Goal: Task Accomplishment & Management: Manage account settings

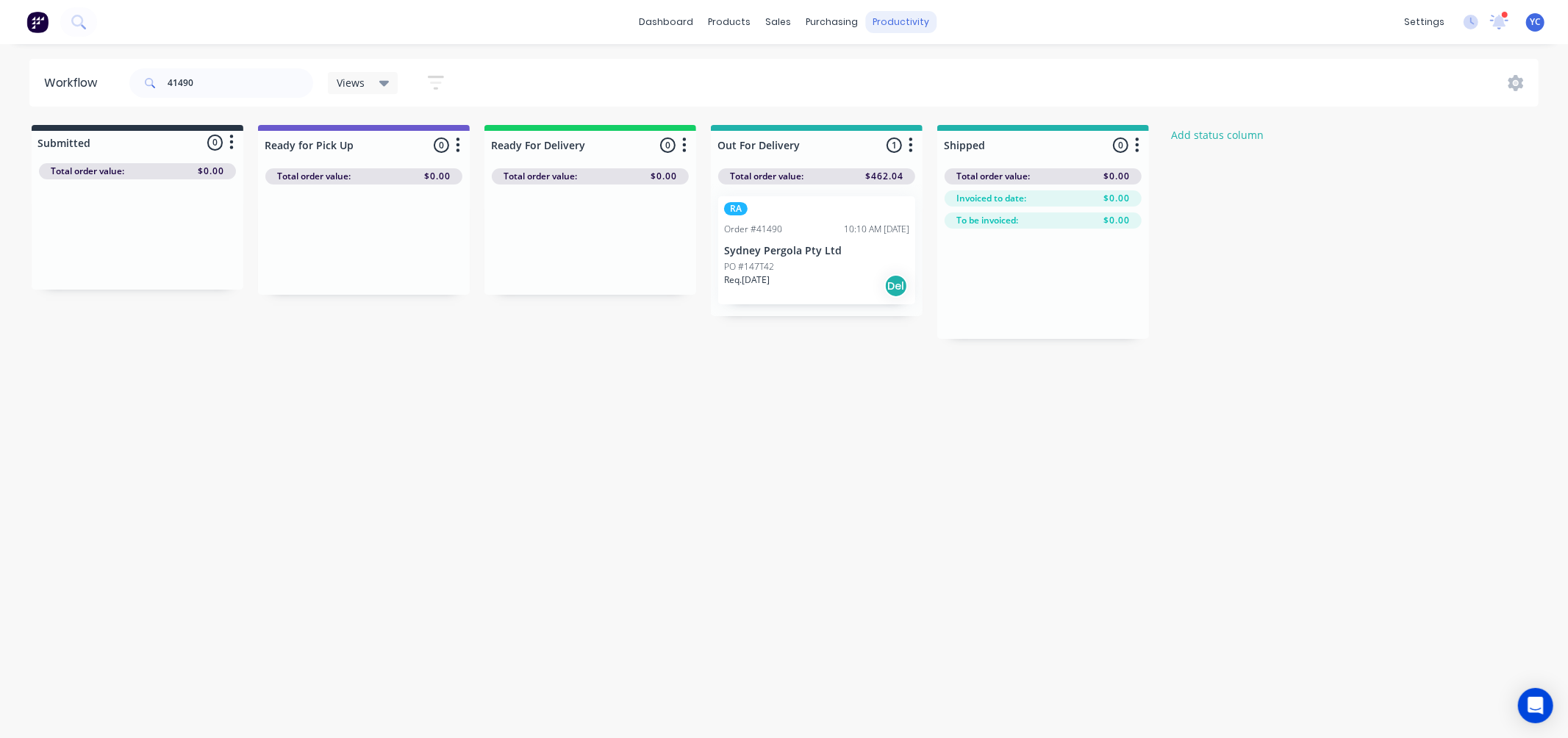
click at [890, 19] on div "productivity" at bounding box center [900, 21] width 71 height 22
click at [912, 15] on div "productivity" at bounding box center [900, 21] width 71 height 22
click at [914, 27] on div "productivity" at bounding box center [900, 21] width 71 height 22
click at [907, 25] on div "productivity" at bounding box center [900, 21] width 71 height 22
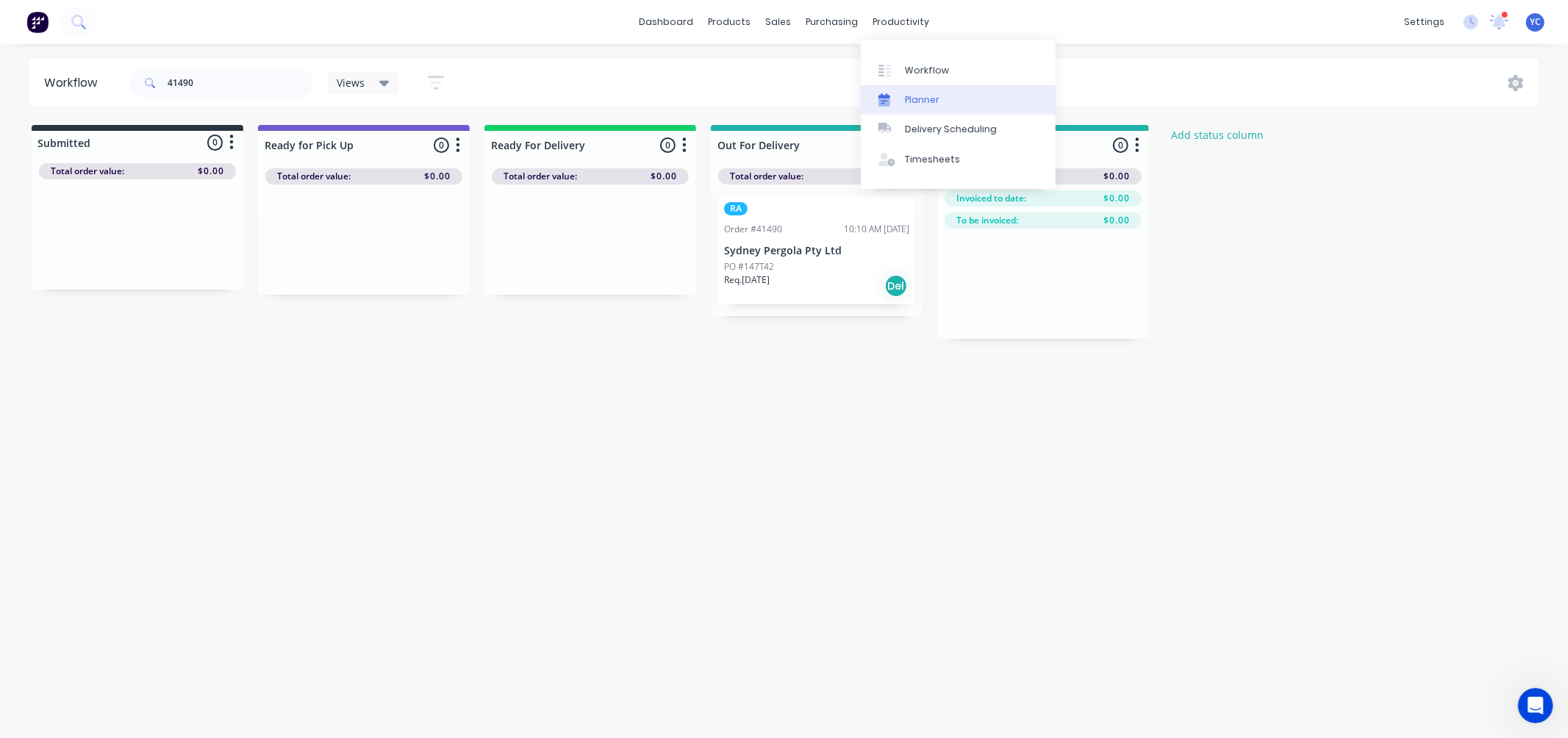
click at [943, 97] on link "Planner" at bounding box center [958, 99] width 195 height 29
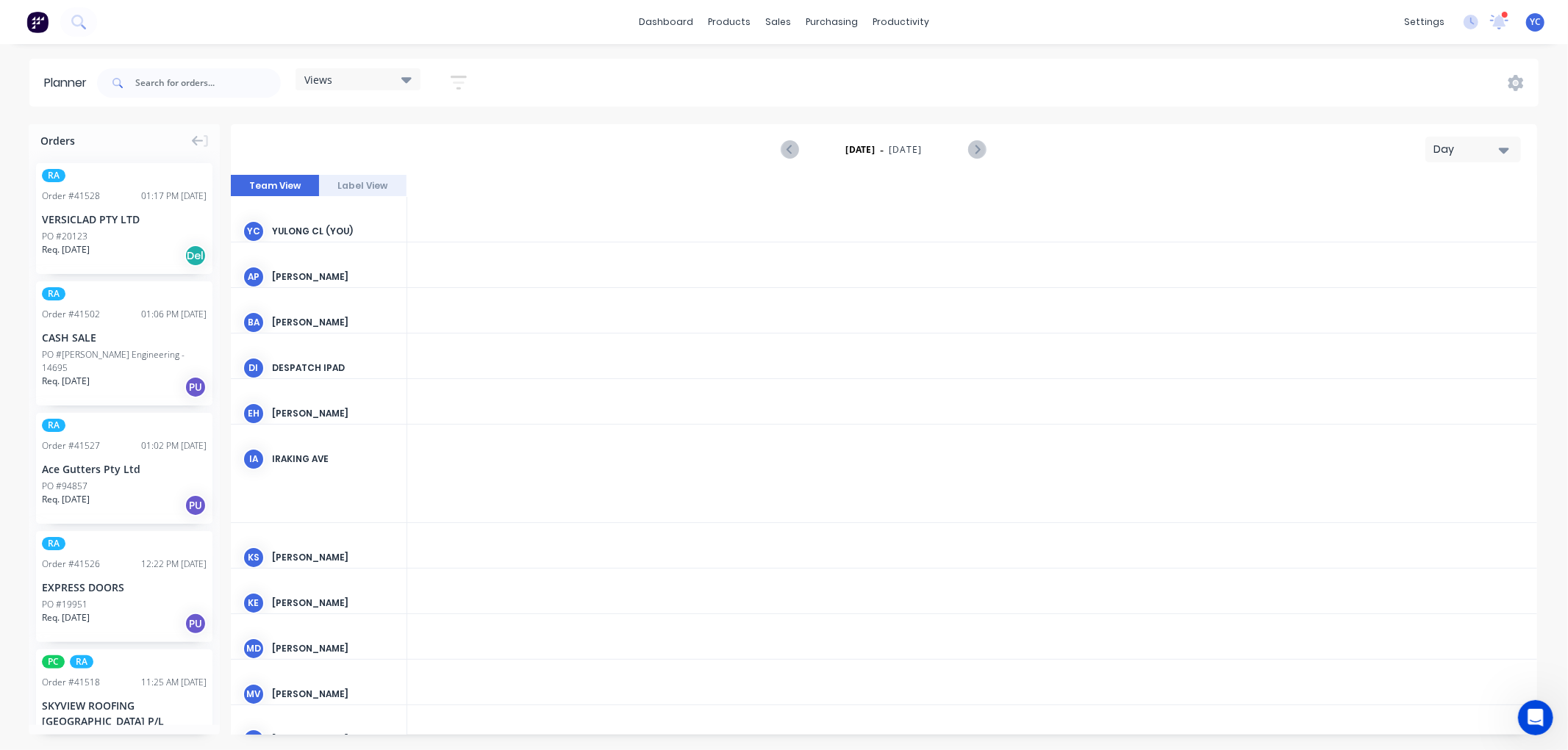
scroll to position [0, 3059]
click at [513, 9] on div "dashboard products sales purchasing productivity dashboard products Product Cat…" at bounding box center [784, 375] width 1568 height 750
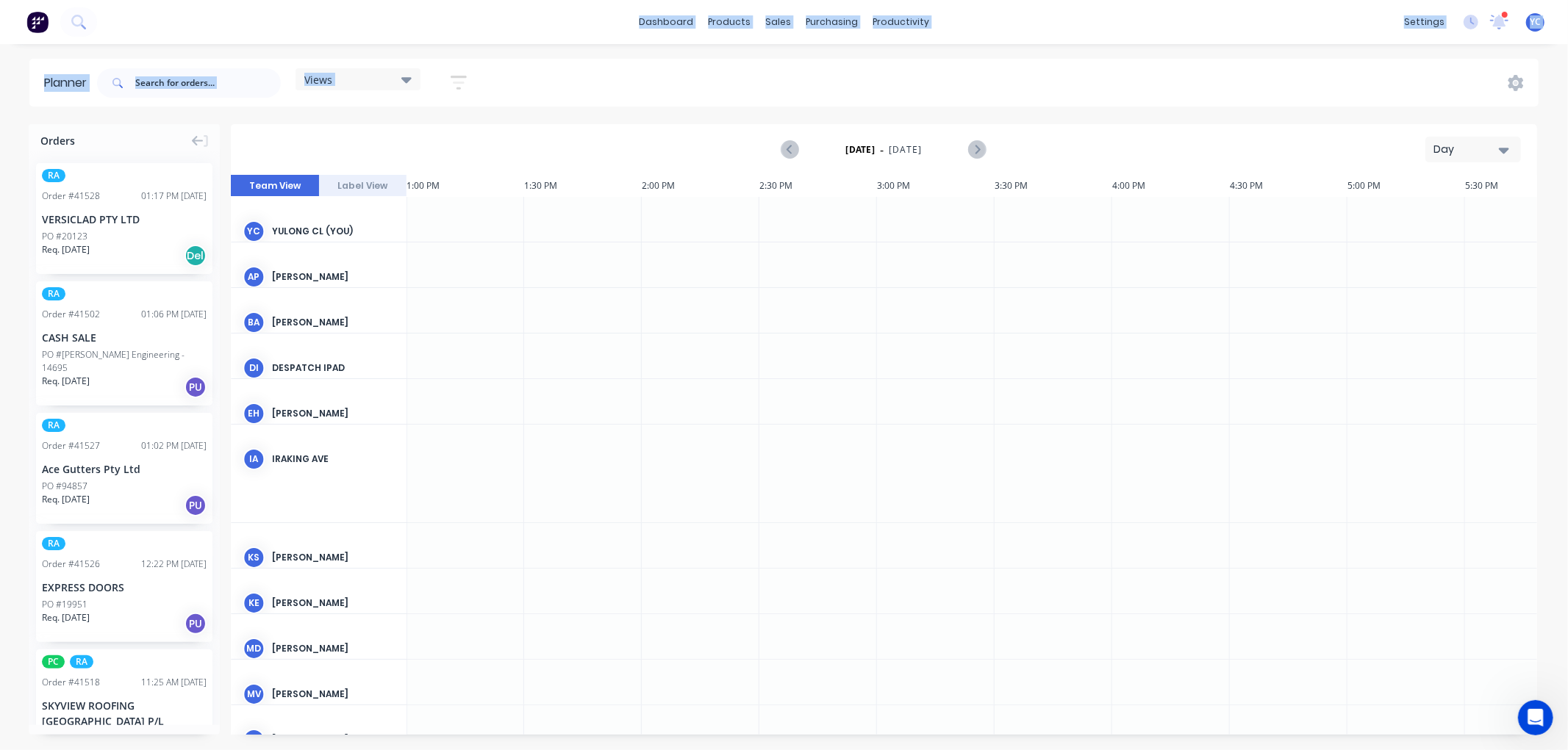
scroll to position [326, 0]
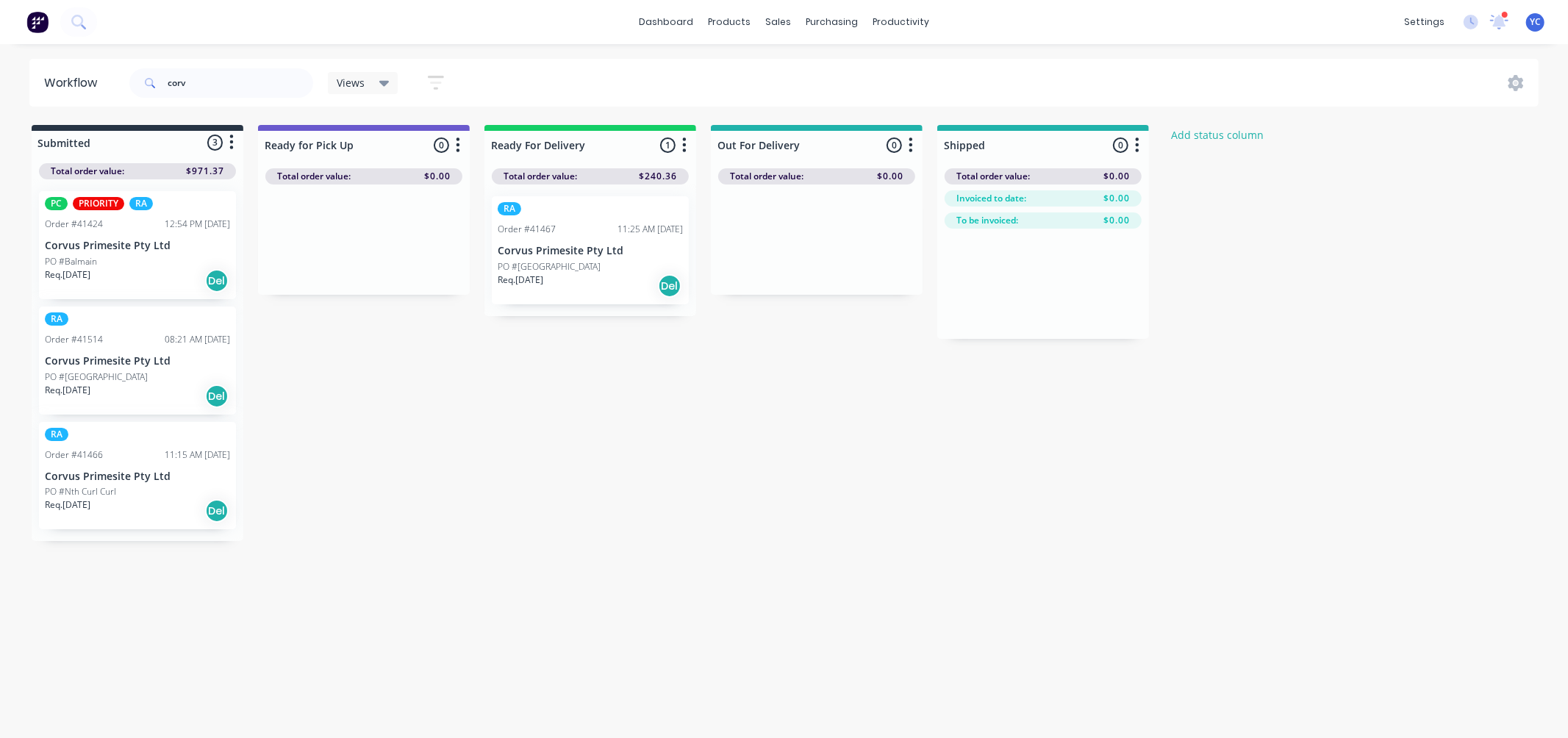
click at [139, 489] on div "PO #Nth Curl Curl" at bounding box center [137, 492] width 185 height 14
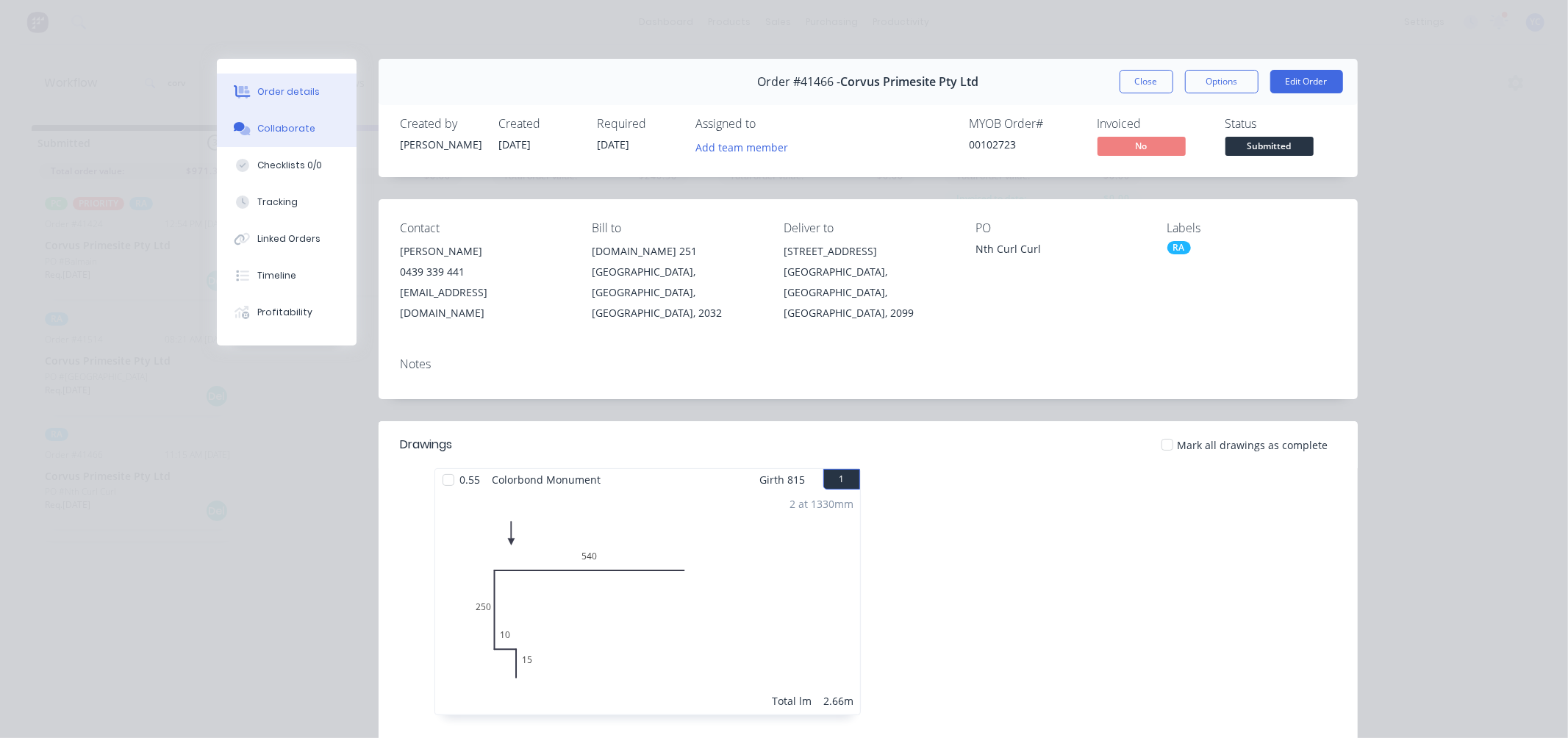
click at [297, 136] on button "Collaborate" at bounding box center [287, 129] width 139 height 37
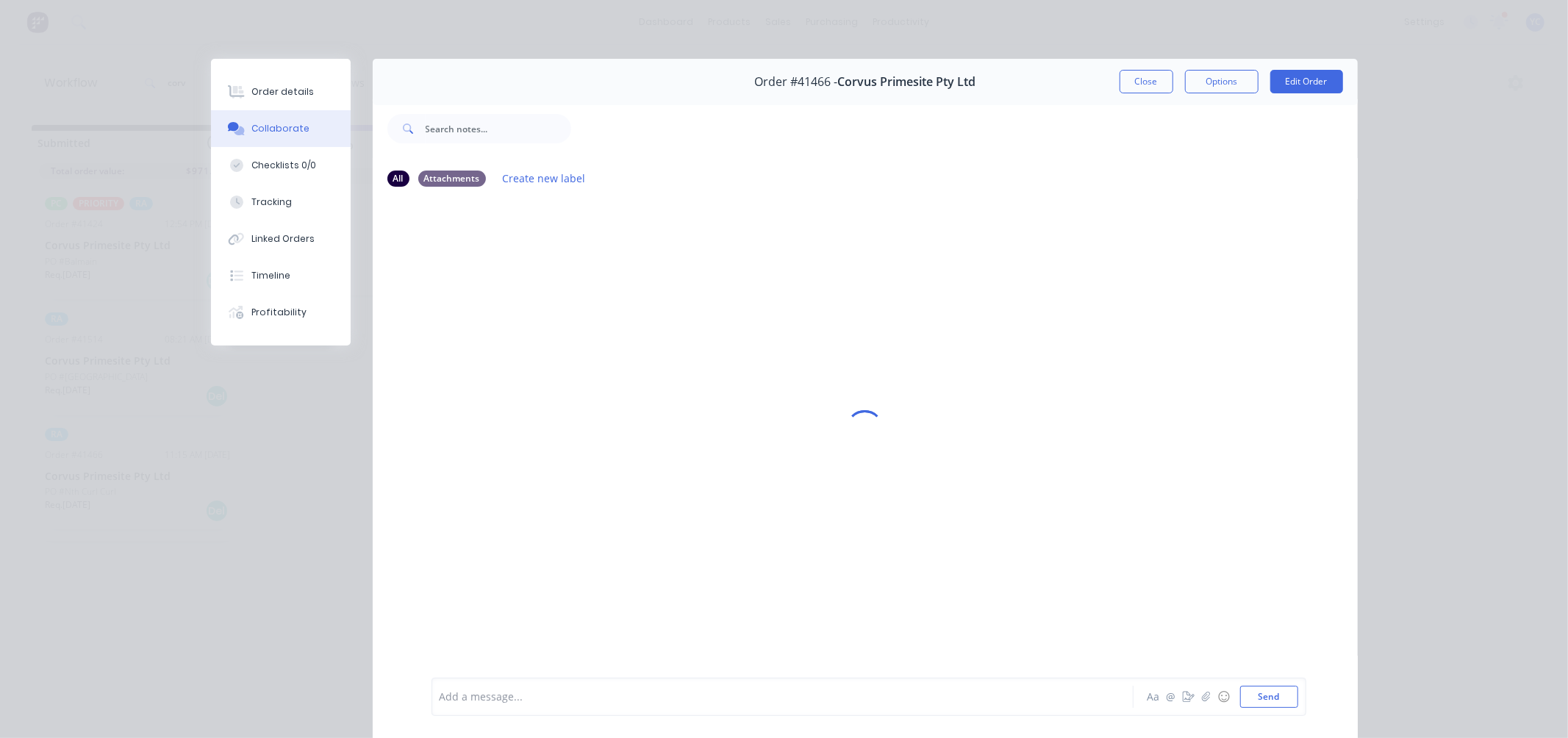
click at [593, 700] on div at bounding box center [762, 698] width 643 height 16
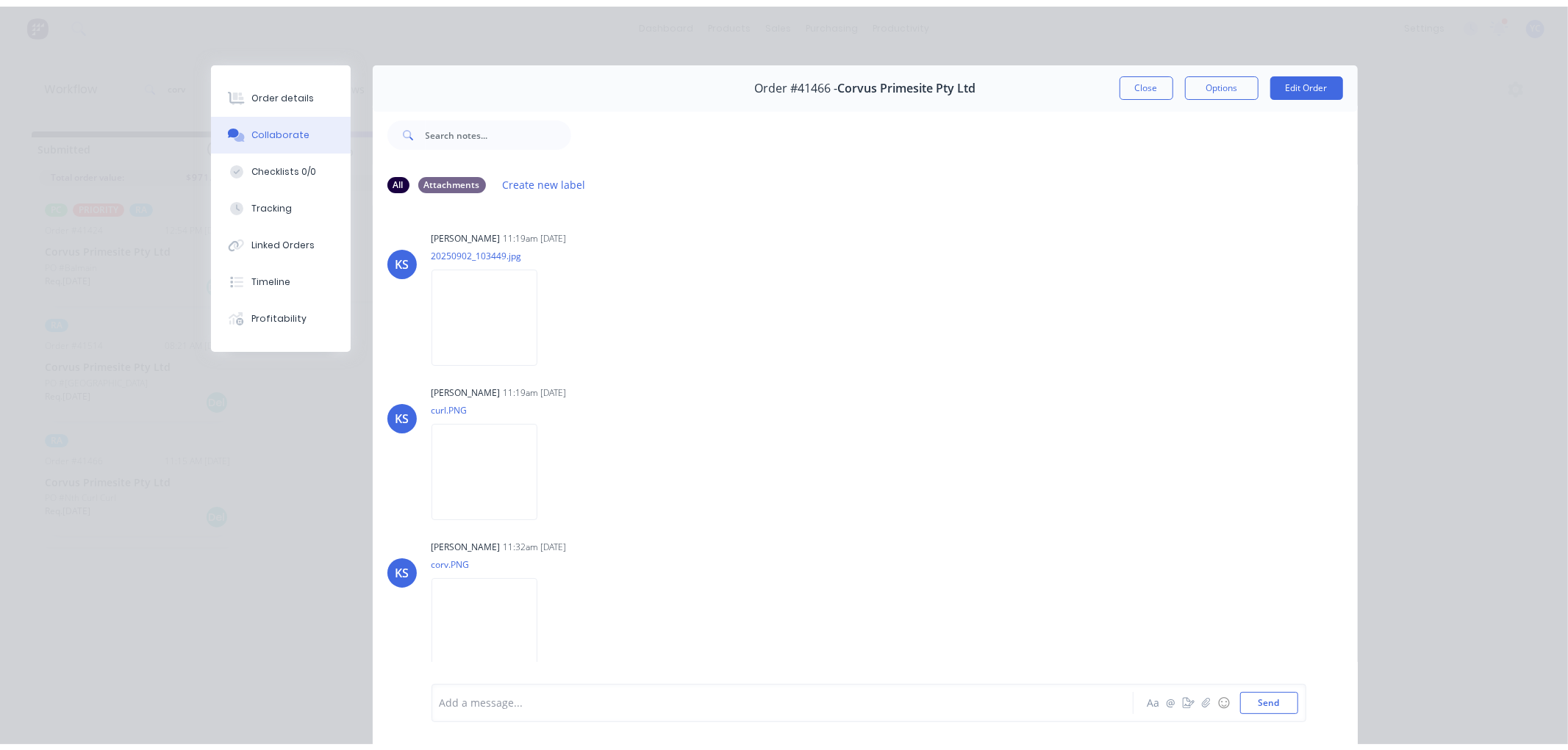
scroll to position [47, 0]
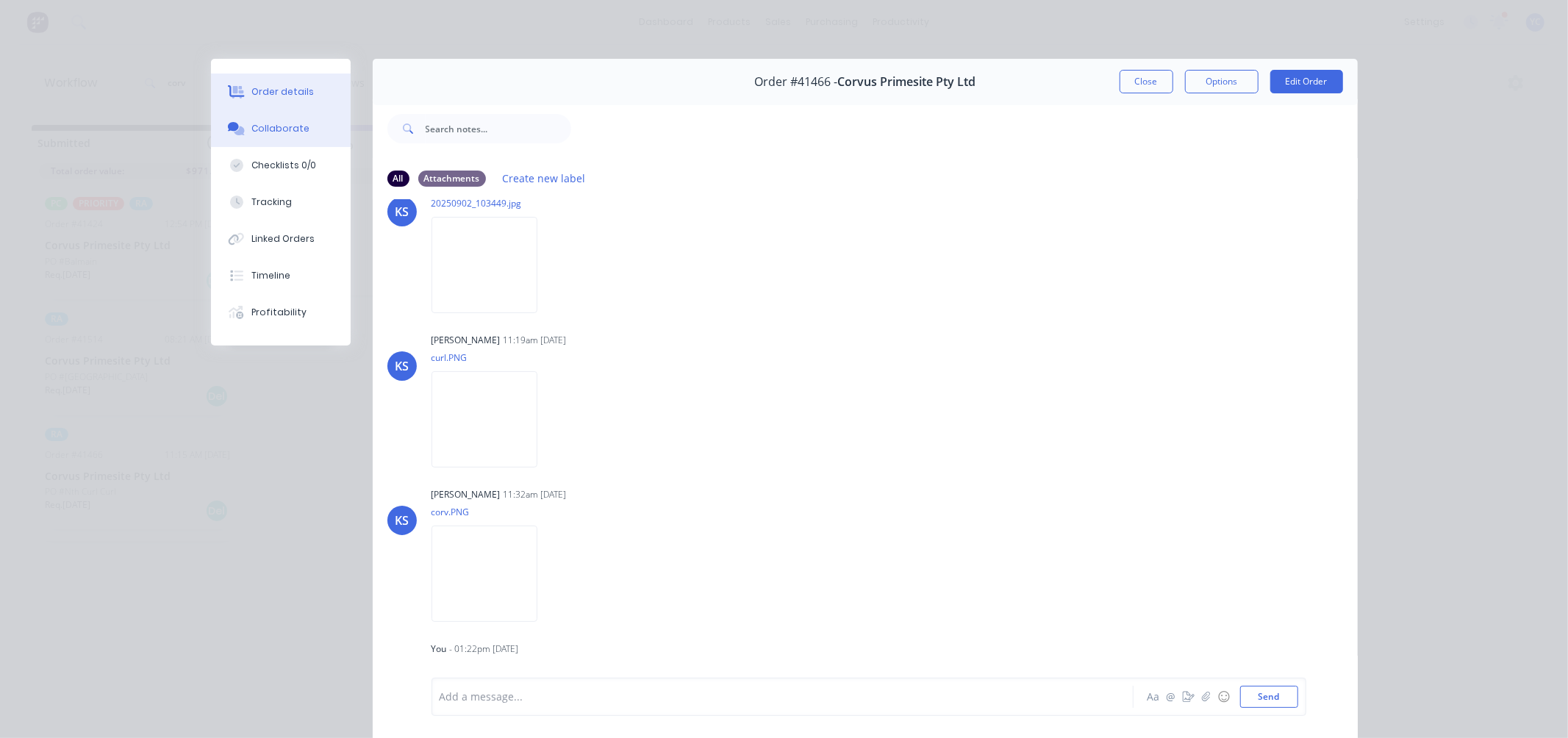
click at [283, 96] on div "Order details" at bounding box center [283, 92] width 62 height 14
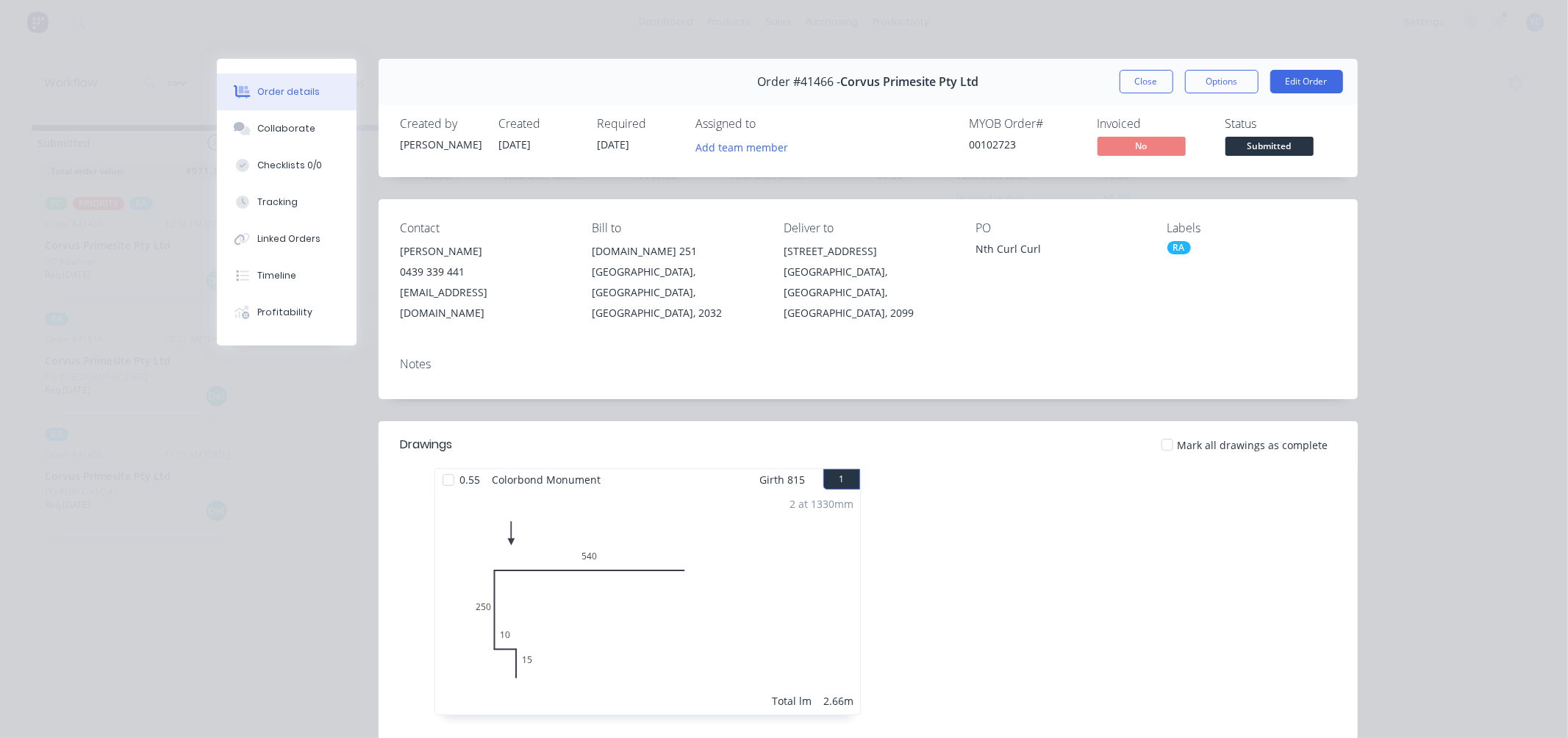
click at [1128, 61] on div "Order #41466 - Corvus Primesite Pty Ltd Close Options Edit Order" at bounding box center [867, 82] width 979 height 47
click at [1128, 75] on button "Close" at bounding box center [1146, 82] width 54 height 23
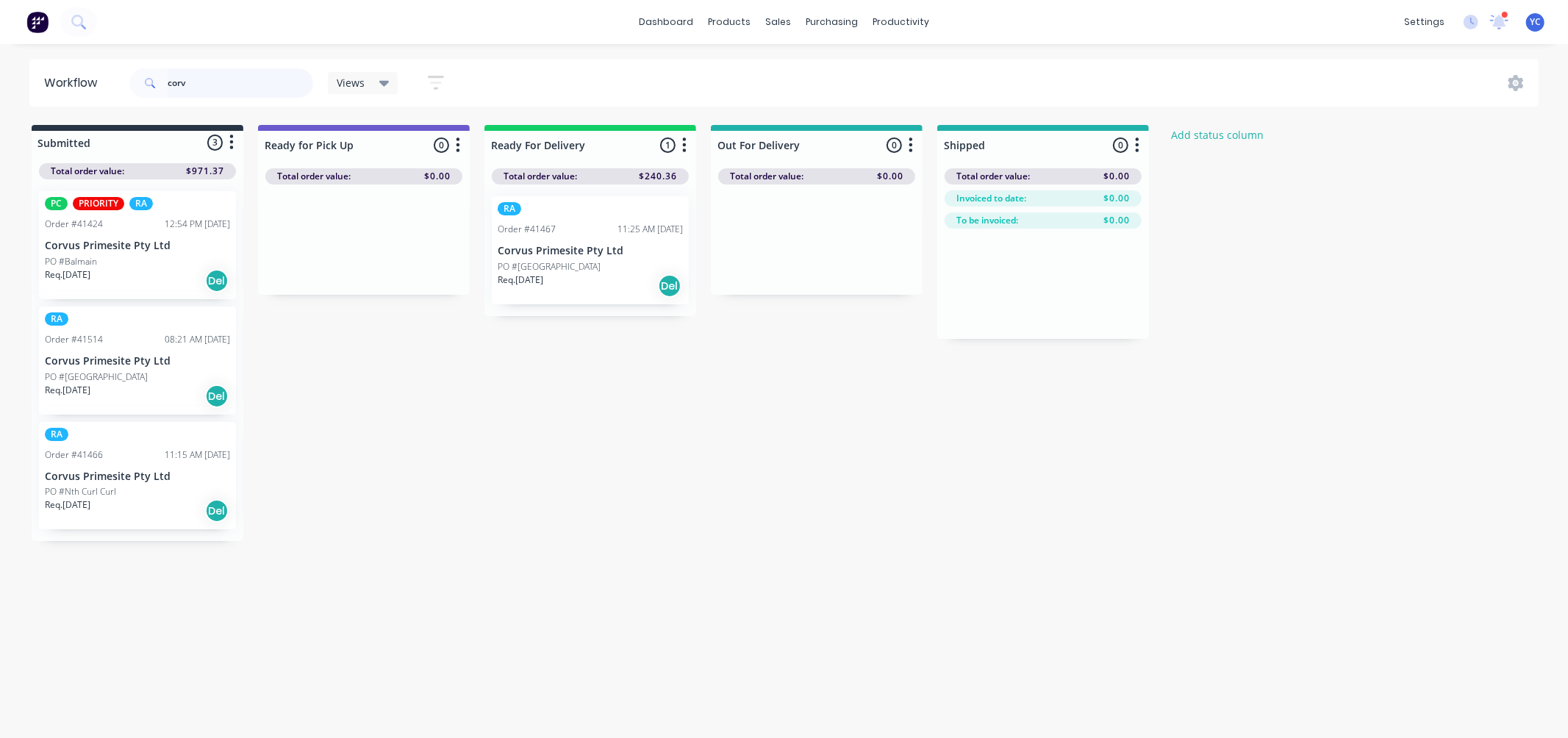
click at [233, 97] on input "corv" at bounding box center [240, 83] width 145 height 29
click at [235, 92] on input "corv" at bounding box center [240, 83] width 145 height 29
click at [247, 84] on input "corv" at bounding box center [240, 83] width 145 height 29
click at [229, 76] on input "corv" at bounding box center [240, 83] width 145 height 29
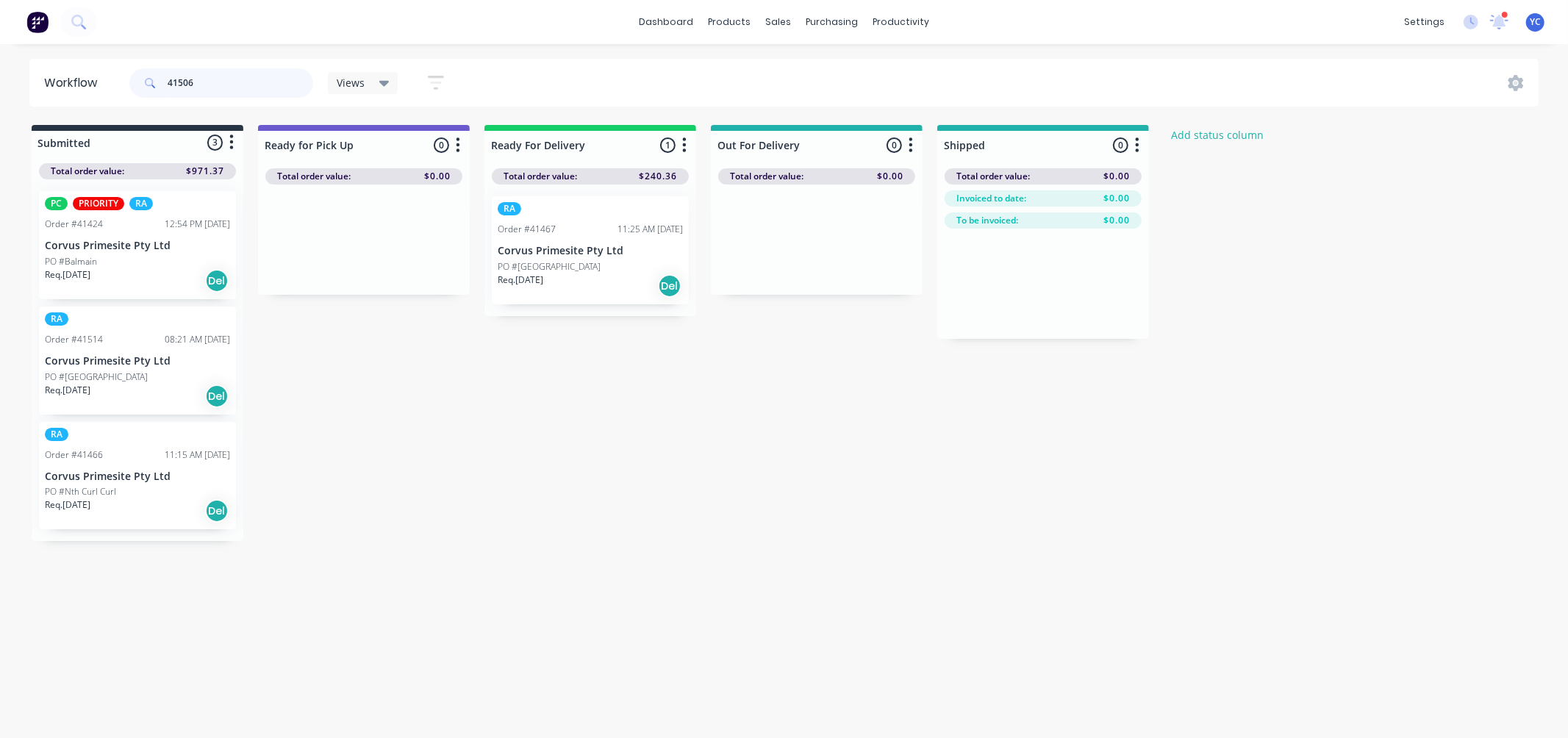
type input "41506"
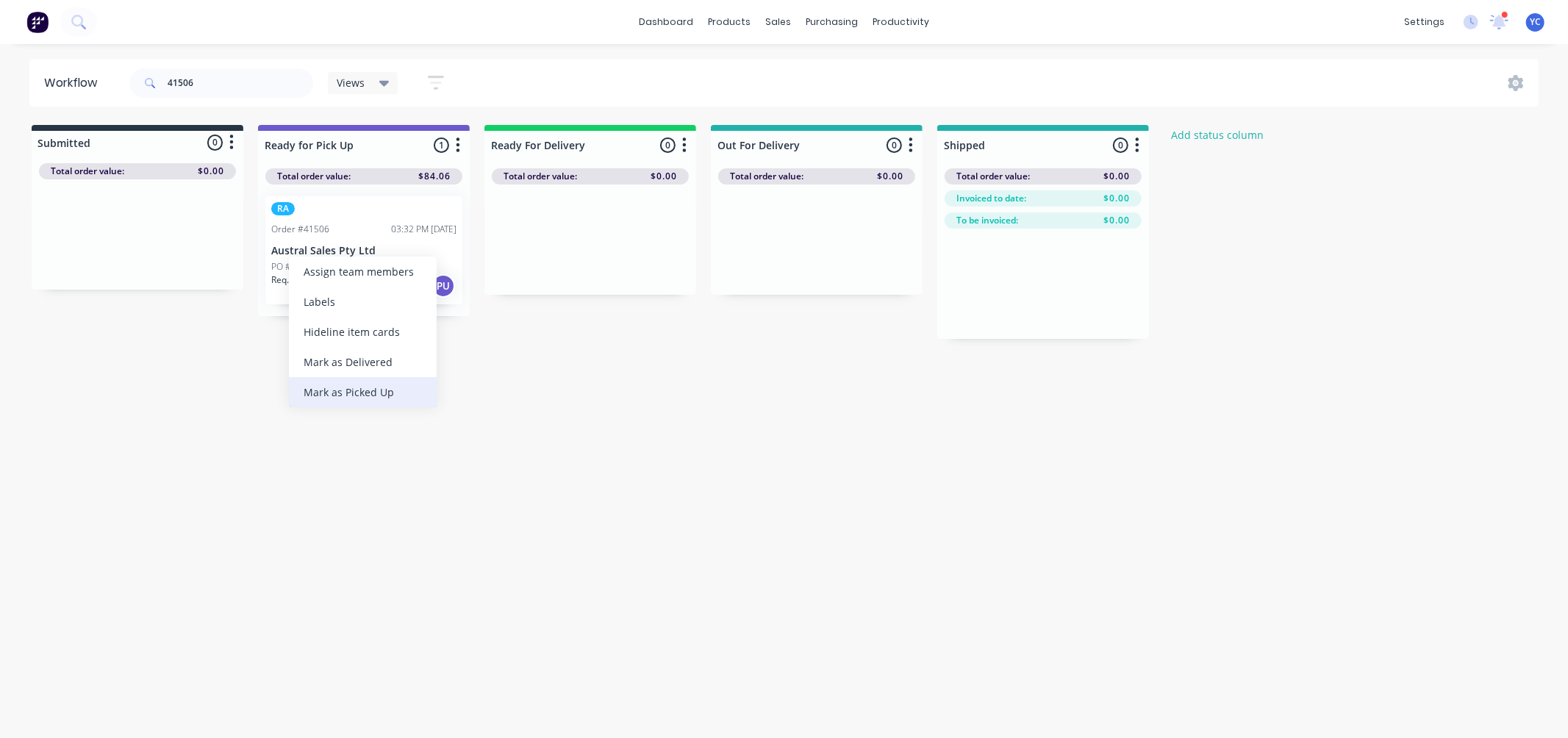
click at [355, 382] on div "Mark as Picked Up" at bounding box center [363, 392] width 148 height 30
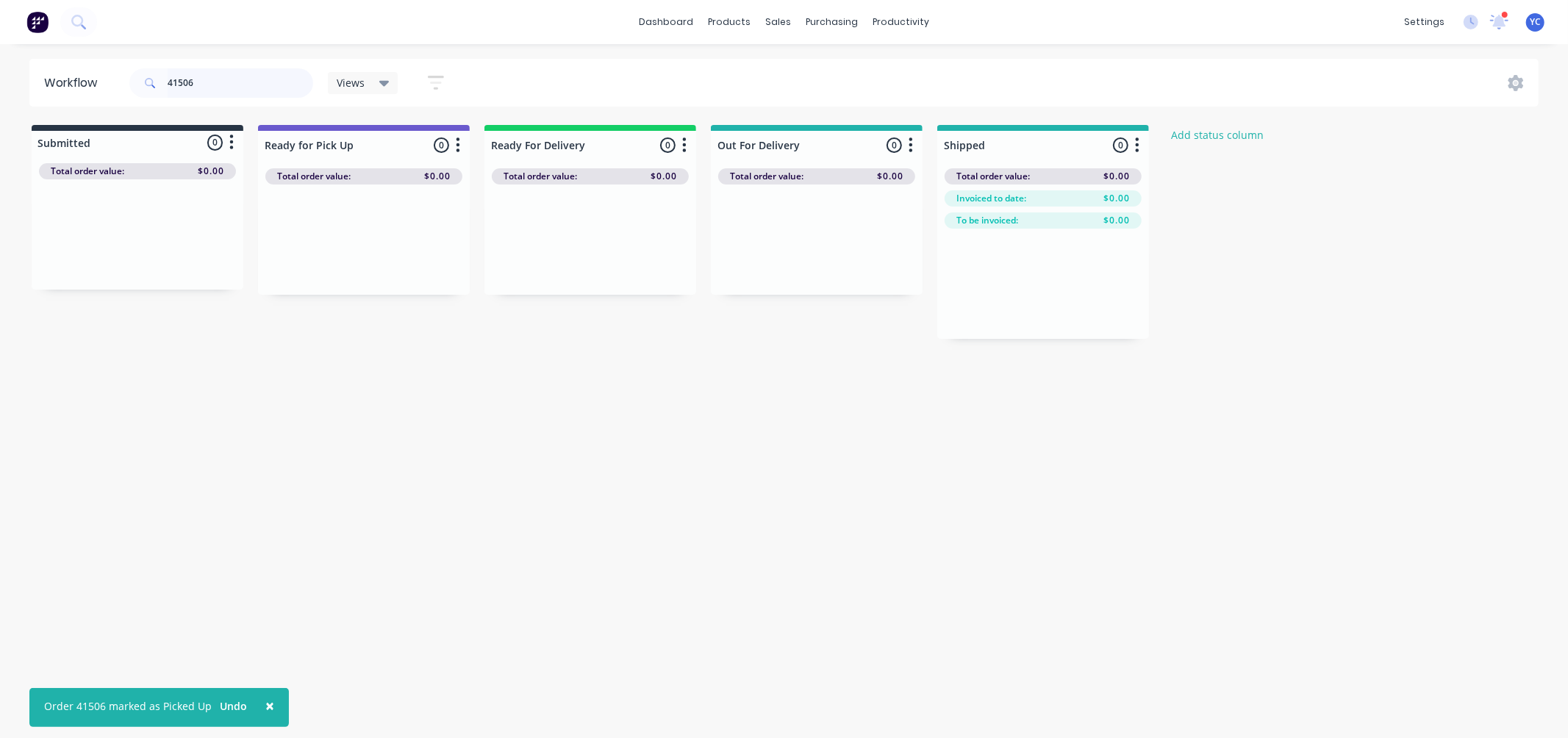
click at [234, 91] on input "41506" at bounding box center [240, 83] width 145 height 29
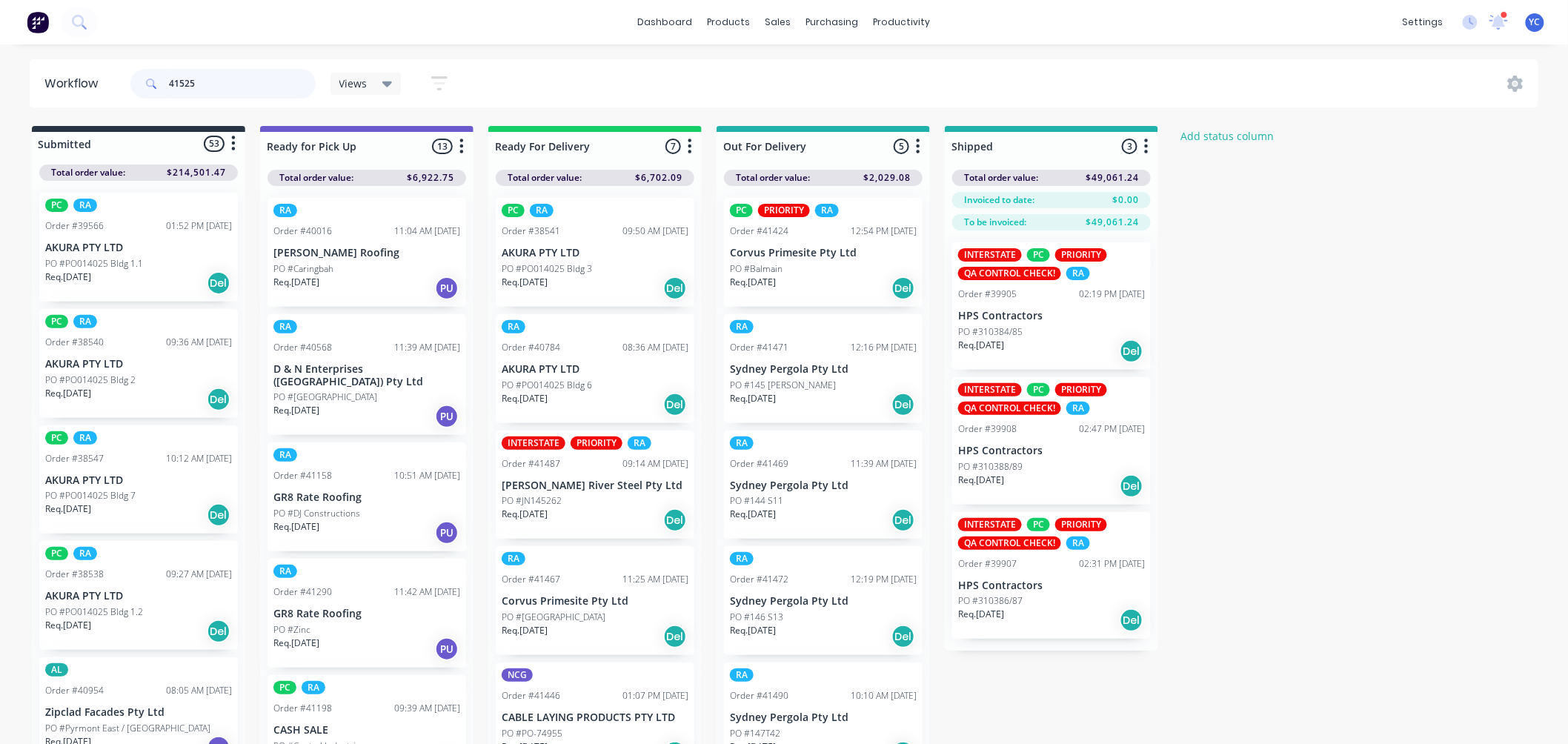
type input "41525"
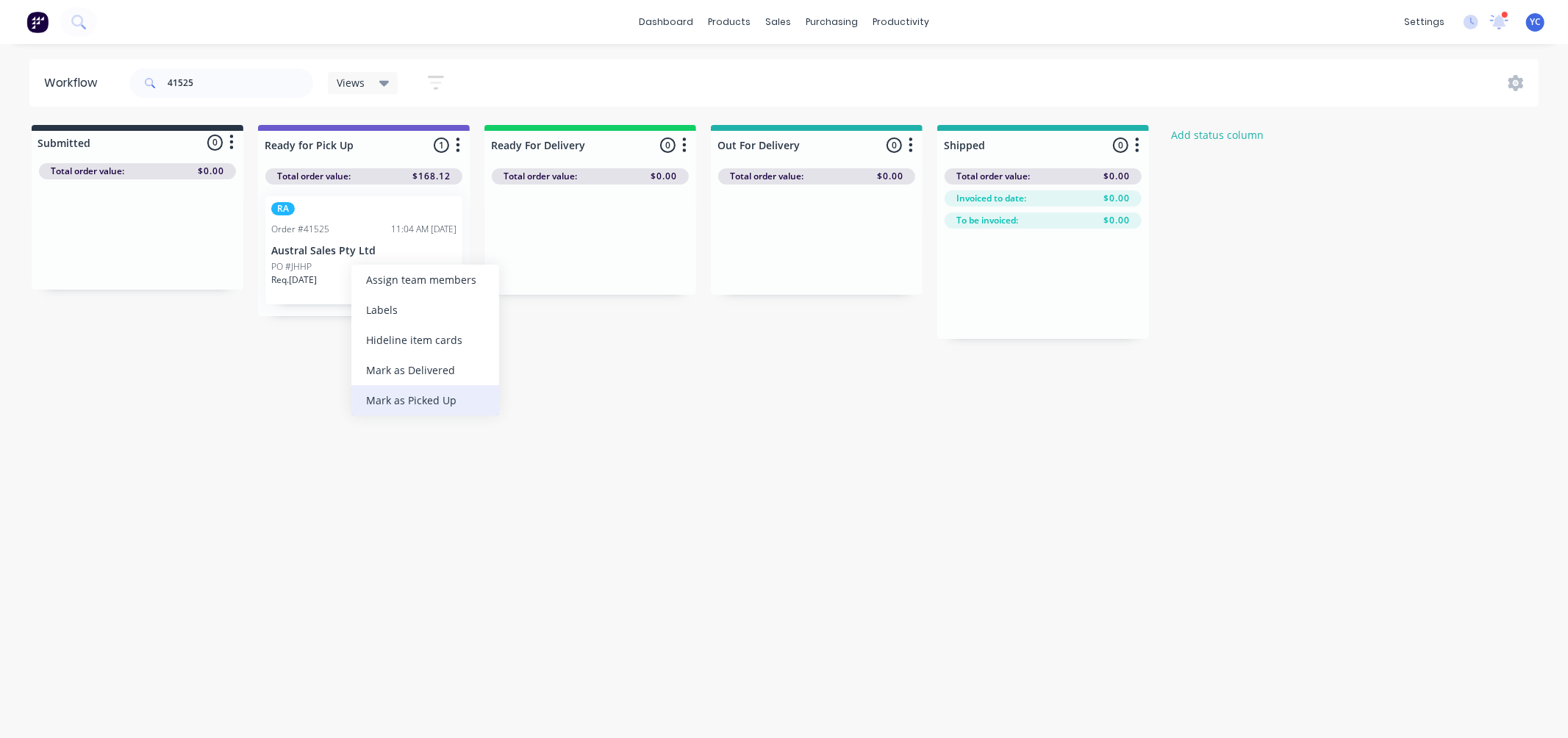
click at [382, 395] on div "Mark as Picked Up" at bounding box center [426, 400] width 148 height 30
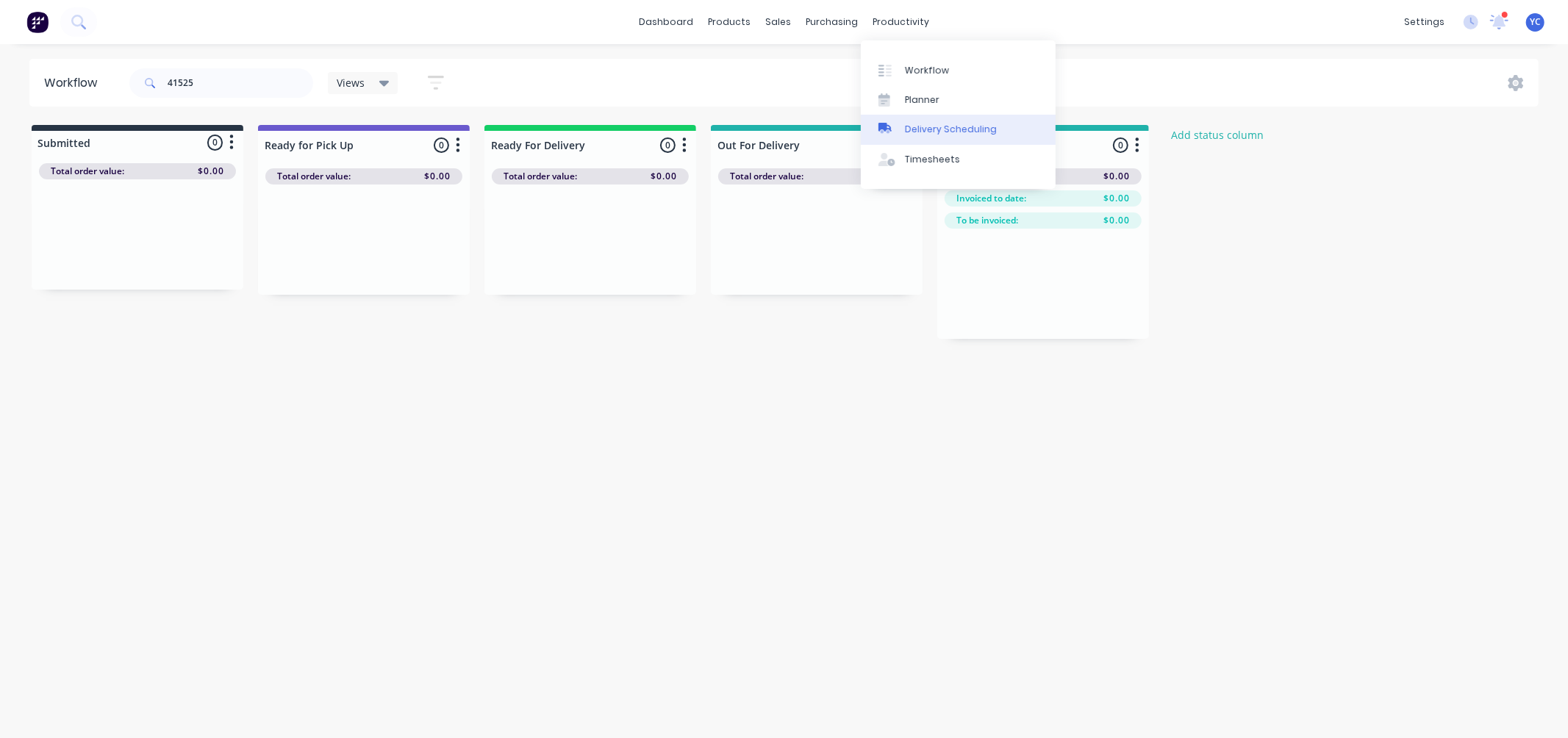
click at [948, 119] on link "Delivery Scheduling" at bounding box center [958, 130] width 195 height 29
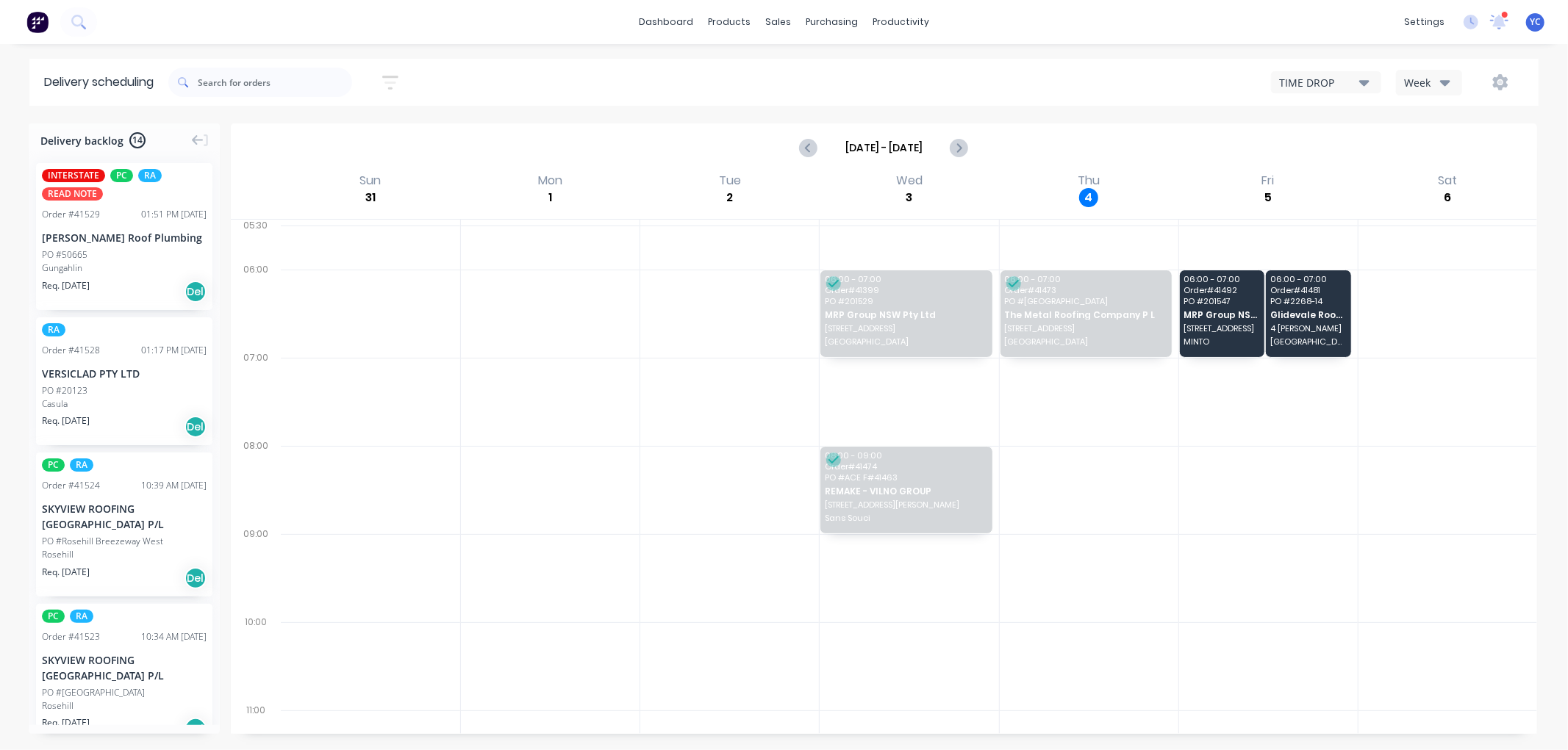
click at [1443, 76] on icon "button" at bounding box center [1445, 82] width 11 height 17
click at [1421, 153] on div "Vehicle" at bounding box center [1469, 151] width 145 height 29
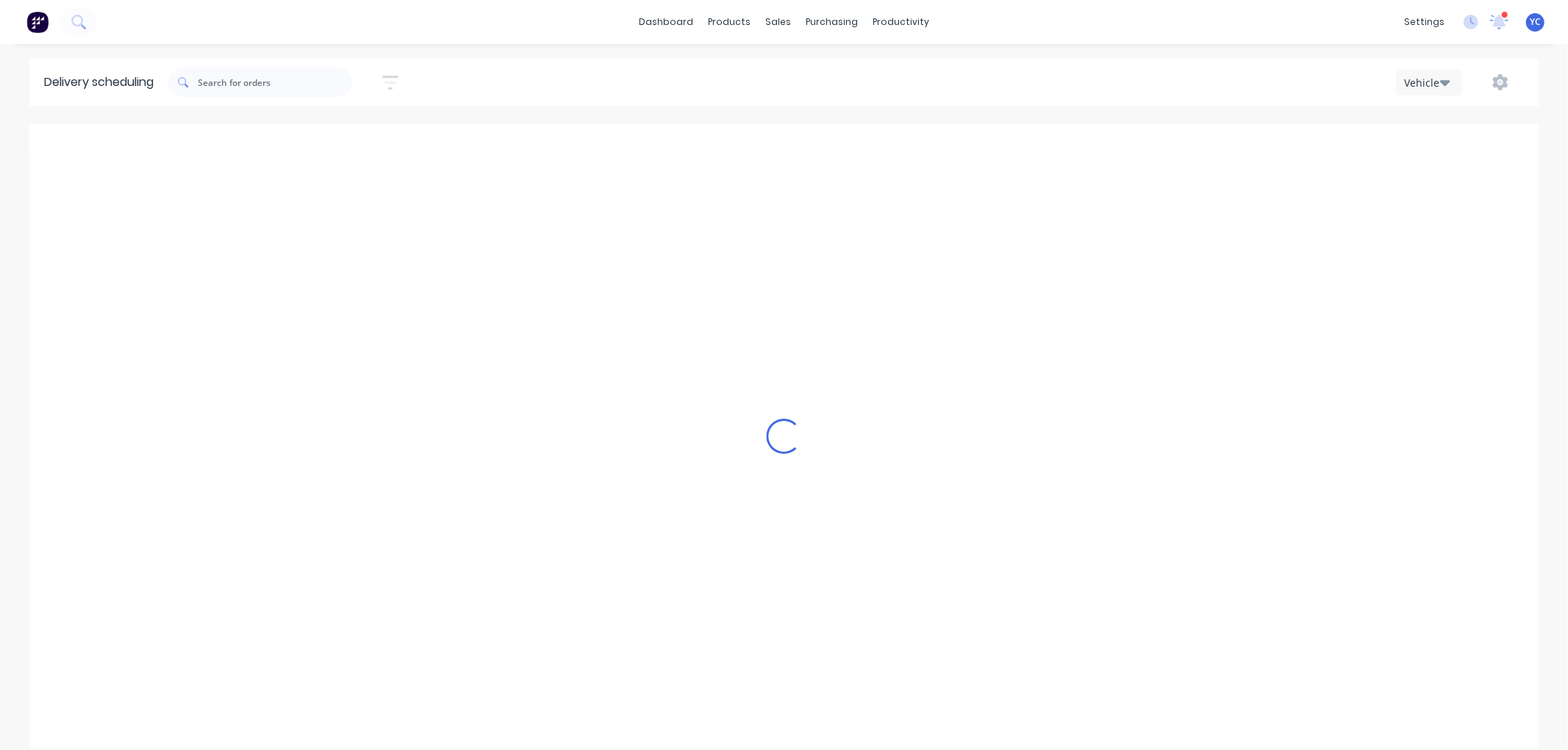
scroll to position [0, 1]
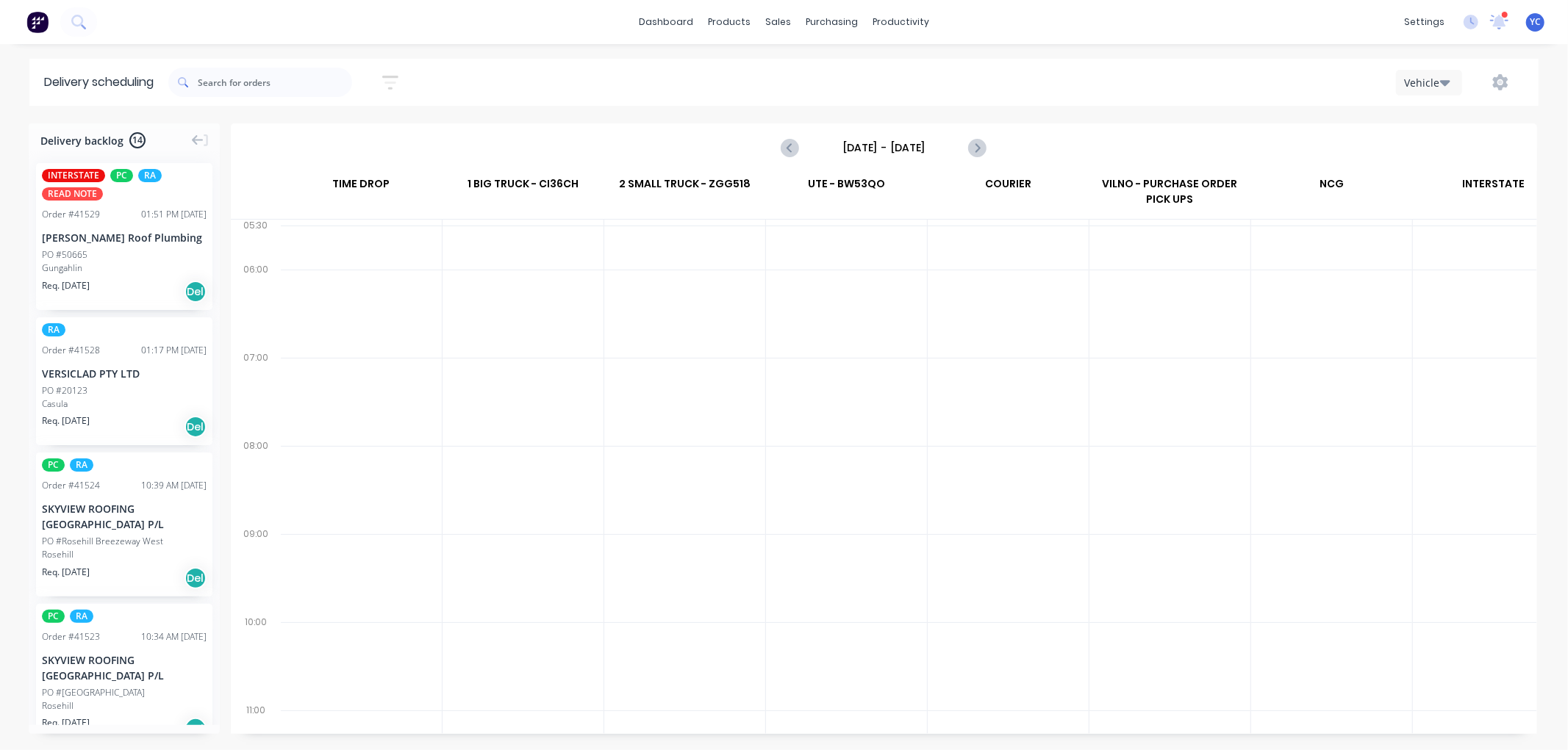
click at [979, 147] on icon "Next page" at bounding box center [976, 148] width 18 height 18
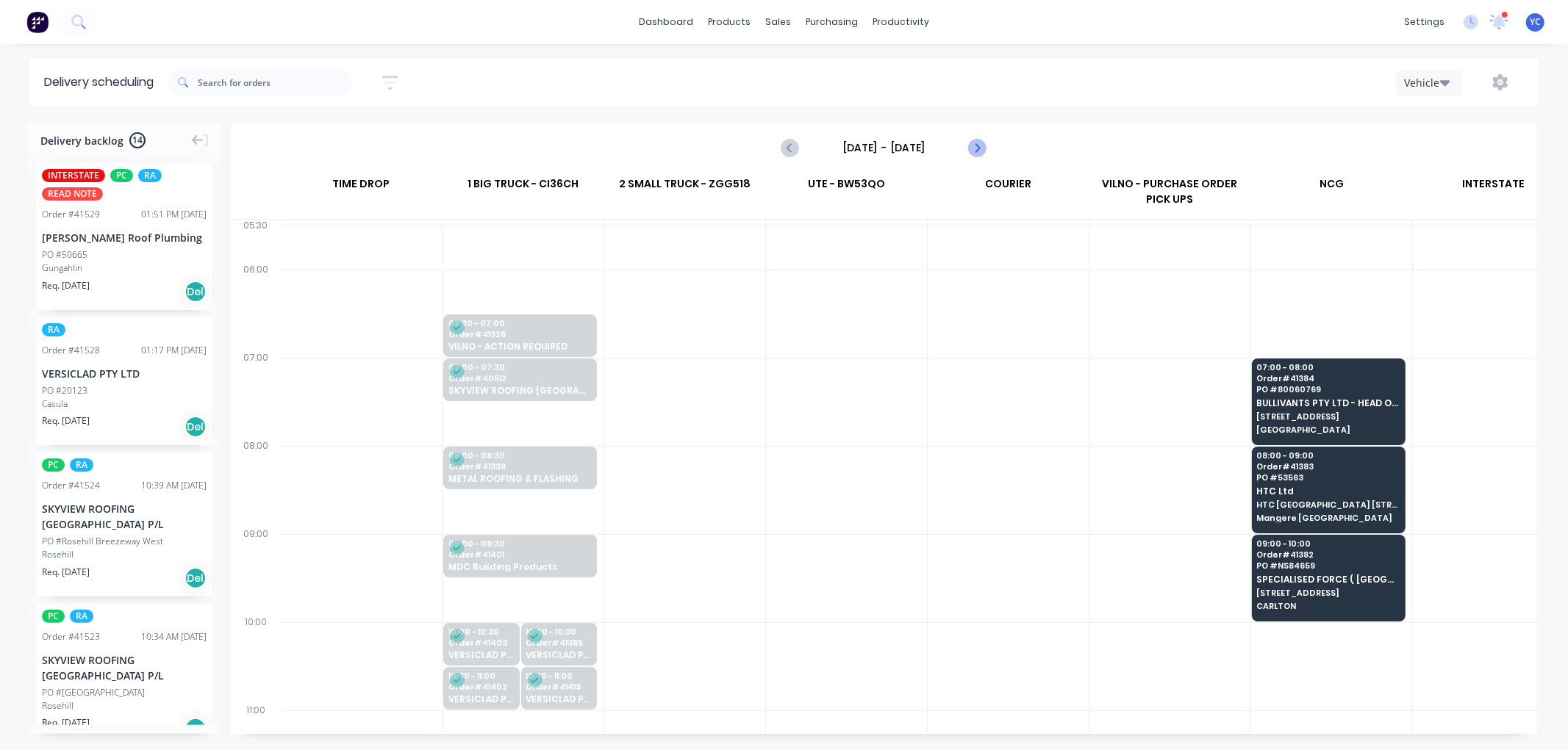
click at [976, 144] on icon "Next page" at bounding box center [976, 148] width 7 height 12
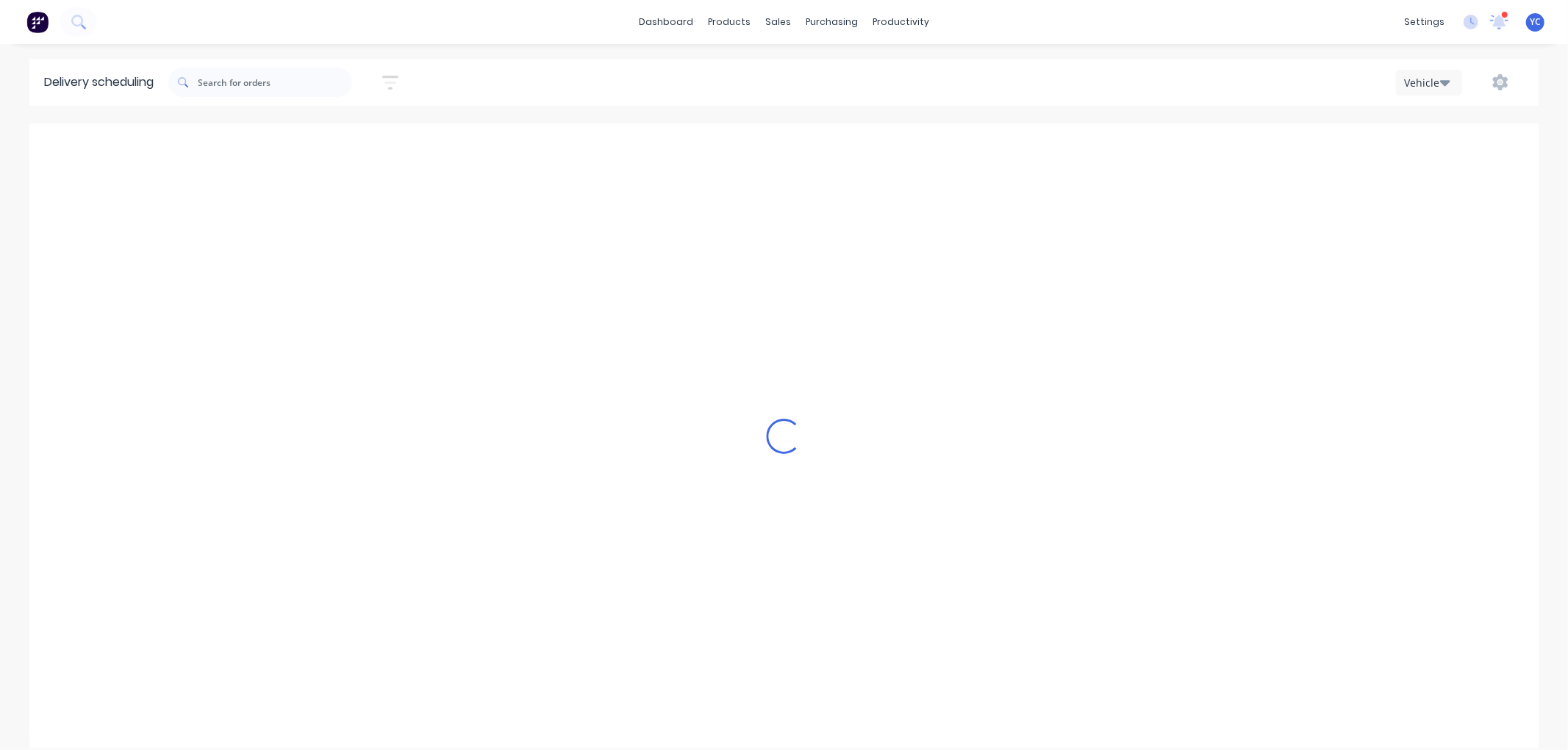
click at [976, 144] on icon "Next page" at bounding box center [976, 148] width 7 height 12
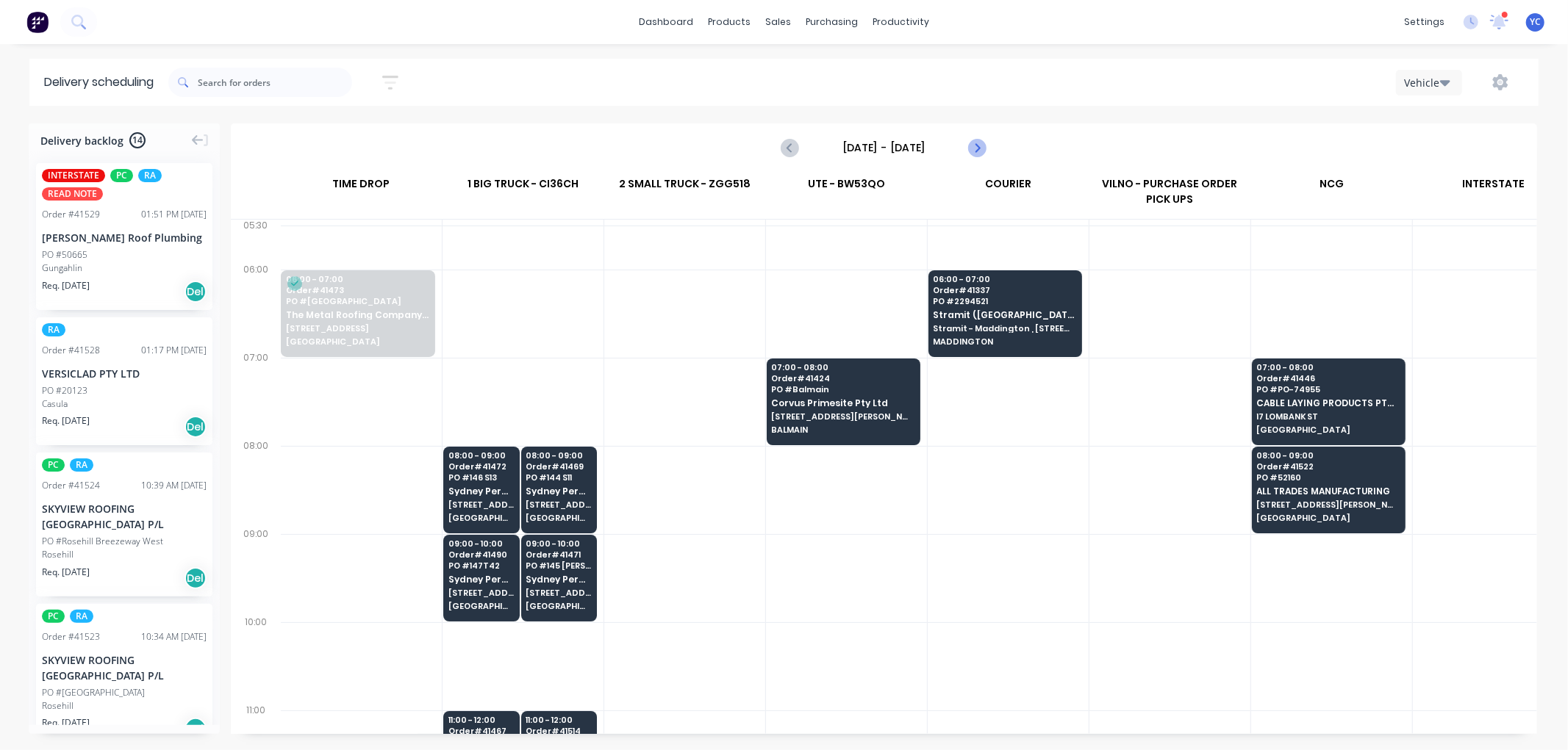
click at [976, 144] on icon "Next page" at bounding box center [976, 148] width 7 height 12
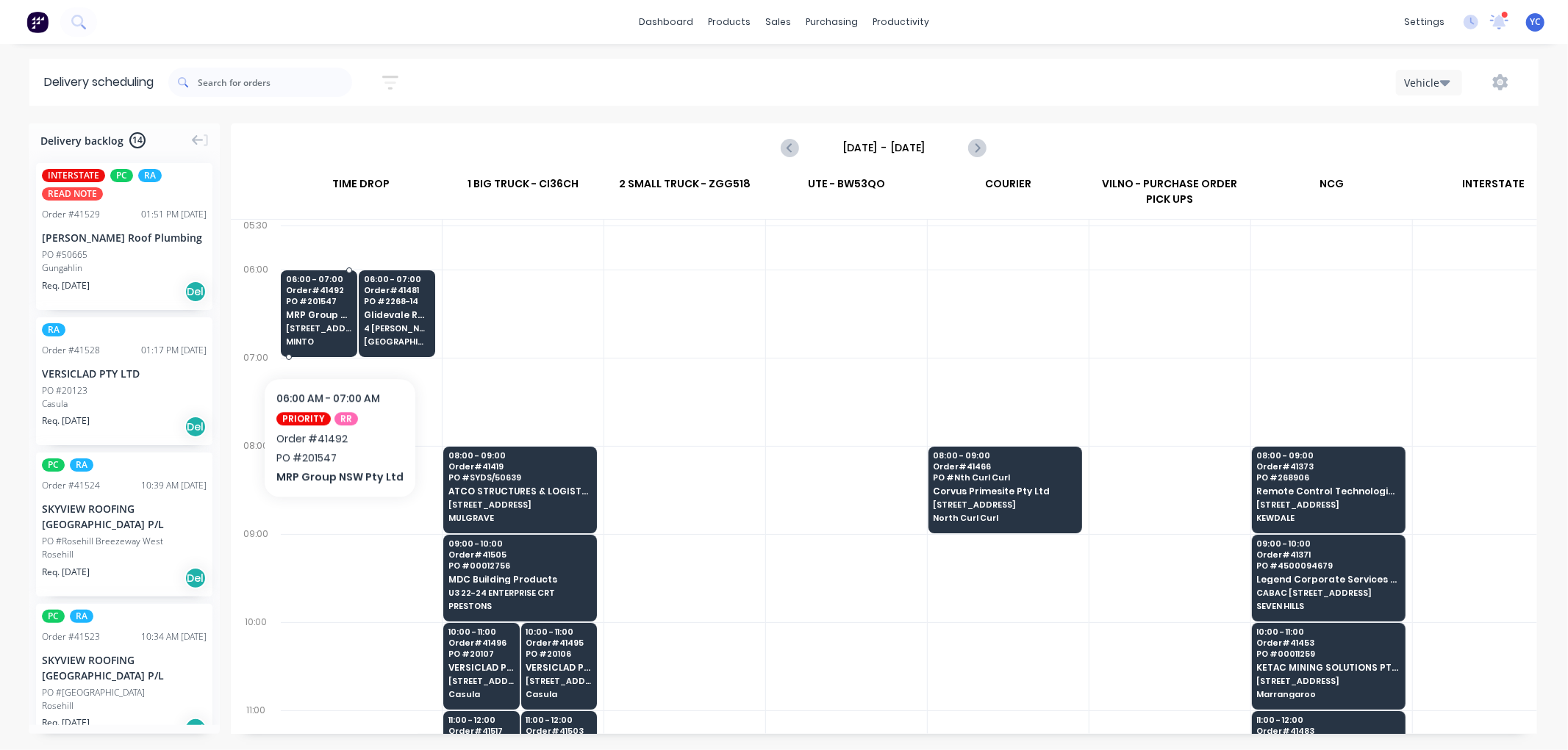
click at [336, 333] on span "50-52 Airds Road" at bounding box center [319, 328] width 66 height 9
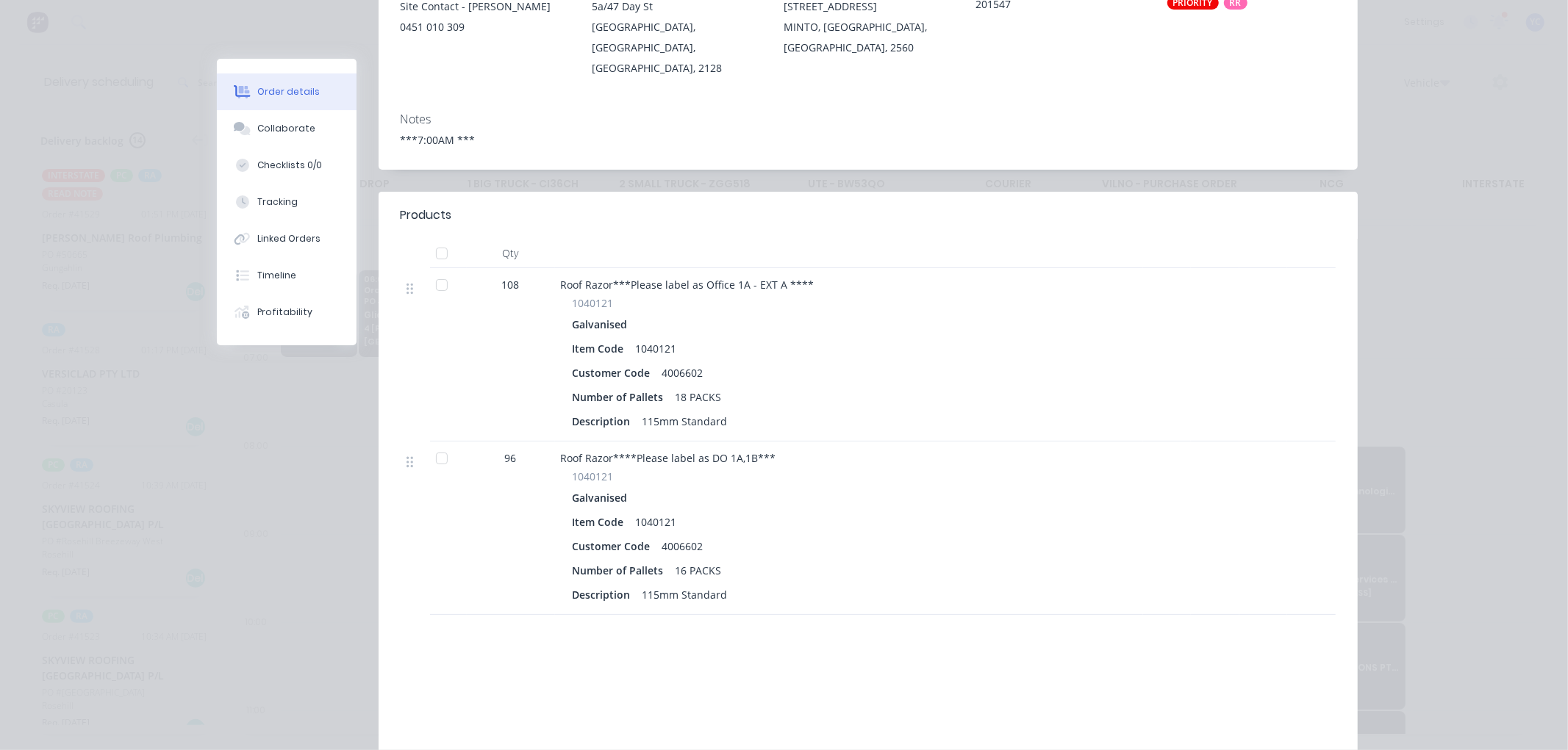
scroll to position [0, 0]
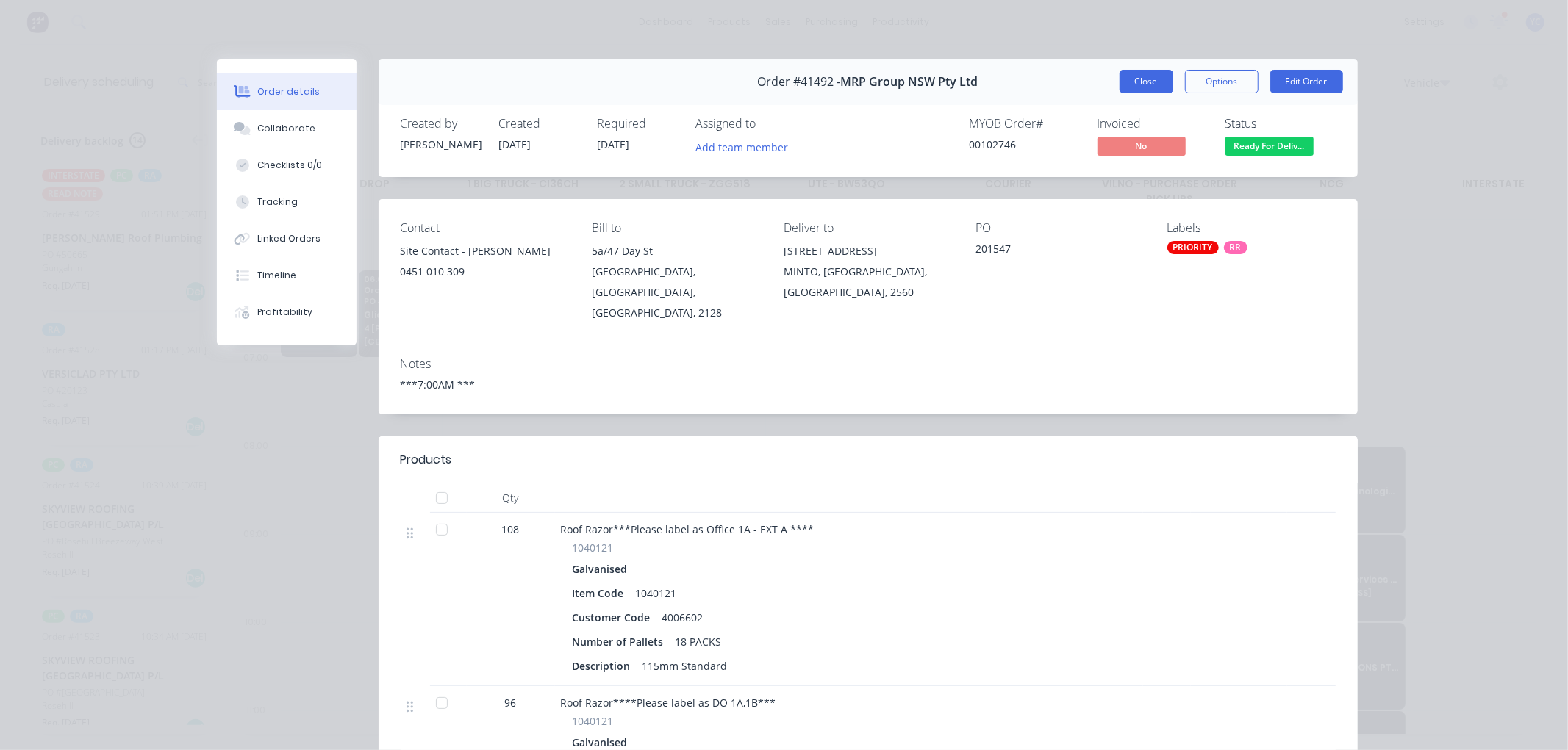
click at [1145, 84] on button "Close" at bounding box center [1146, 82] width 54 height 23
click at [1137, 76] on div "Vehicle" at bounding box center [1181, 82] width 685 height 26
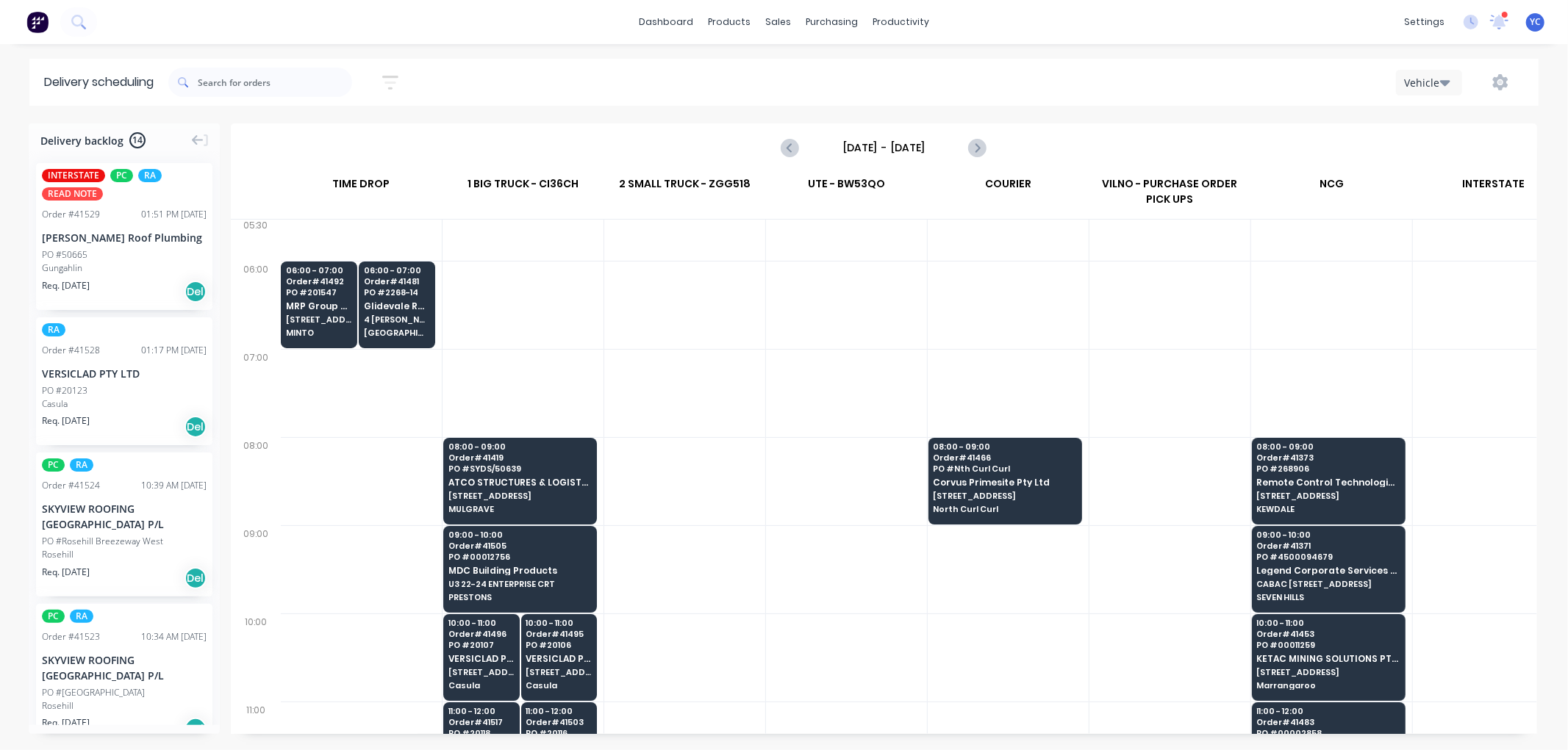
scroll to position [0, 1]
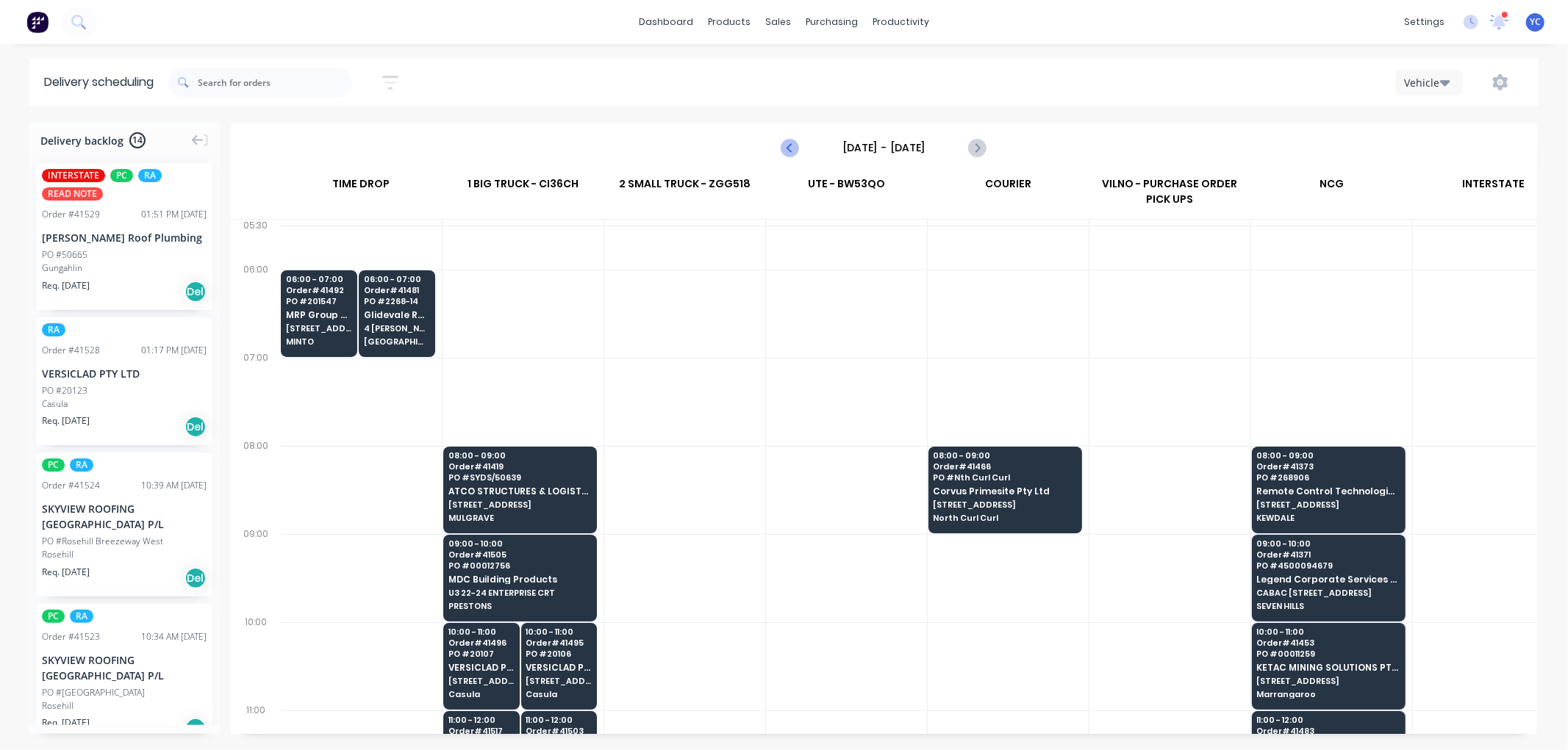
click at [787, 157] on button "Previous page" at bounding box center [791, 148] width 29 height 29
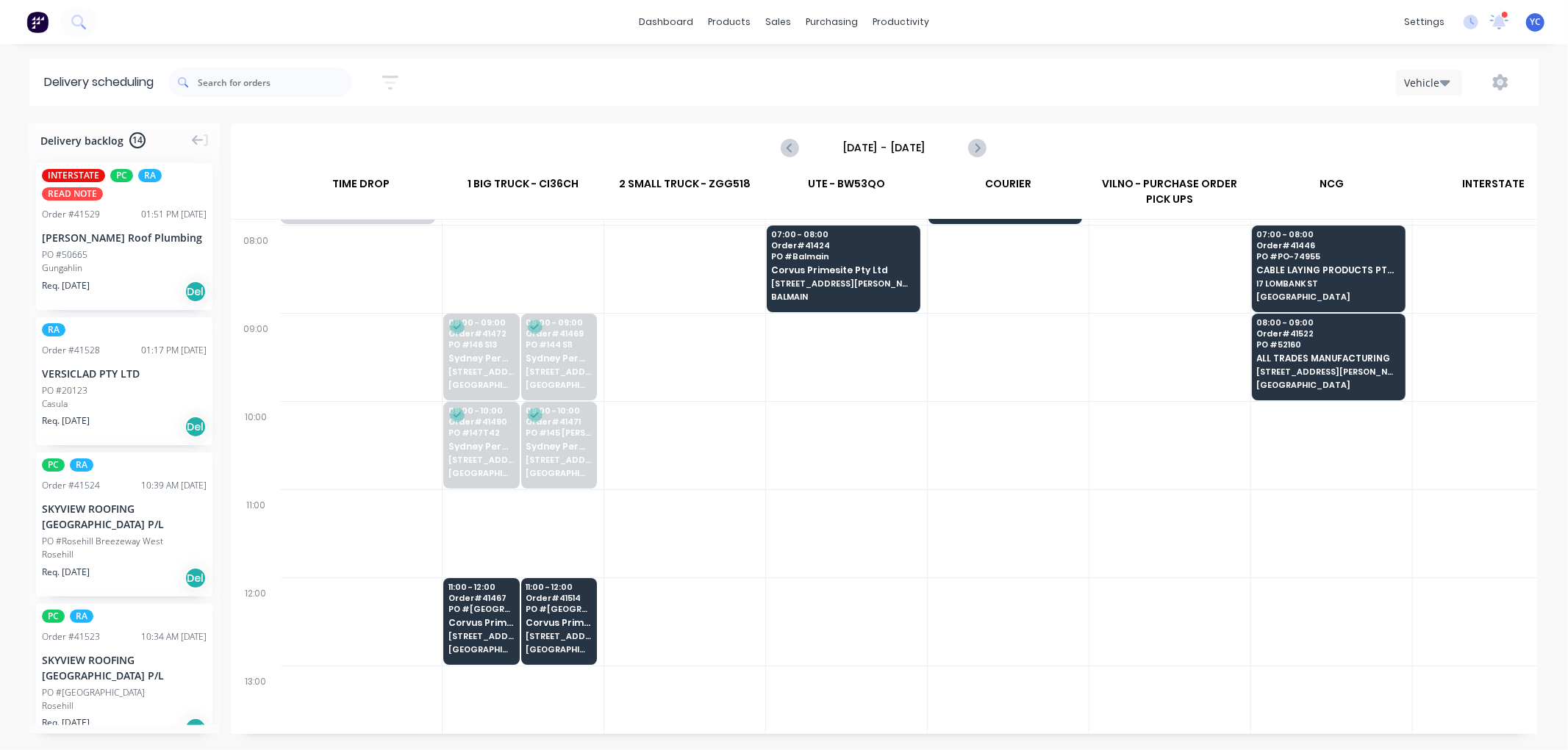
scroll to position [244, 1]
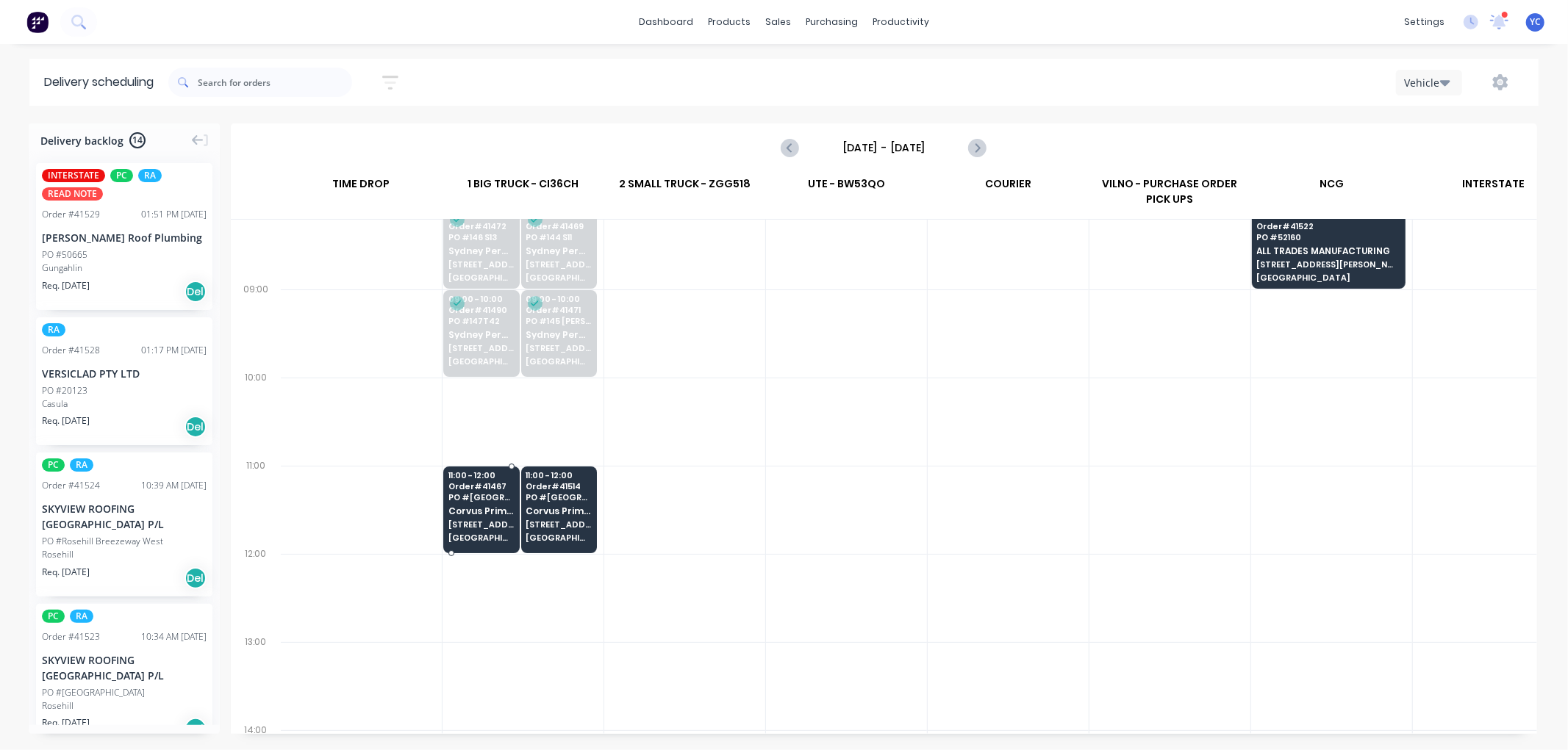
click at [492, 498] on span "PO # Little Bay" at bounding box center [480, 497] width 65 height 9
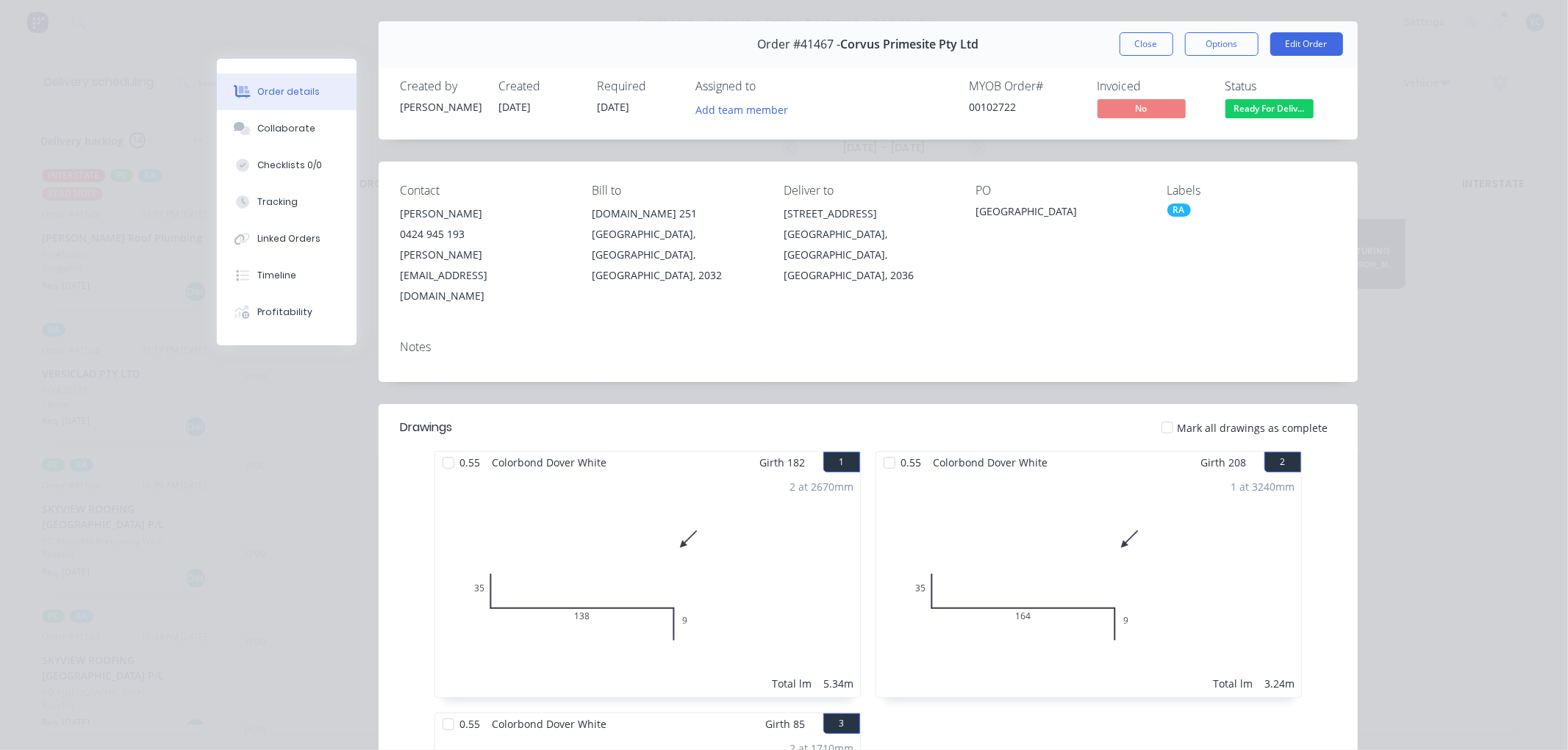
scroll to position [0, 0]
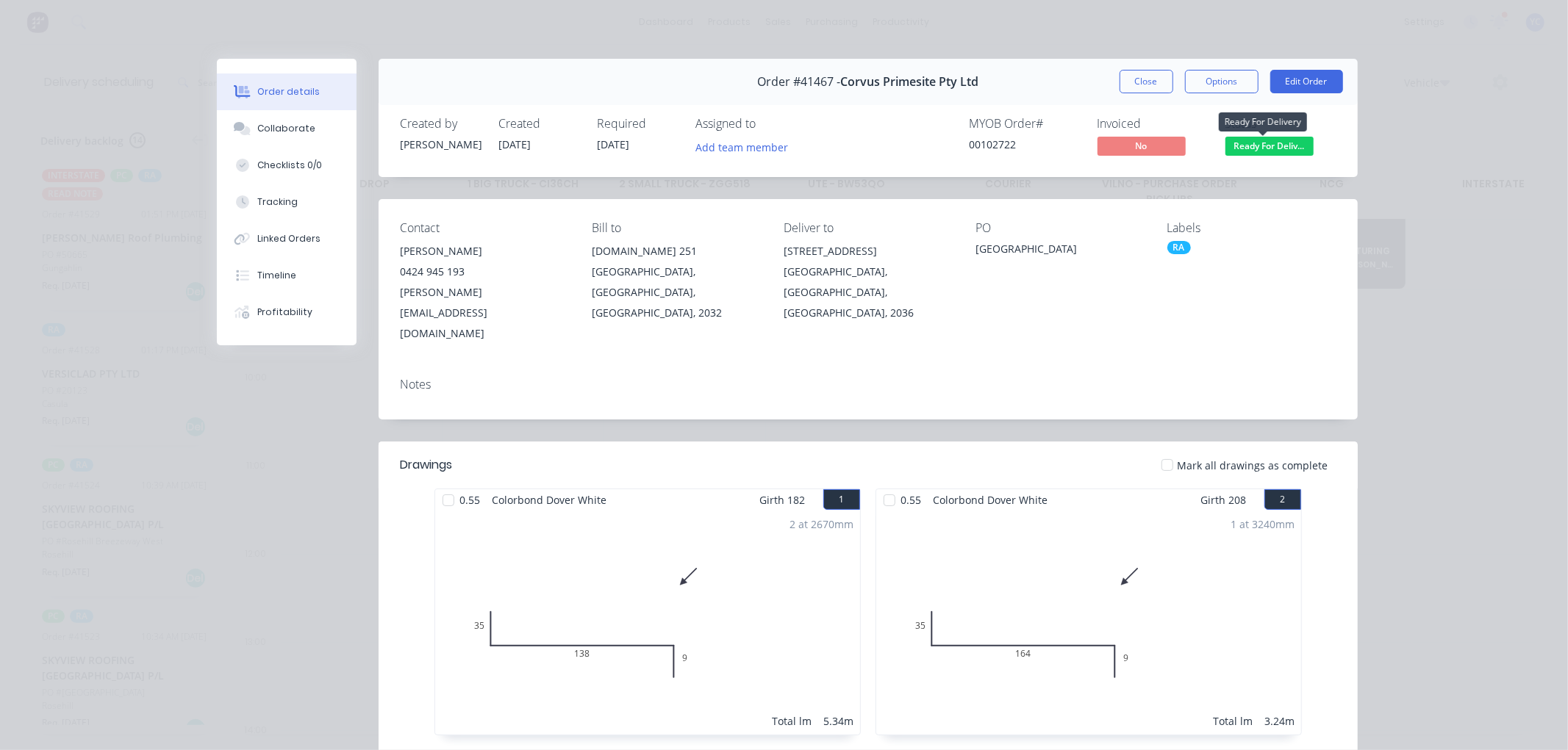
click at [1261, 147] on span "Ready For Deliv..." at bounding box center [1269, 145] width 89 height 19
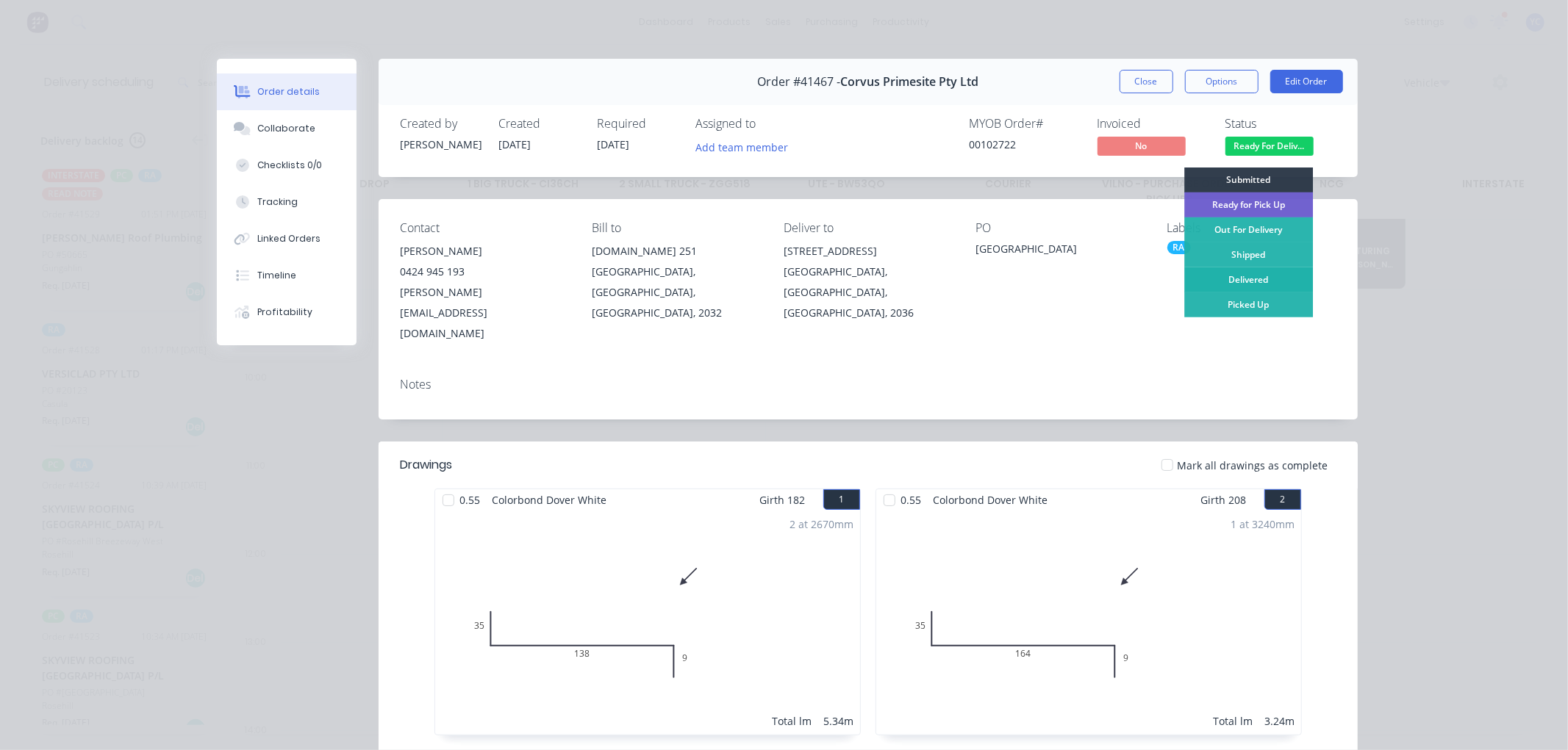
click at [1263, 283] on div "Delivered" at bounding box center [1248, 281] width 129 height 25
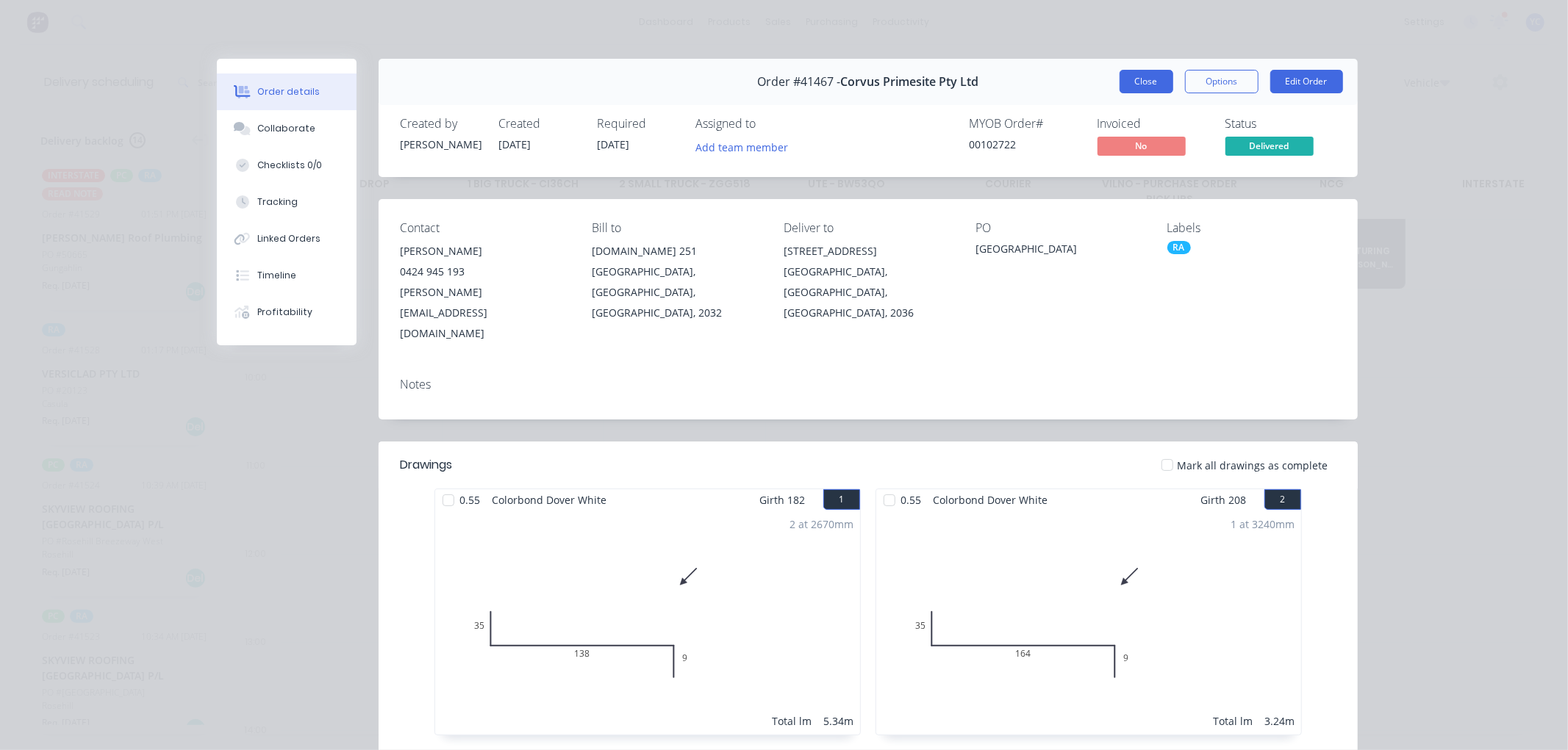
click at [1133, 89] on button "Close" at bounding box center [1146, 82] width 54 height 23
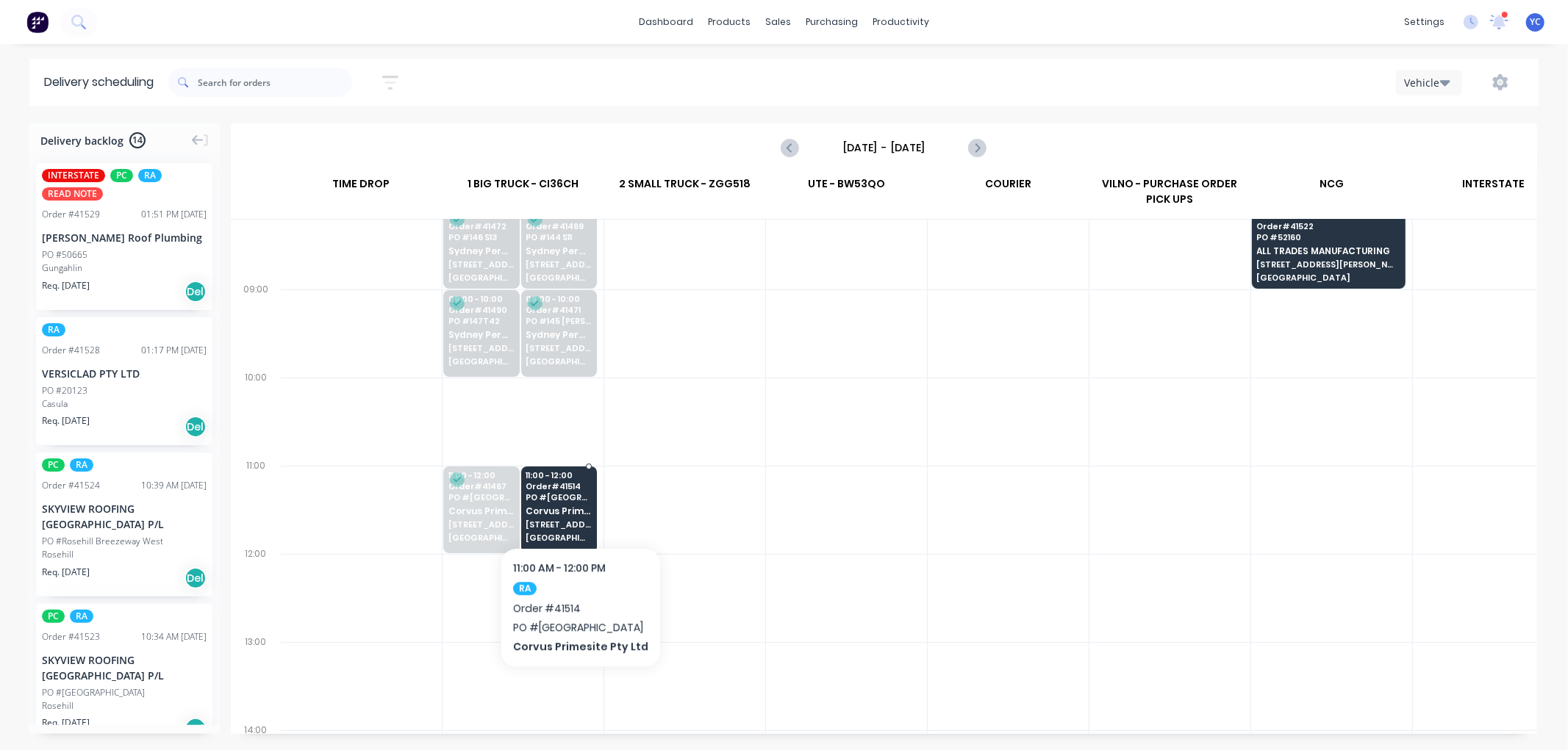
click at [576, 503] on div "11:00 - 12:00 Order # 41514 PO # Little Bay Corvus Primesite Pty Ltd 16 Alkoo A…" at bounding box center [559, 507] width 75 height 82
click at [575, 502] on body "dashboard products sales purchasing productivity dashboard products Product Cat…" at bounding box center [784, 375] width 1568 height 750
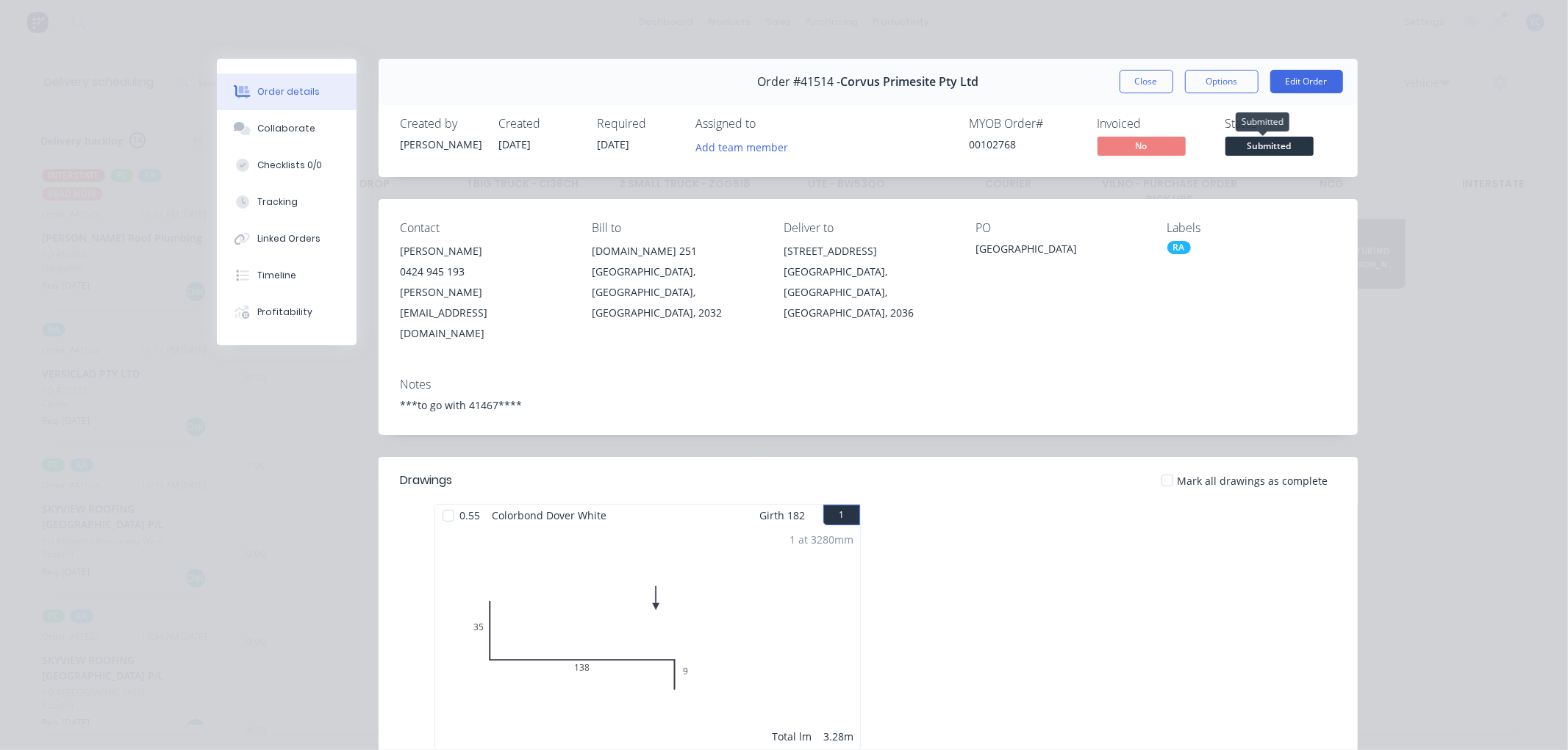
click at [1273, 149] on span "Submitted" at bounding box center [1269, 145] width 89 height 19
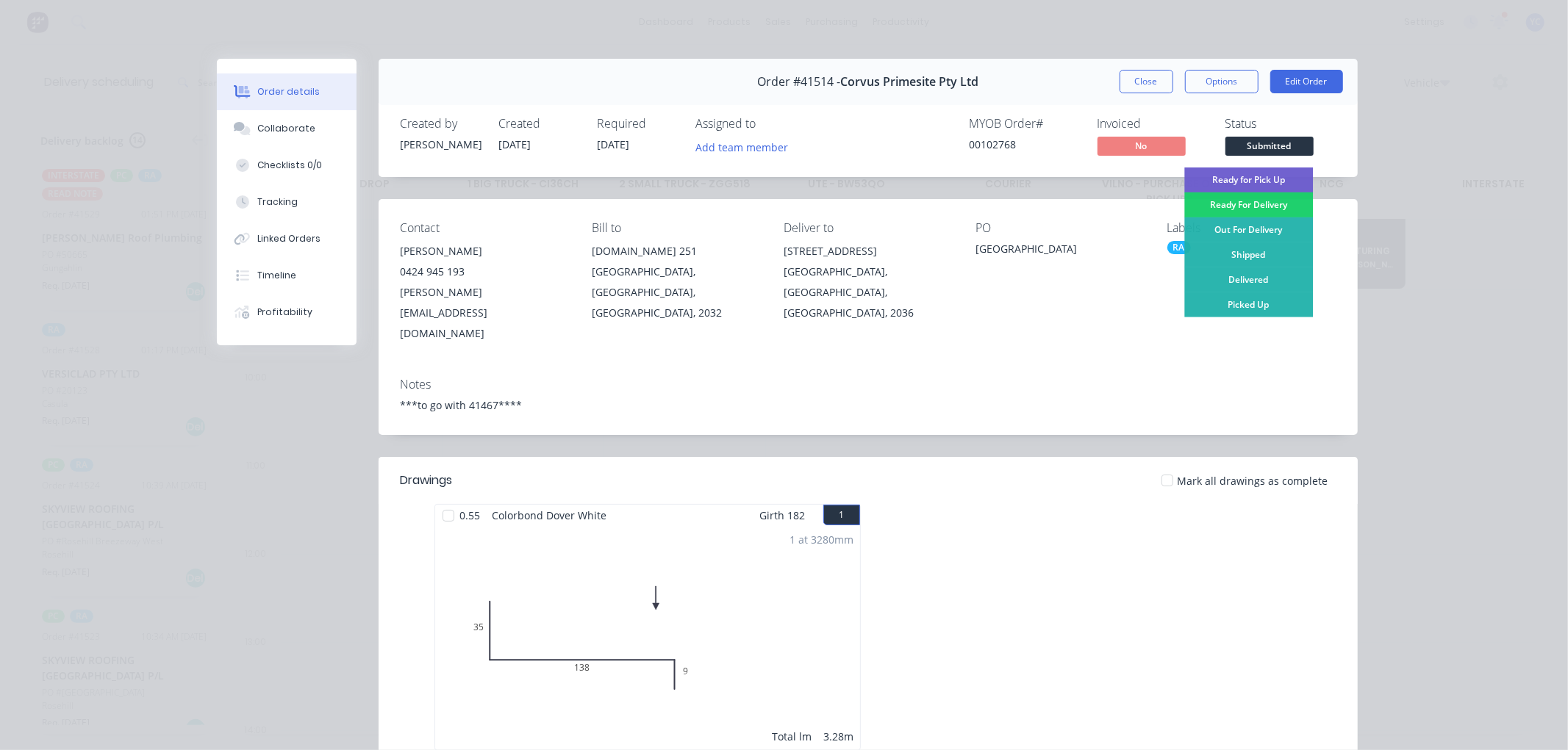
click at [1253, 280] on div "Delivered" at bounding box center [1248, 281] width 129 height 25
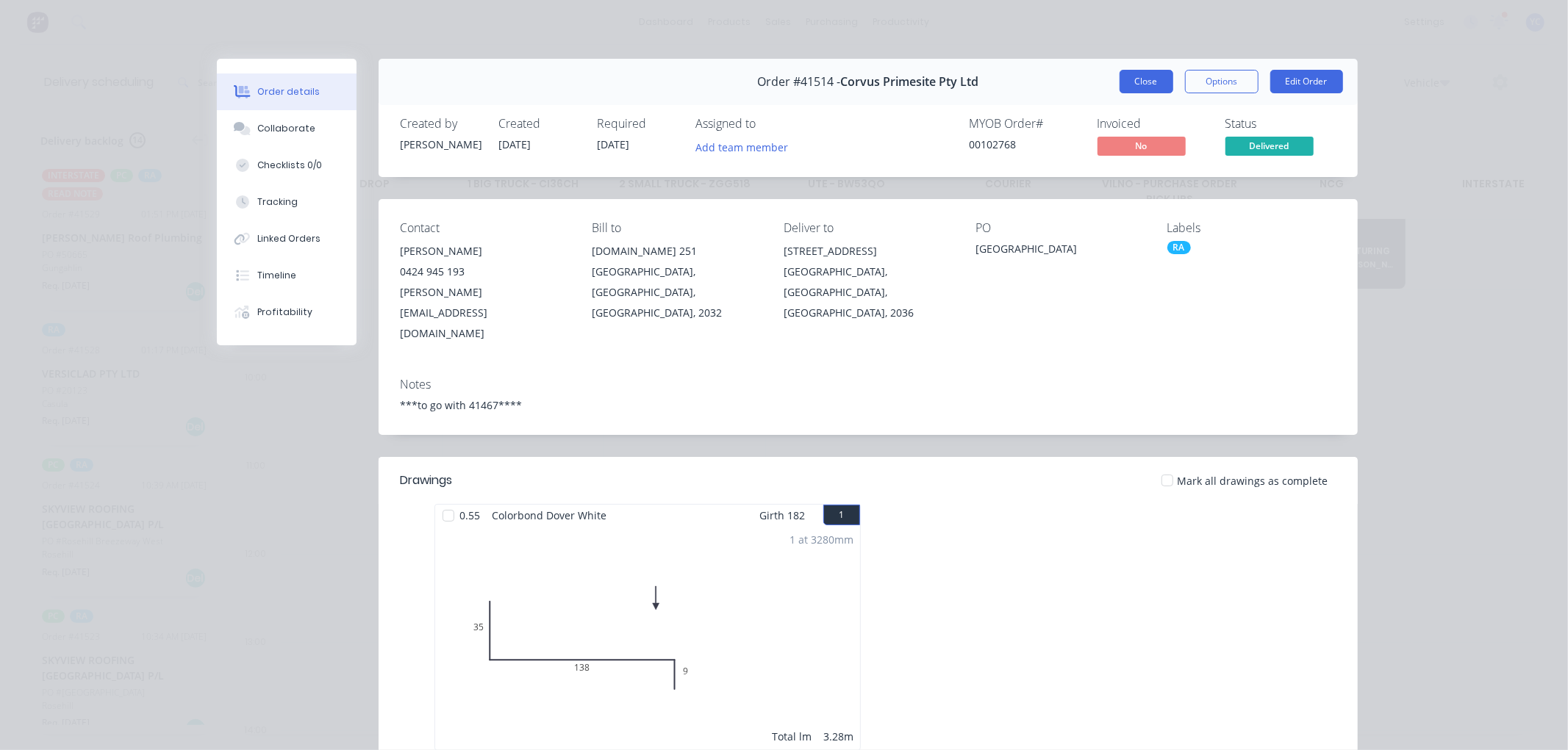
click at [1142, 85] on button "Close" at bounding box center [1146, 82] width 54 height 23
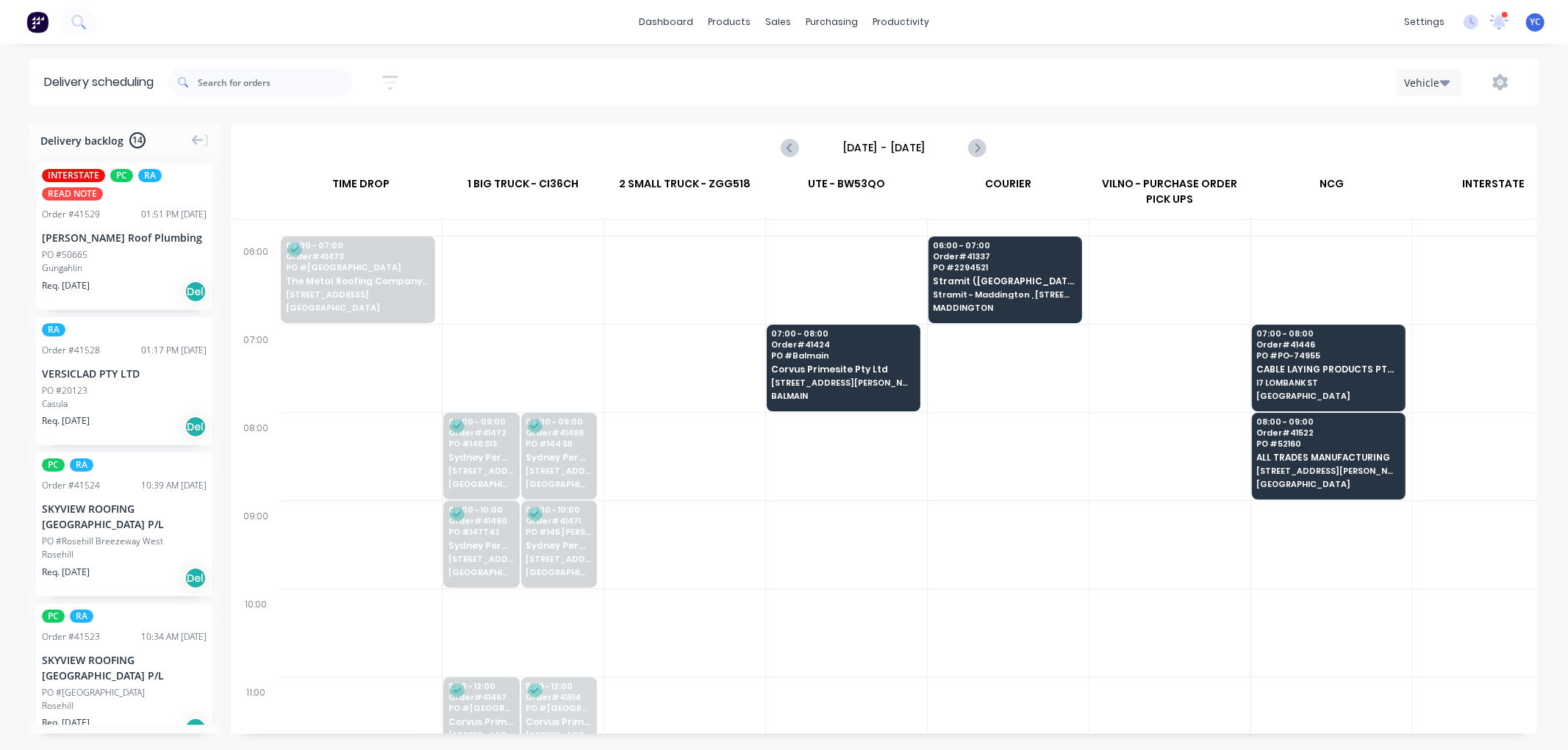
scroll to position [0, 1]
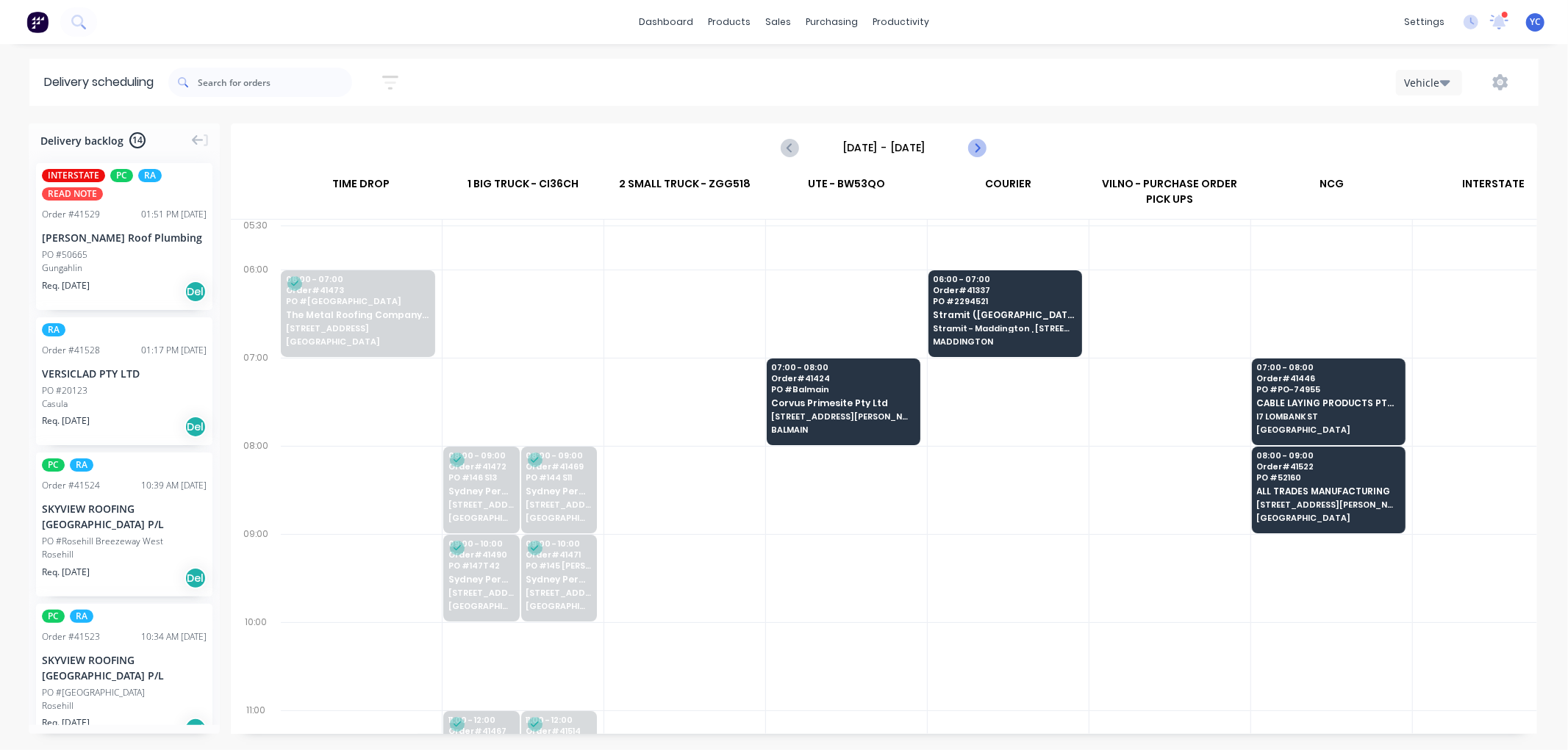
click at [978, 148] on icon "Next page" at bounding box center [976, 148] width 7 height 12
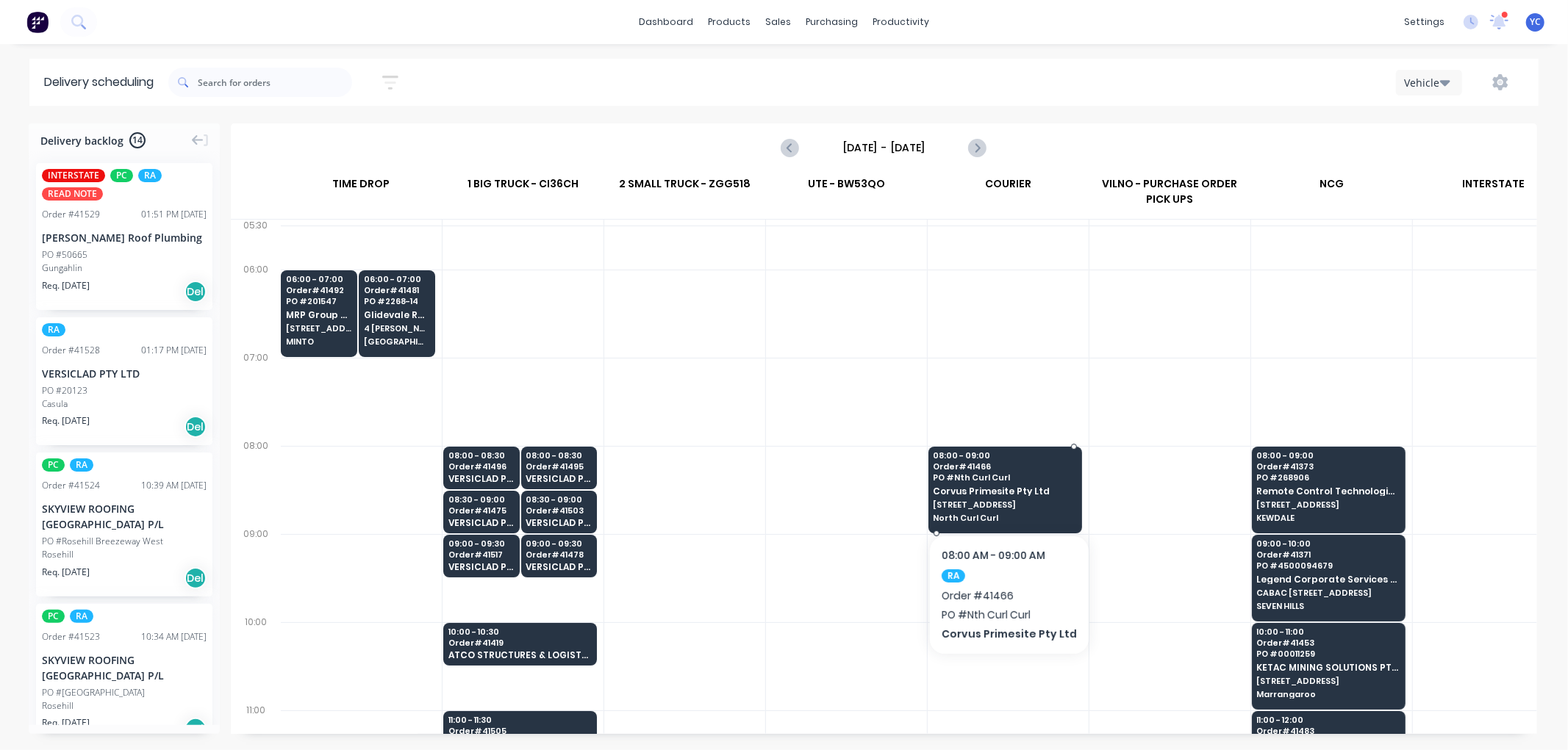
click at [1013, 508] on span "50 Headland Rd" at bounding box center [1005, 505] width 142 height 9
click at [1013, 508] on body "dashboard products sales purchasing productivity dashboard products Product Cat…" at bounding box center [784, 375] width 1568 height 750
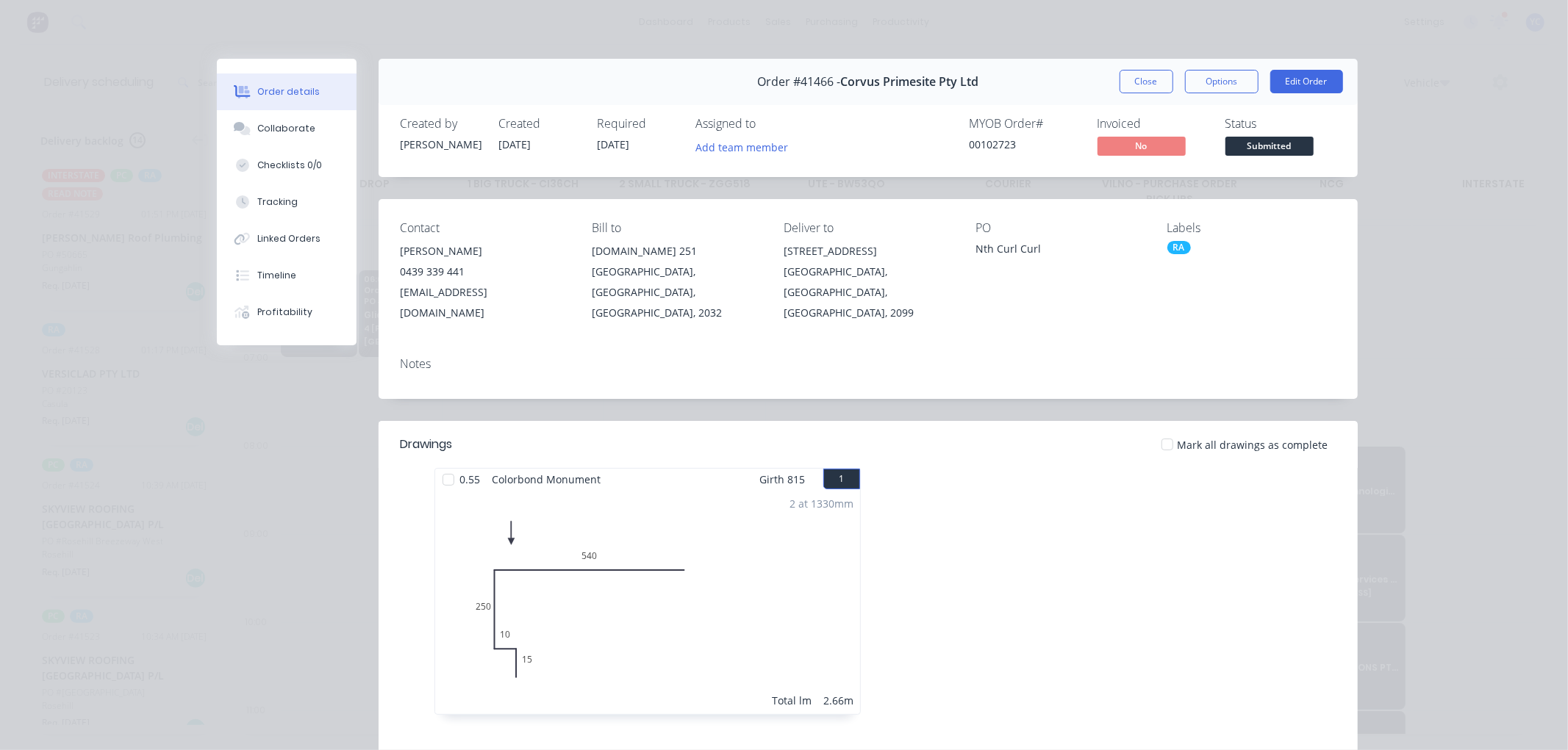
click at [498, 626] on div "2 at 1330mm Total lm 2.66m" at bounding box center [648, 602] width 425 height 224
click at [1137, 75] on button "Close" at bounding box center [1146, 82] width 54 height 23
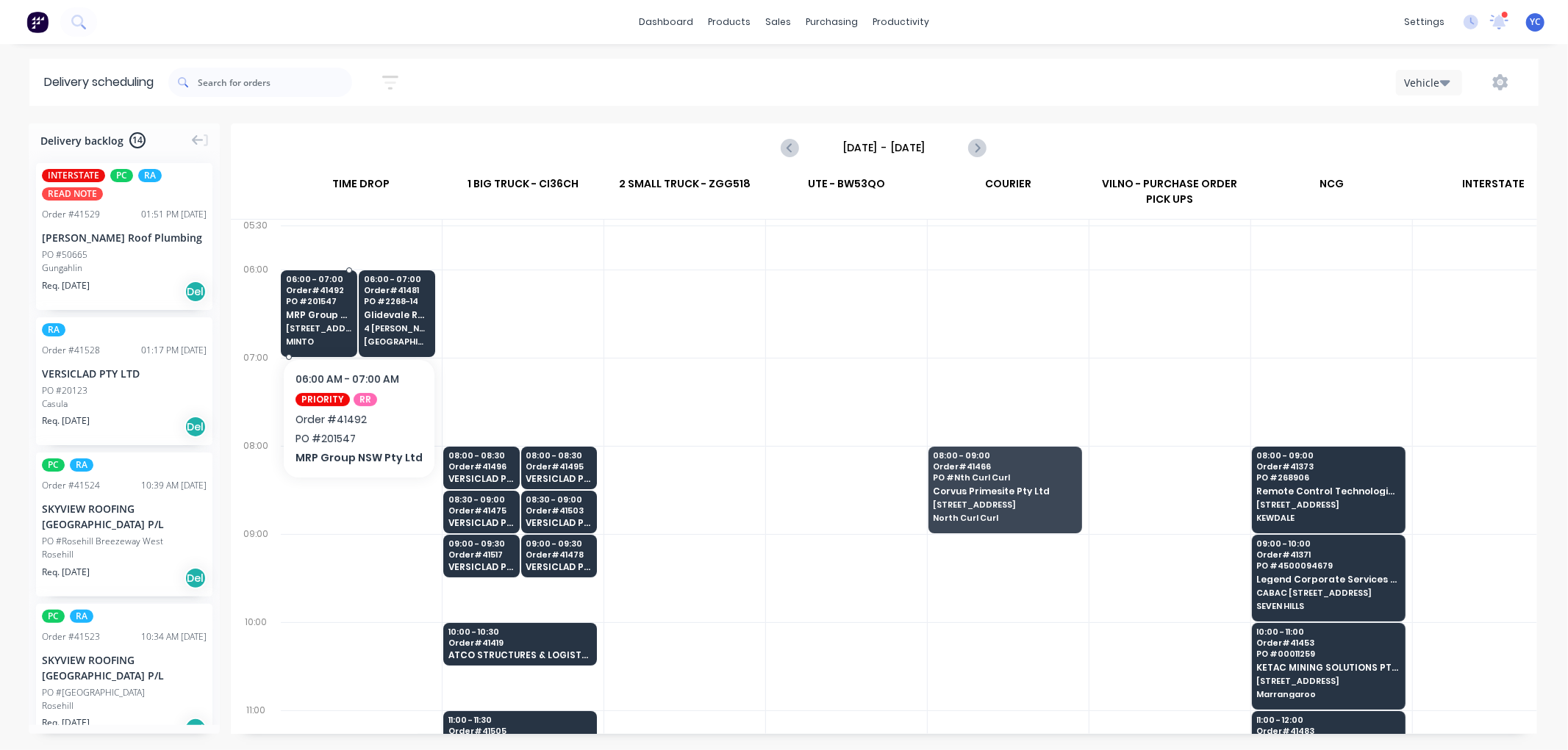
click at [309, 316] on span "MRP Group NSW Pty Ltd" at bounding box center [319, 315] width 66 height 10
click at [309, 315] on span "MRP Group NSW Pty Ltd" at bounding box center [319, 315] width 66 height 10
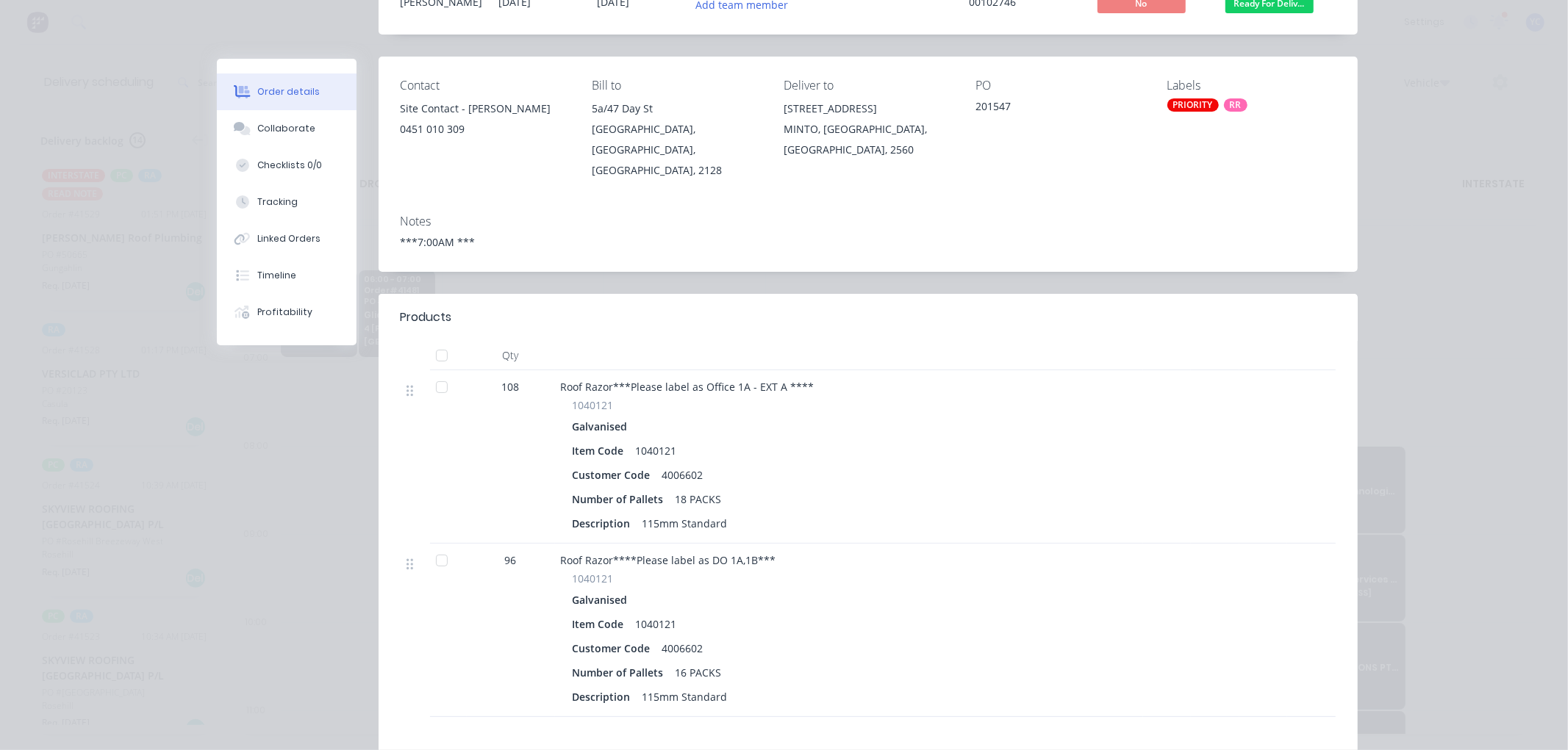
scroll to position [0, 0]
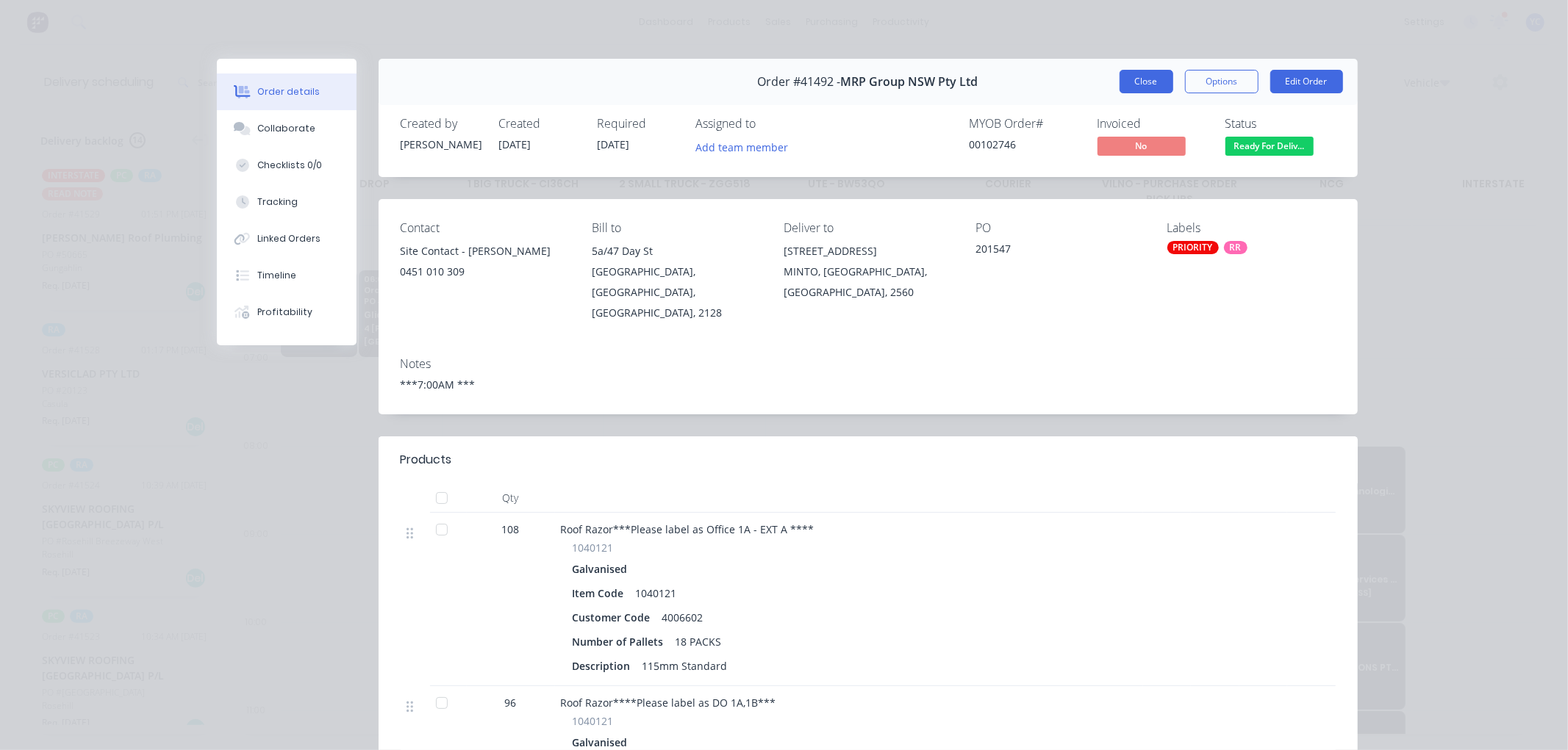
click at [1143, 89] on button "Close" at bounding box center [1146, 82] width 54 height 23
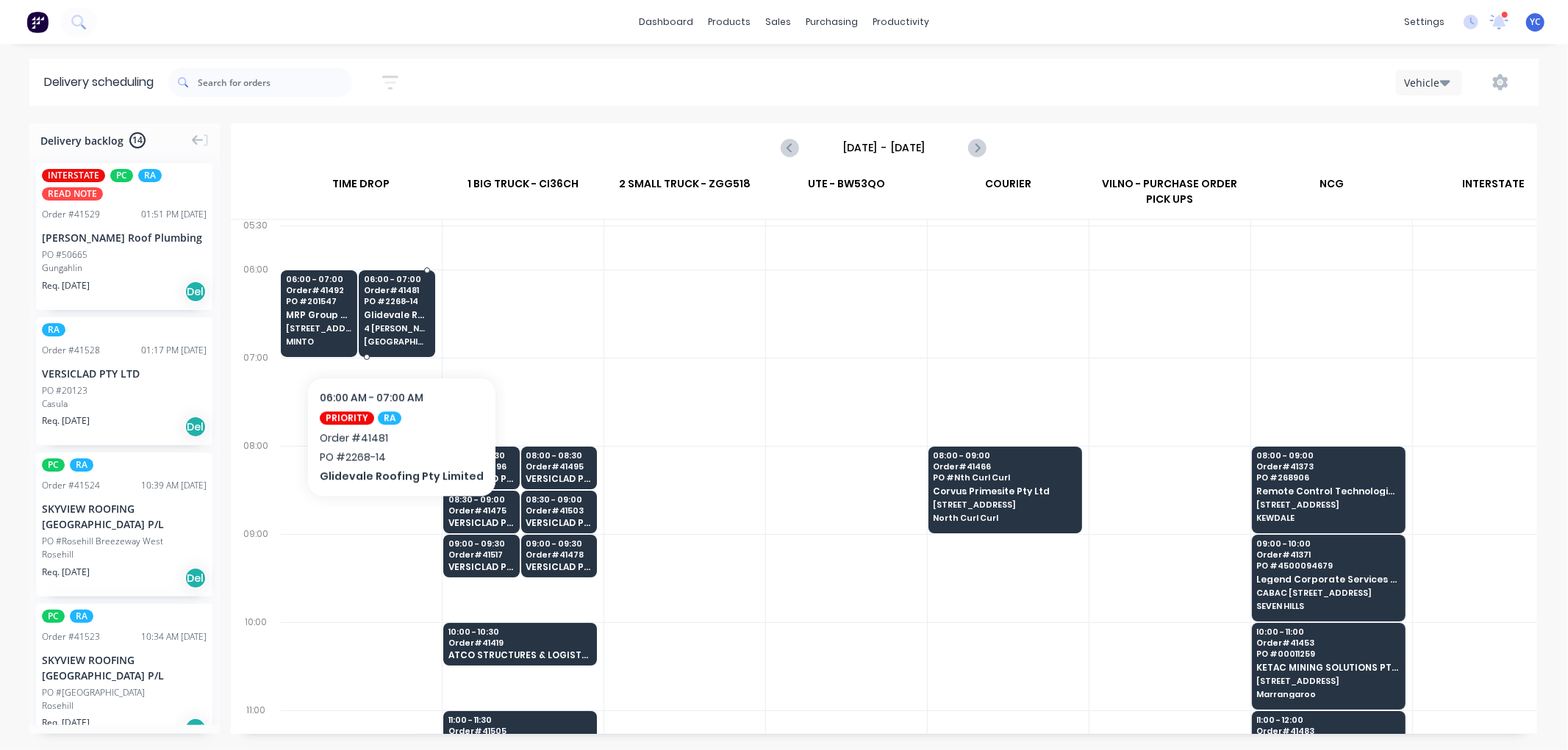
click at [396, 332] on span "4 Achcar Cl" at bounding box center [397, 328] width 66 height 9
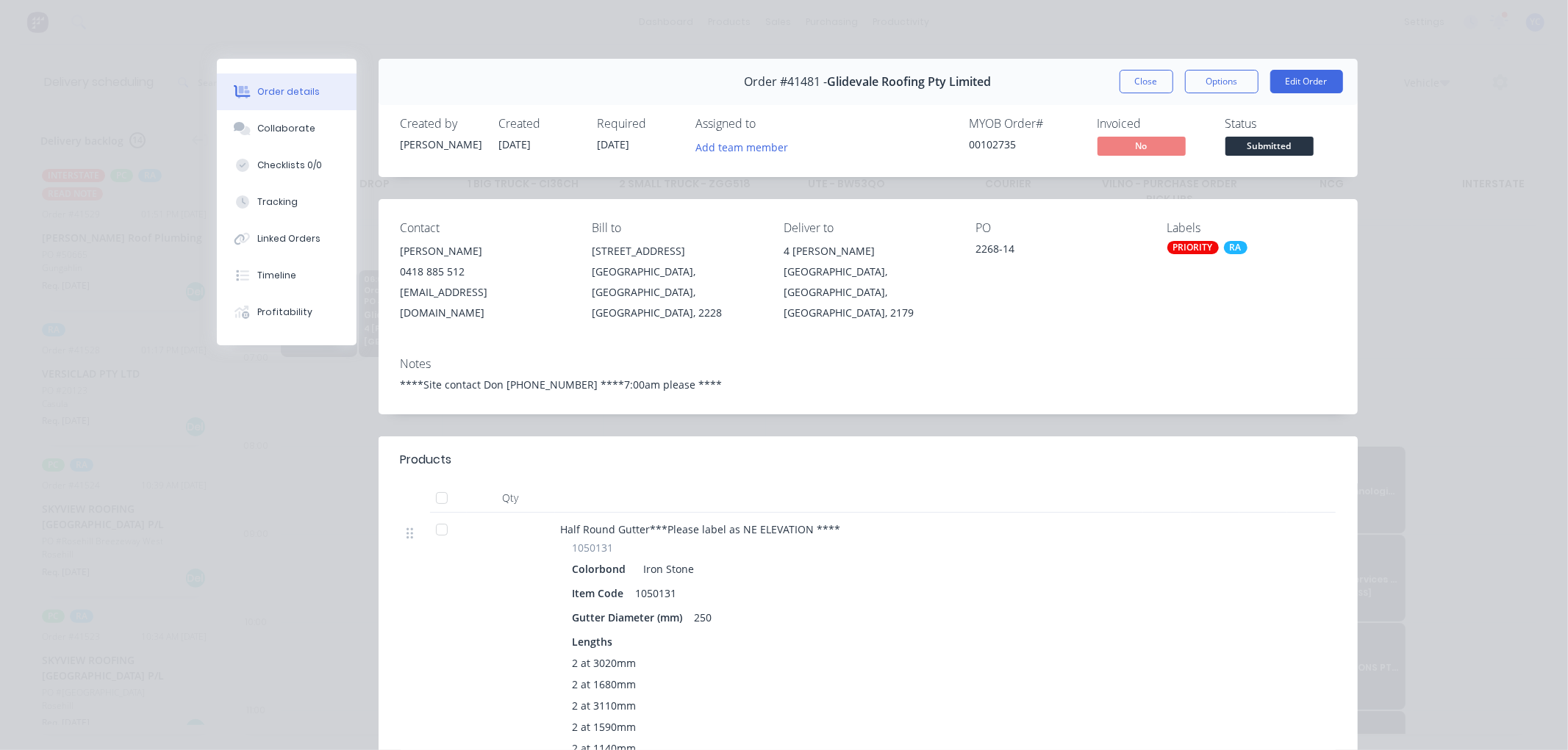
drag, startPoint x: 1145, startPoint y: 86, endPoint x: 1000, endPoint y: 129, distance: 151.2
click at [1147, 86] on button "Close" at bounding box center [1146, 82] width 54 height 23
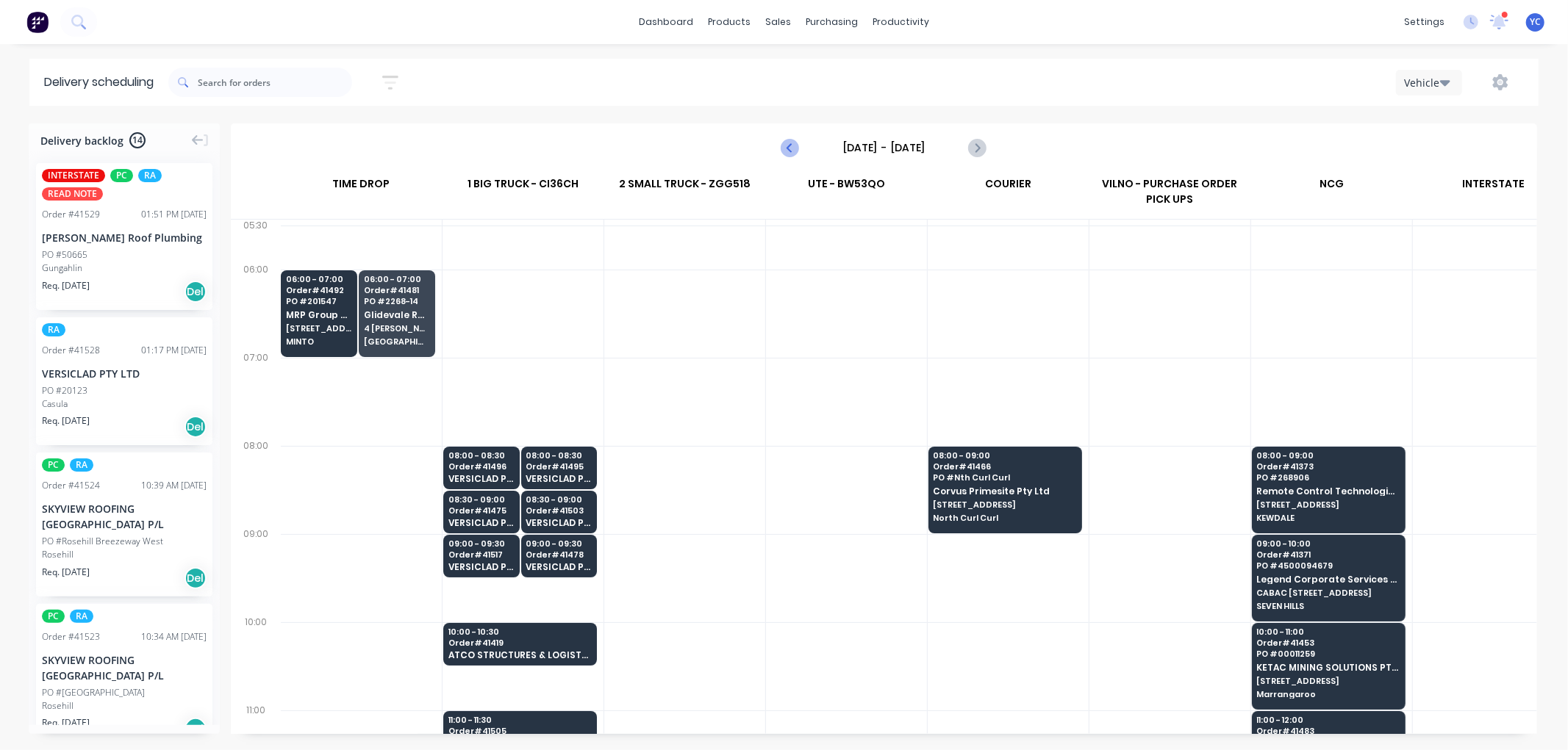
click at [783, 147] on icon "Previous page" at bounding box center [791, 148] width 18 height 18
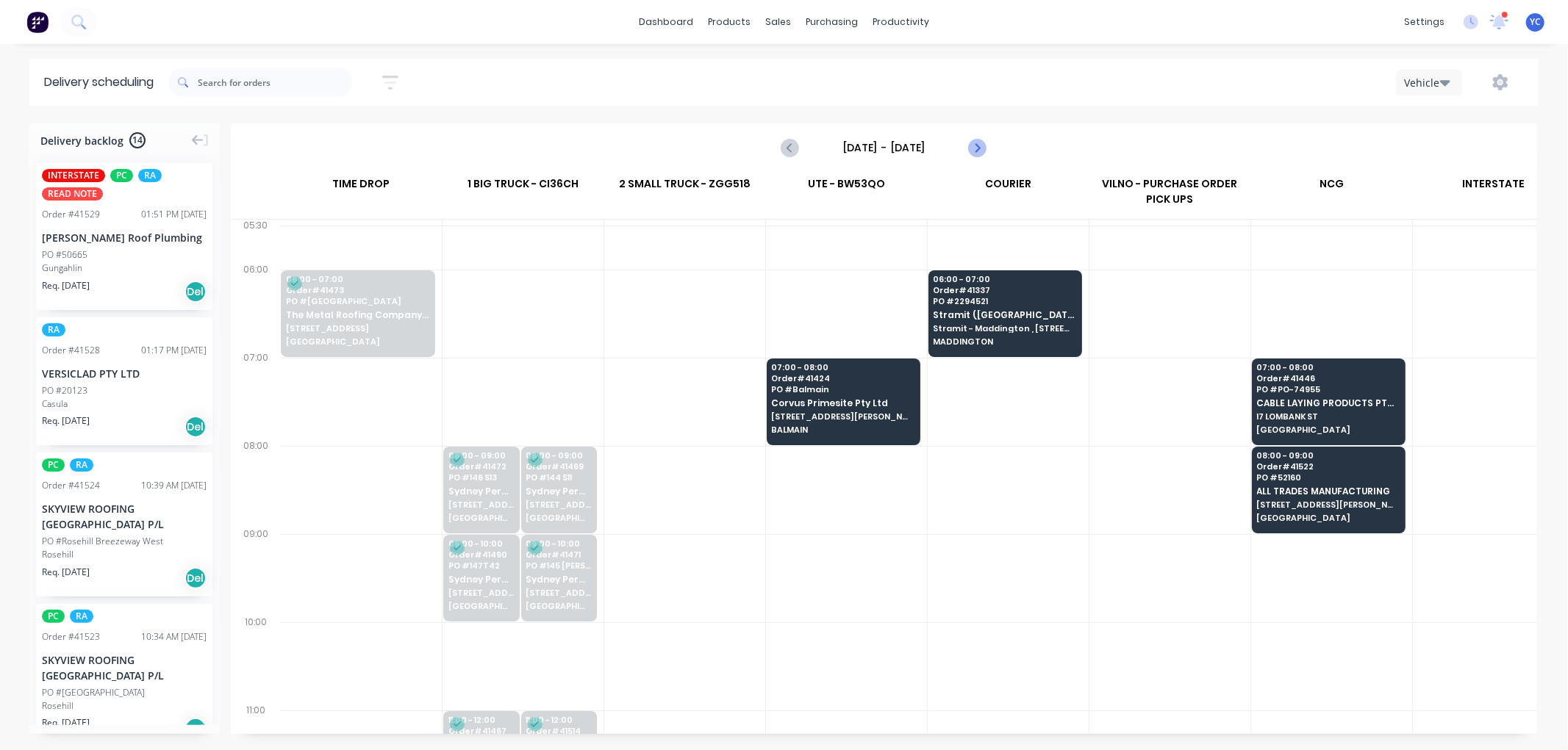
click at [975, 148] on icon "Next page" at bounding box center [976, 148] width 18 height 18
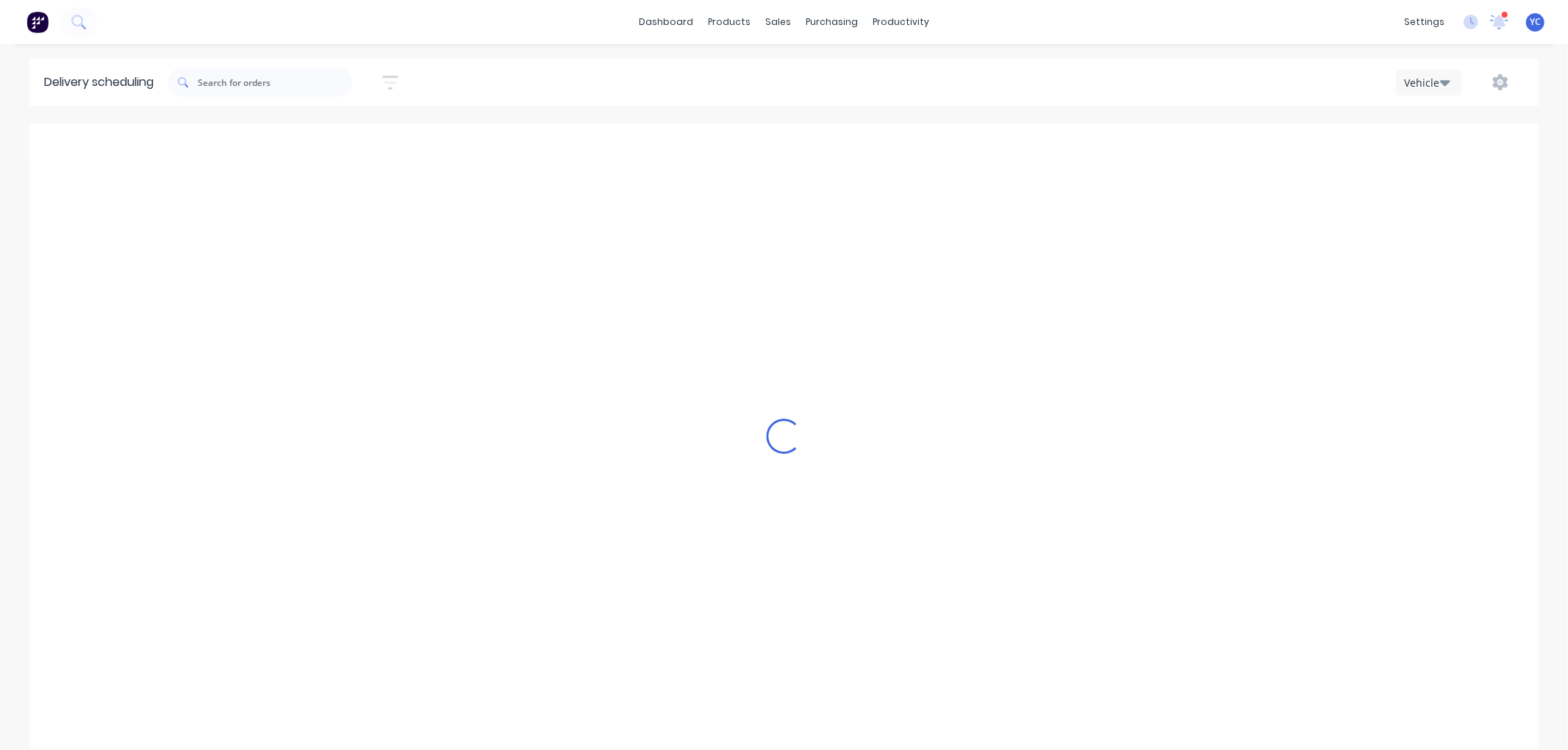
type input "Friday - 05/09/25"
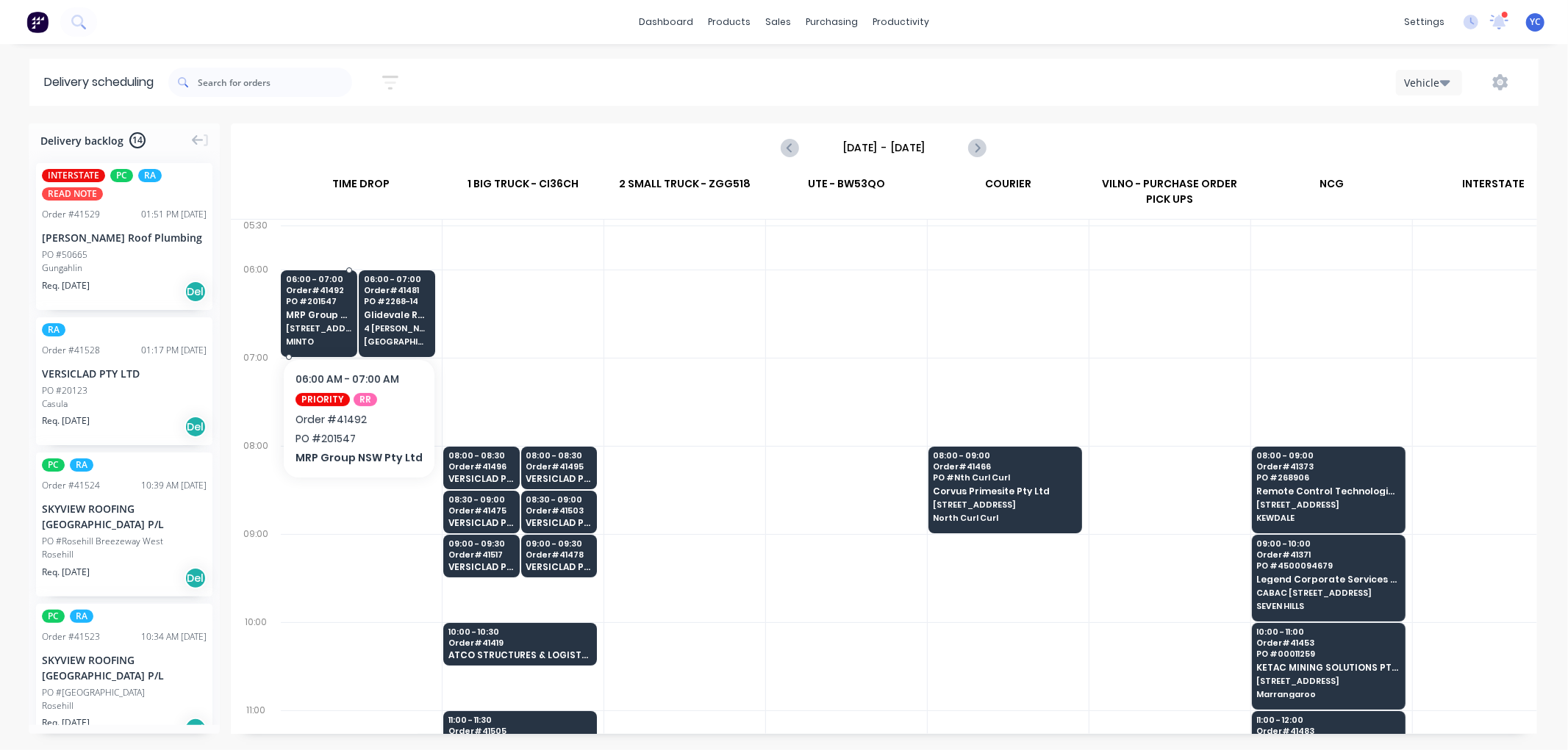
click at [310, 333] on span "50-52 Airds Road" at bounding box center [319, 328] width 66 height 9
click at [310, 333] on body "dashboard products sales purchasing productivity dashboard products Product Cat…" at bounding box center [784, 375] width 1568 height 750
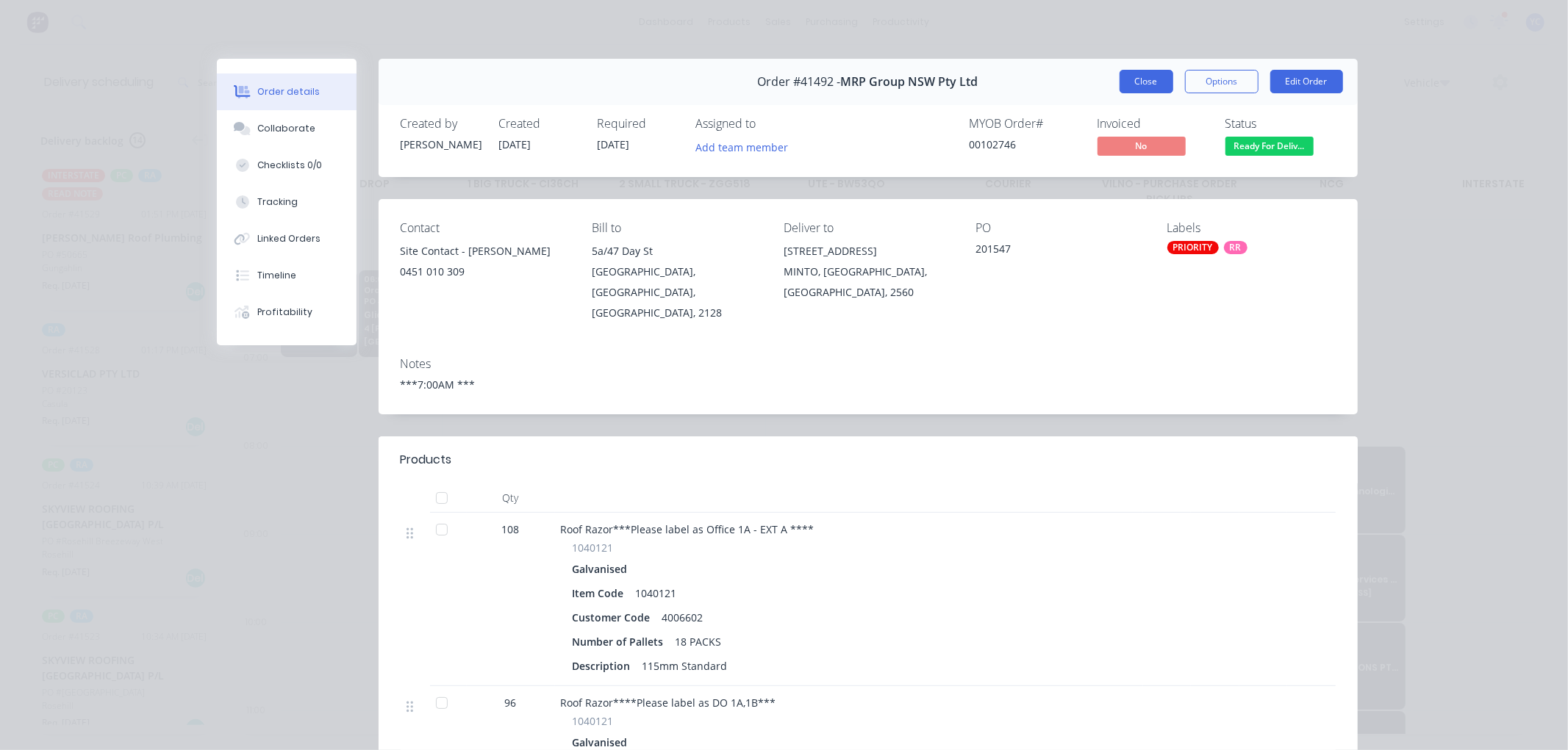
click at [1148, 90] on button "Close" at bounding box center [1146, 82] width 54 height 23
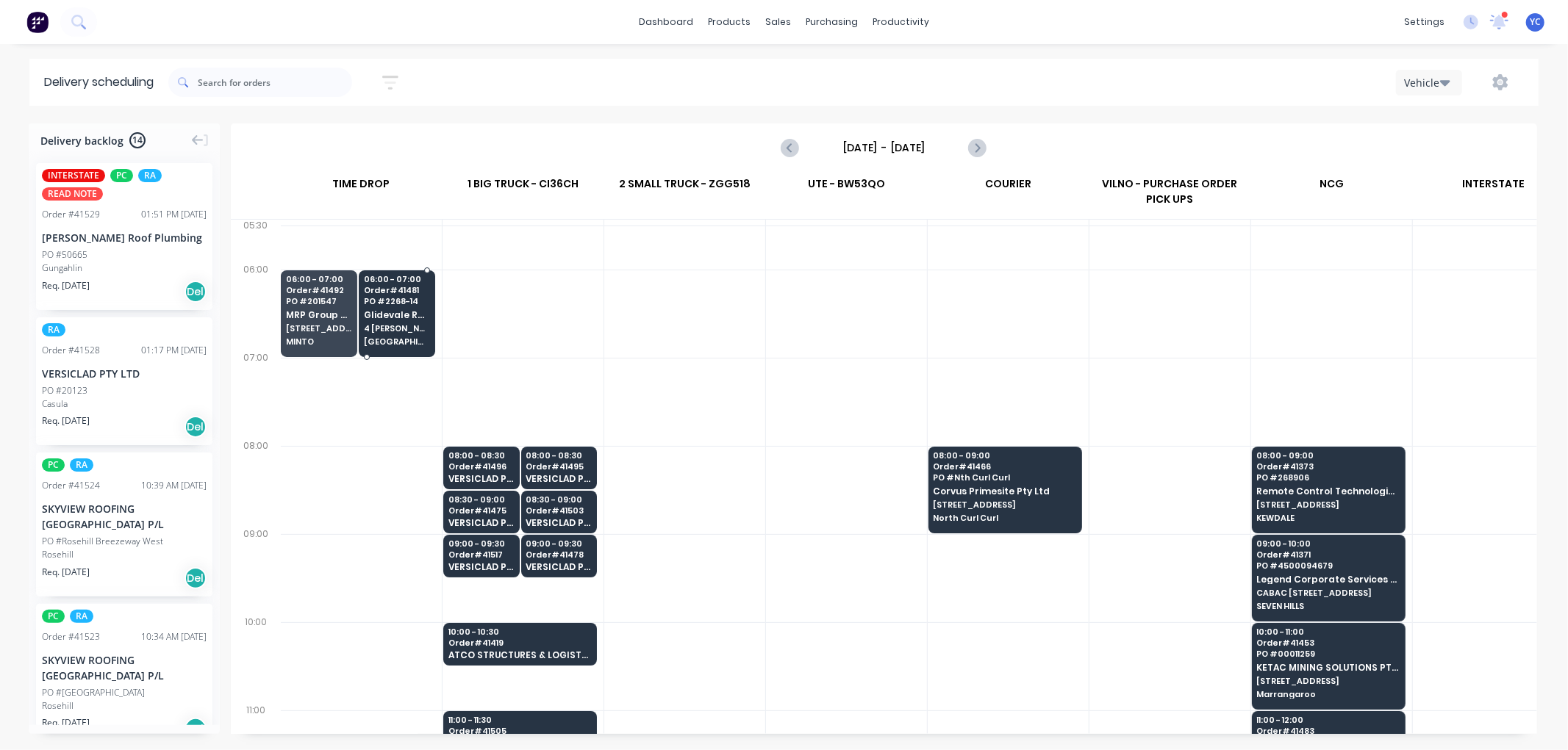
click at [397, 339] on span "Leppington" at bounding box center [397, 341] width 66 height 9
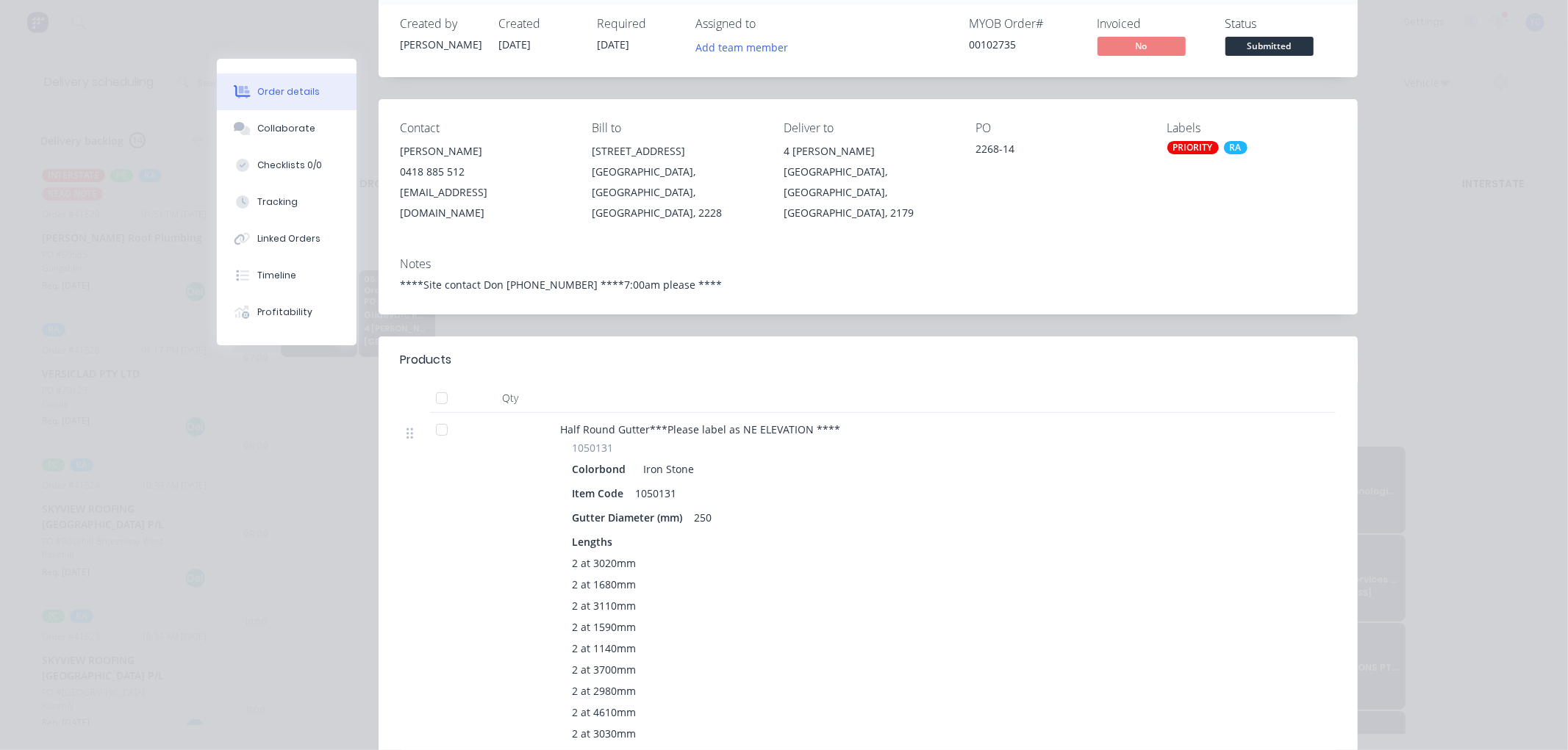
scroll to position [326, 0]
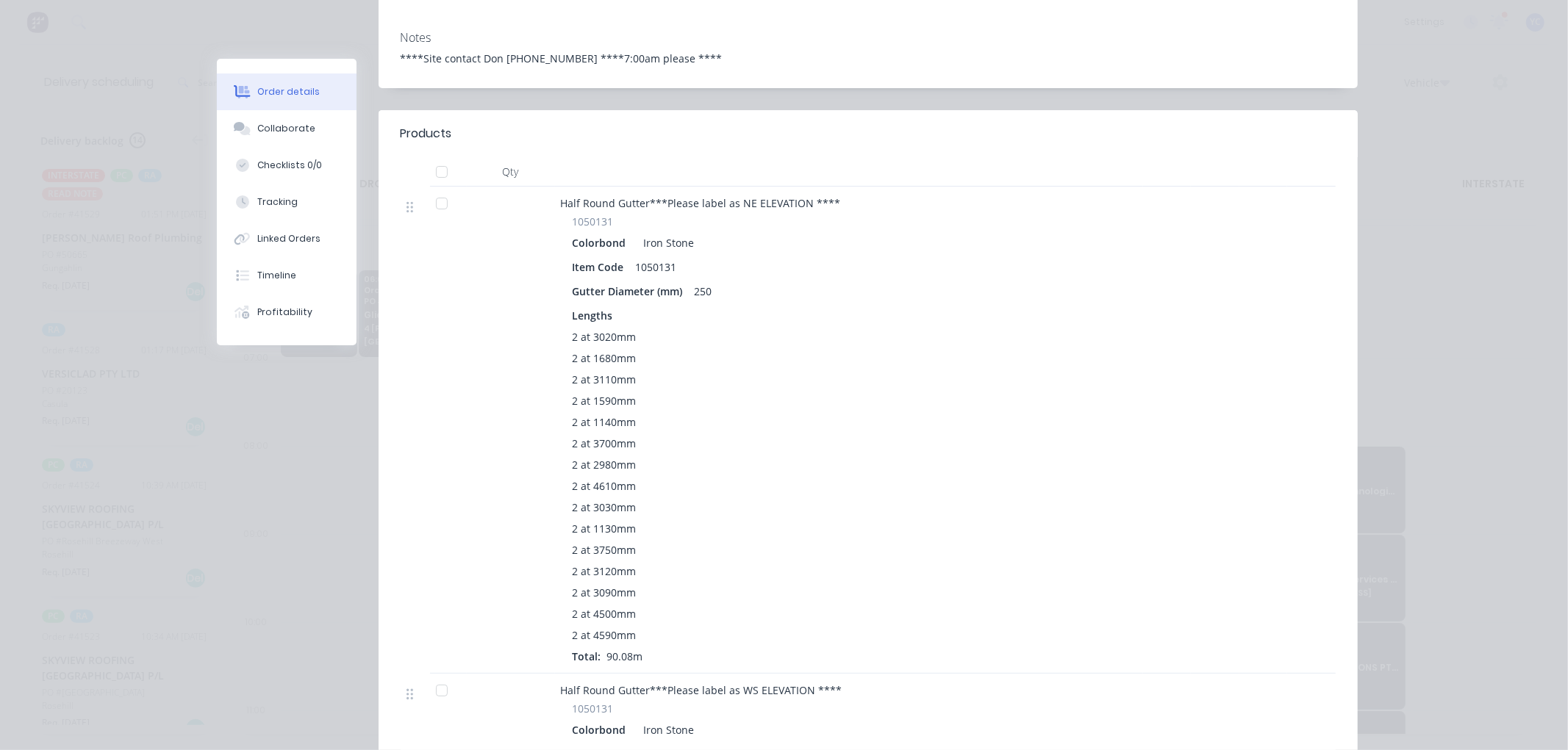
drag, startPoint x: 568, startPoint y: 316, endPoint x: 702, endPoint y: 563, distance: 281.0
click at [633, 605] on div "2 at 3020mm 2 at 1680mm 2 at 3110mm 2 at 1590mm 2 at 1140mm 2 at 3700mm 2 at 29…" at bounding box center [849, 497] width 553 height 335
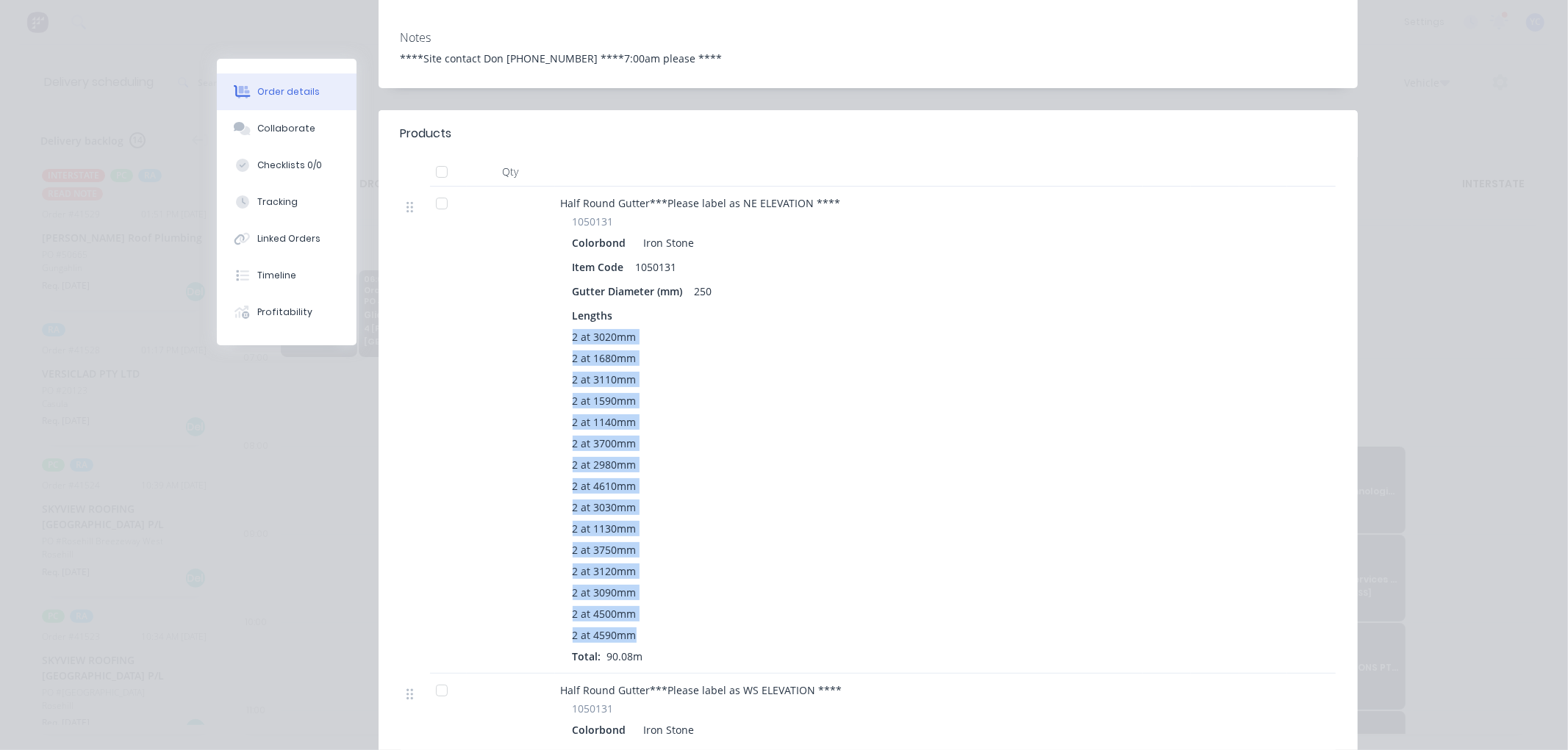
click at [703, 394] on div "2 at 1590mm" at bounding box center [849, 401] width 553 height 16
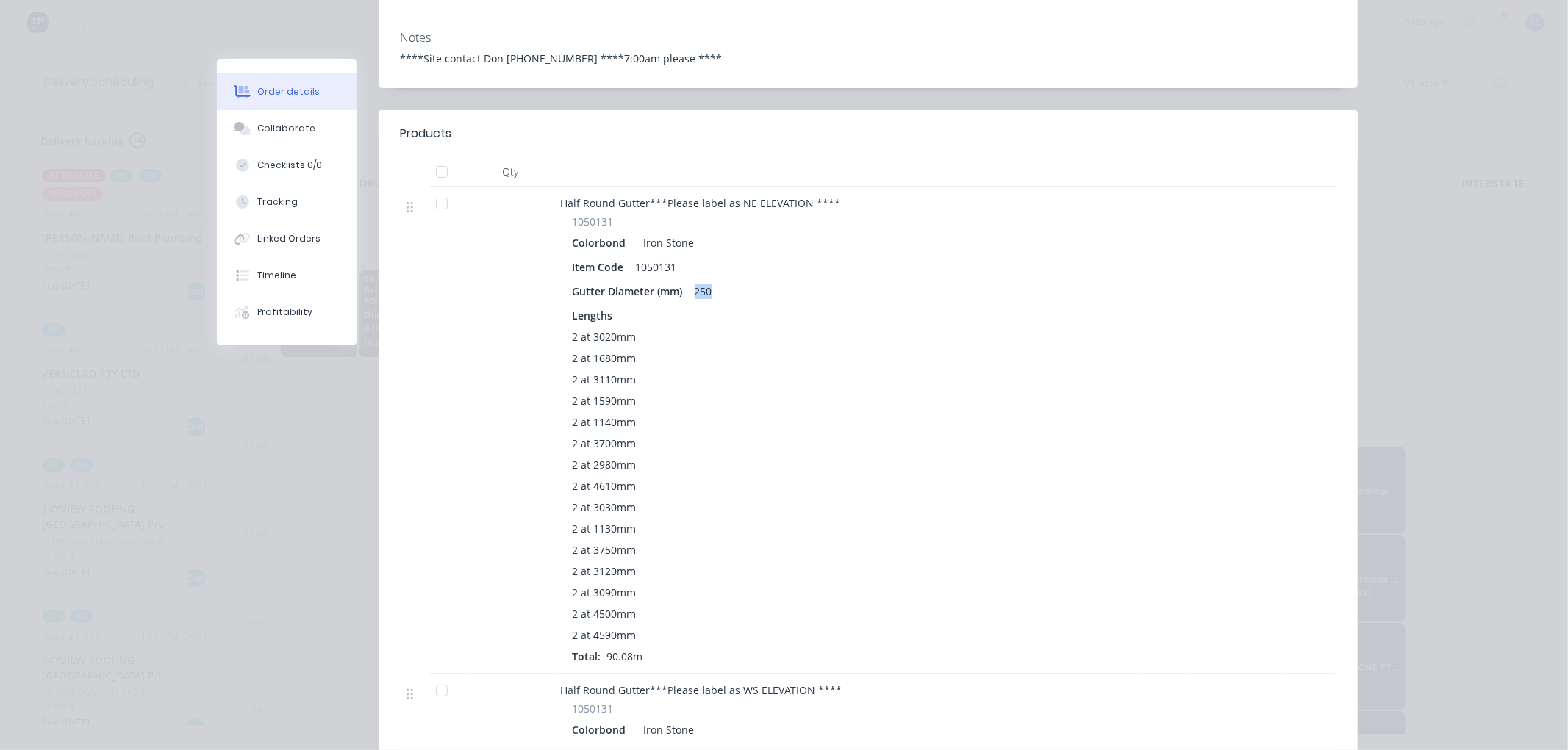
drag, startPoint x: 686, startPoint y: 260, endPoint x: 723, endPoint y: 275, distance: 39.9
click at [723, 281] on div "Gutter Diameter (mm) 250" at bounding box center [849, 291] width 553 height 21
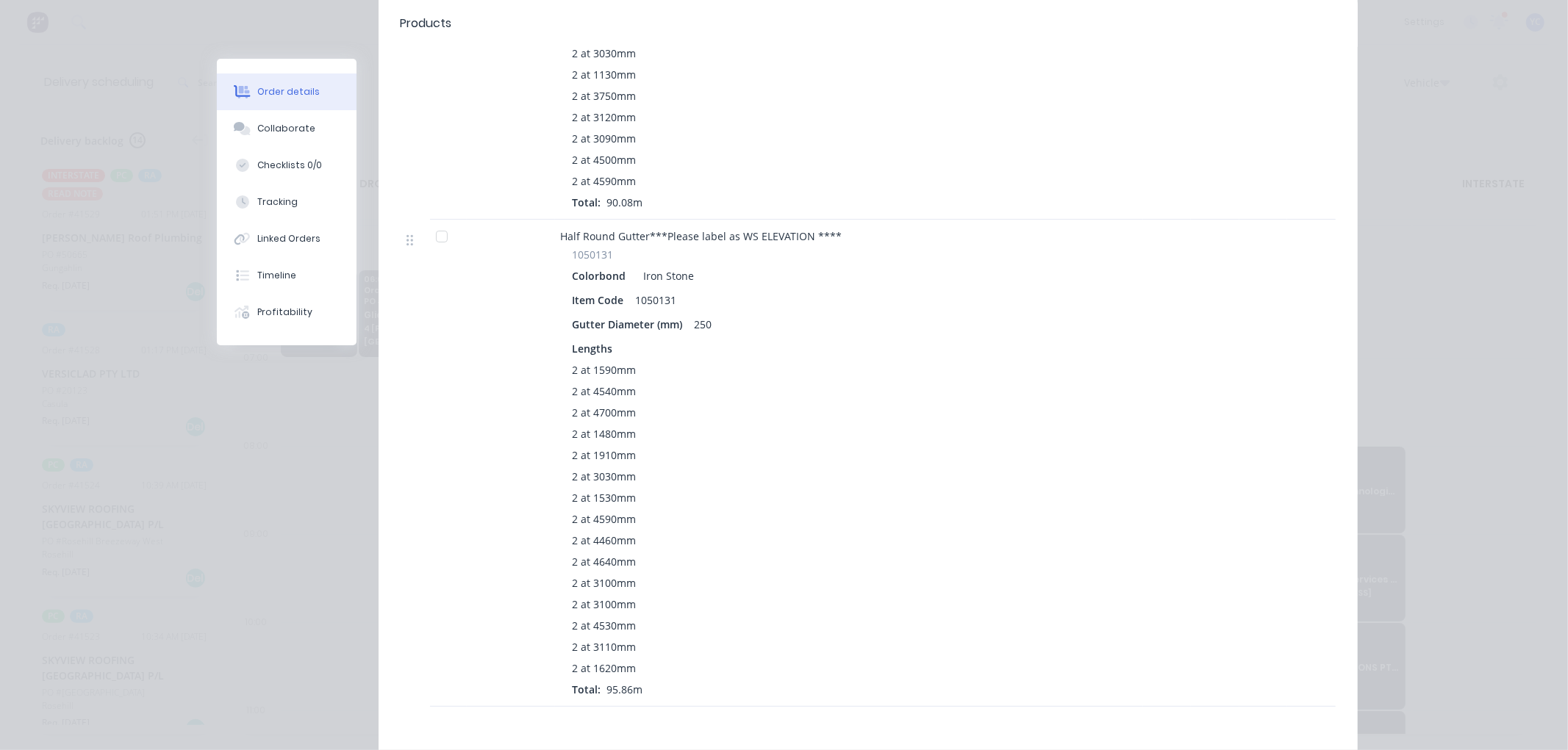
scroll to position [816, 0]
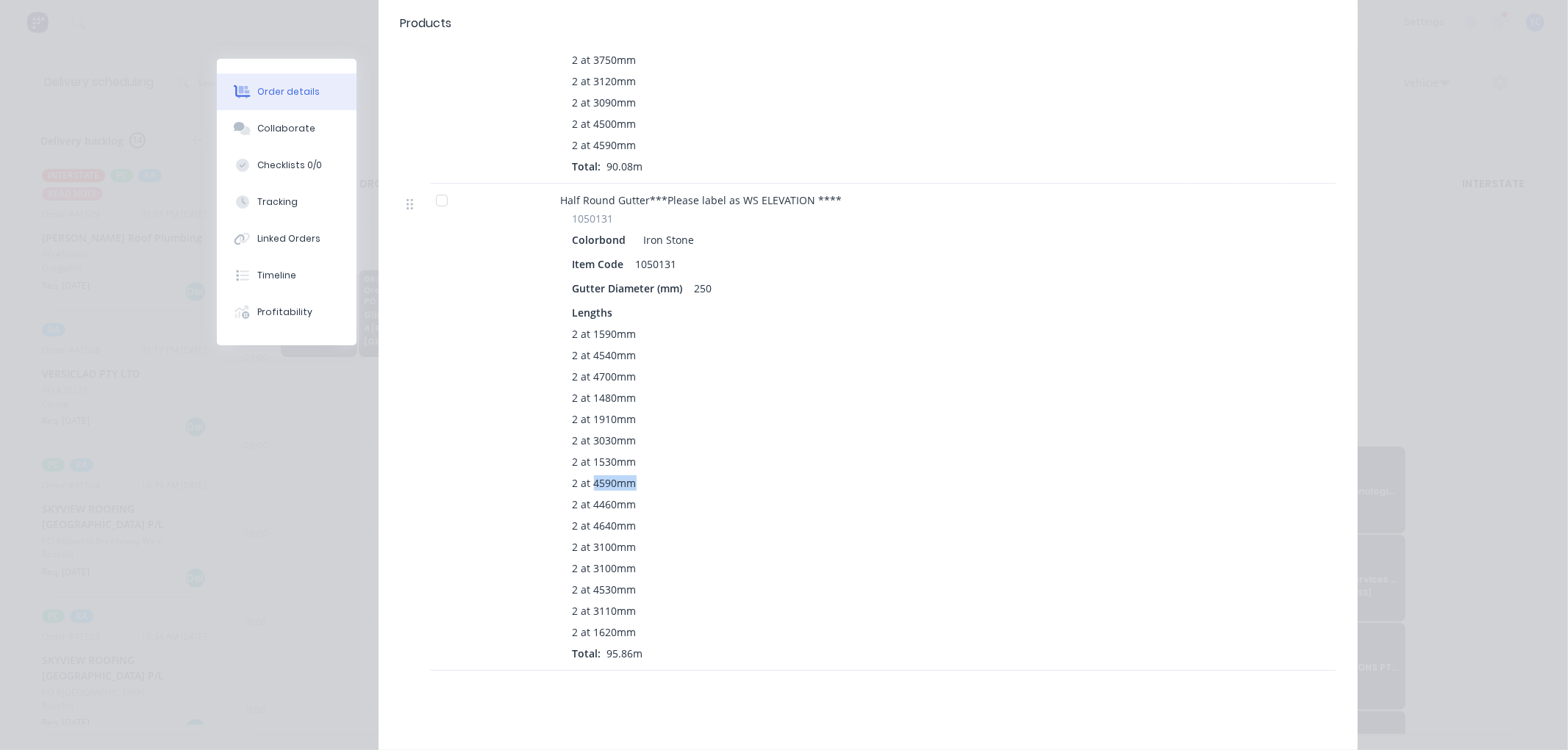
drag, startPoint x: 590, startPoint y: 465, endPoint x: 650, endPoint y: 465, distance: 60.0
click at [650, 475] on div "2 at 4590mm" at bounding box center [849, 483] width 553 height 16
click at [1384, 162] on div "Order details Collaborate Checklists 0/0 Tracking Linked Orders Timeline Profit…" at bounding box center [784, 375] width 1568 height 750
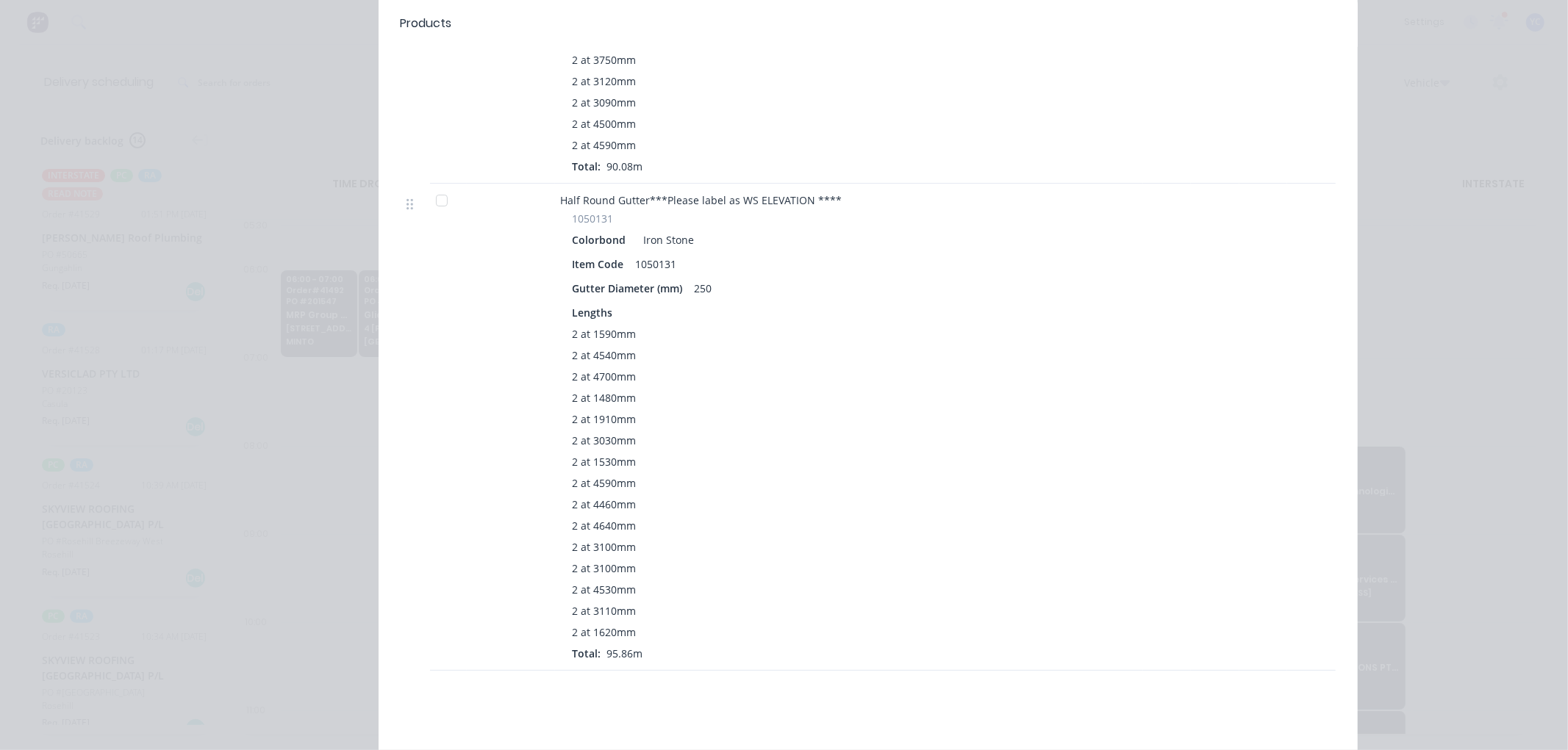
scroll to position [0, 0]
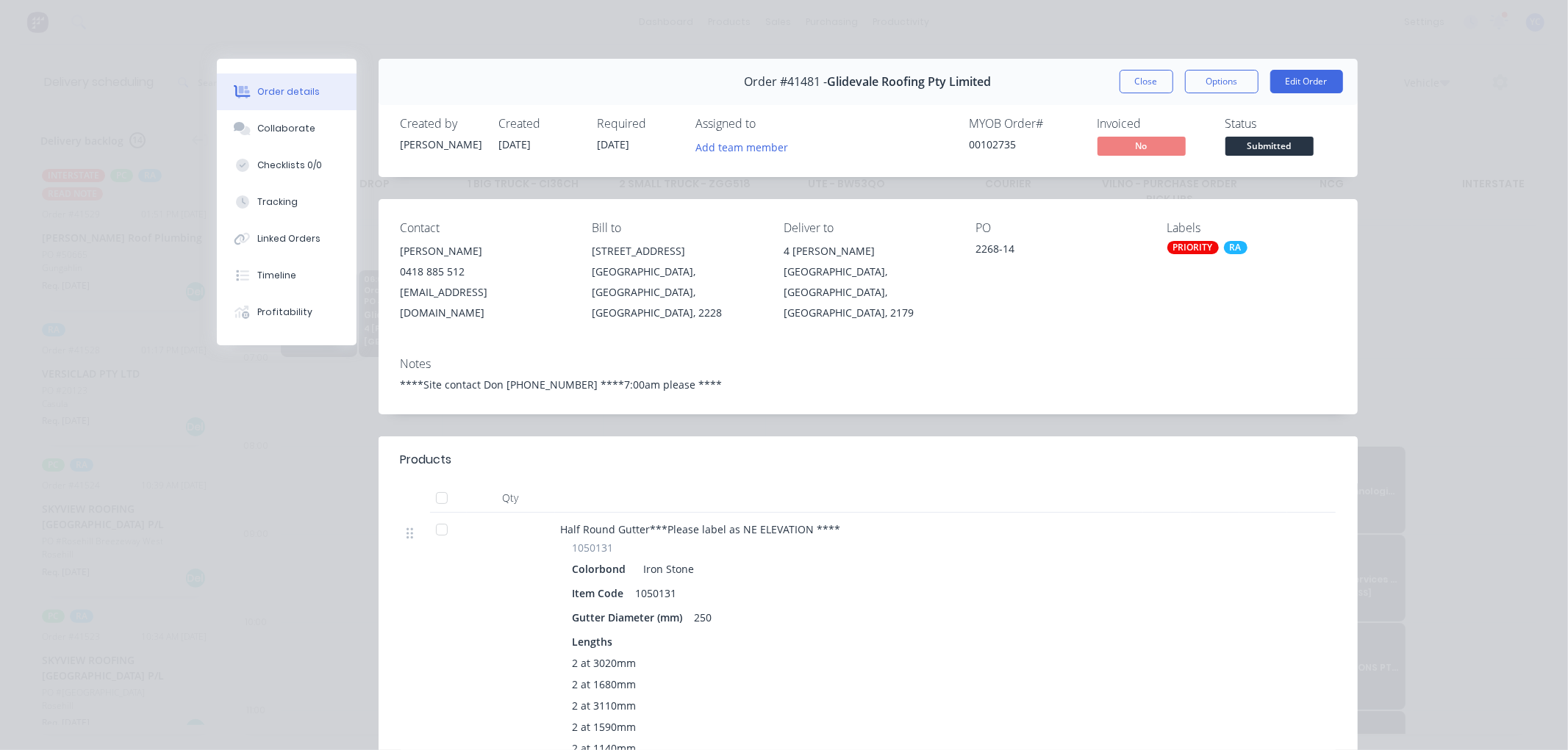
click at [1136, 74] on button "Close" at bounding box center [1146, 82] width 54 height 23
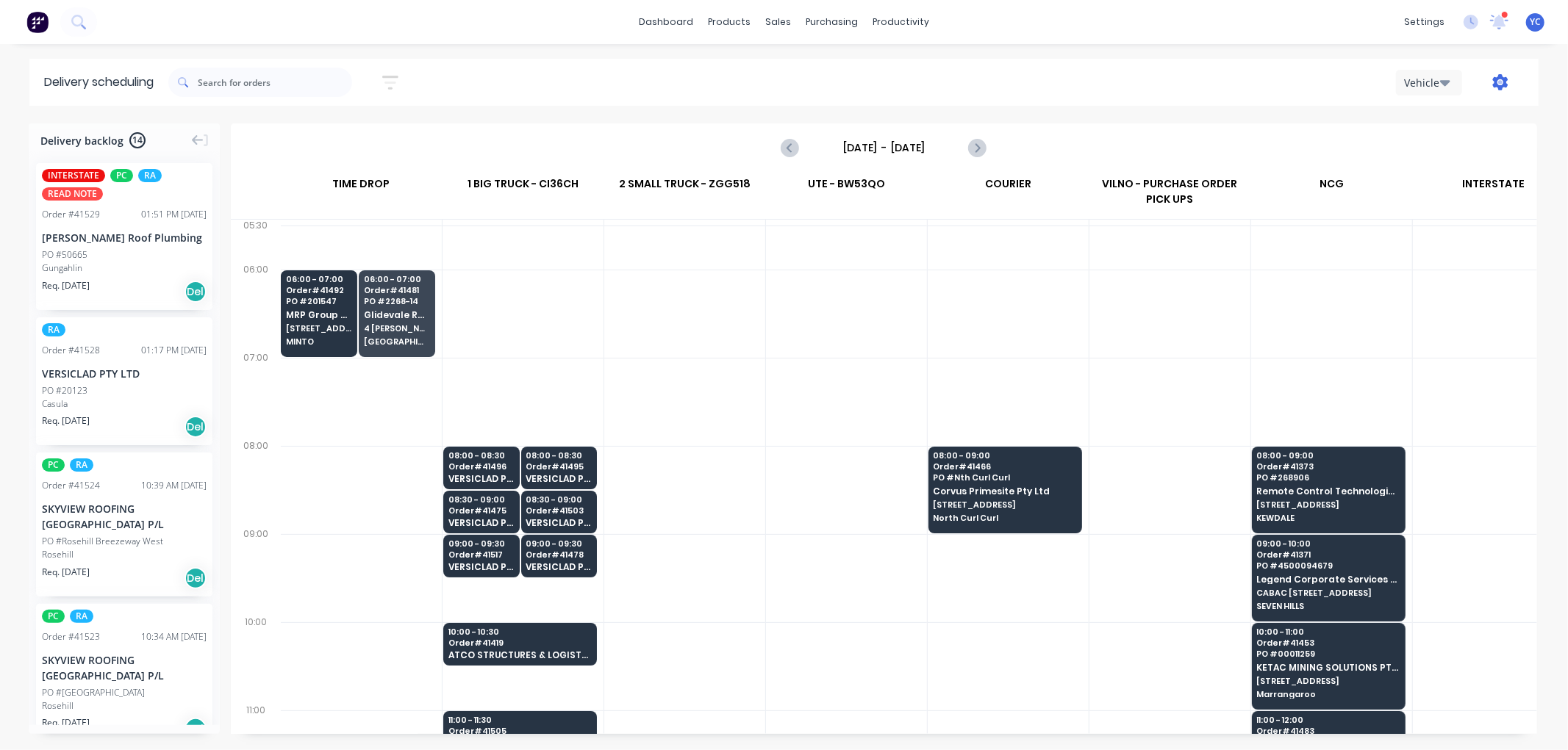
click at [1498, 78] on icon "button" at bounding box center [1501, 82] width 16 height 17
click at [1457, 127] on div "Run Sheet" at bounding box center [1454, 122] width 113 height 21
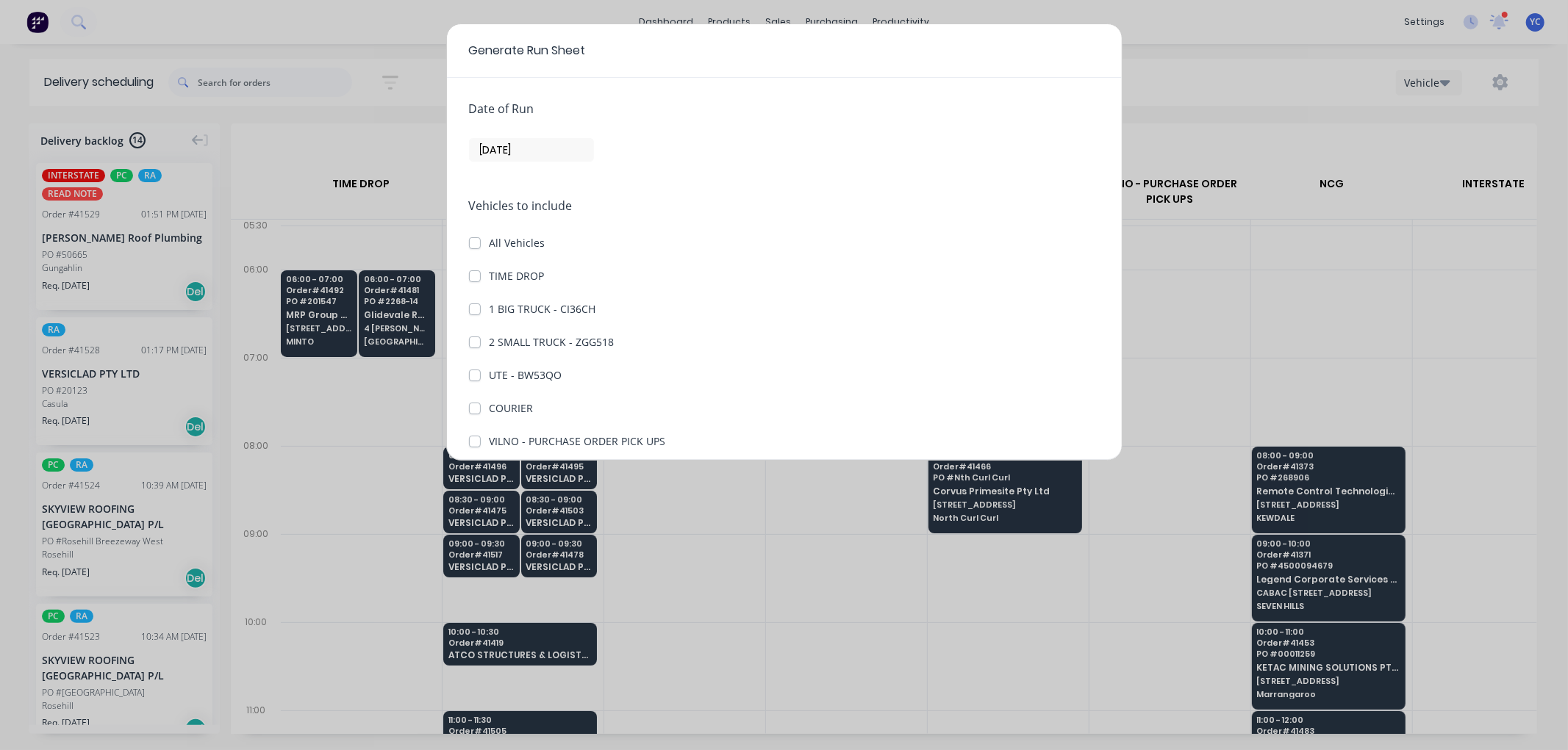
click at [540, 142] on input "[DATE]" at bounding box center [531, 150] width 124 height 22
click at [502, 152] on input "[DATE]" at bounding box center [531, 150] width 124 height 22
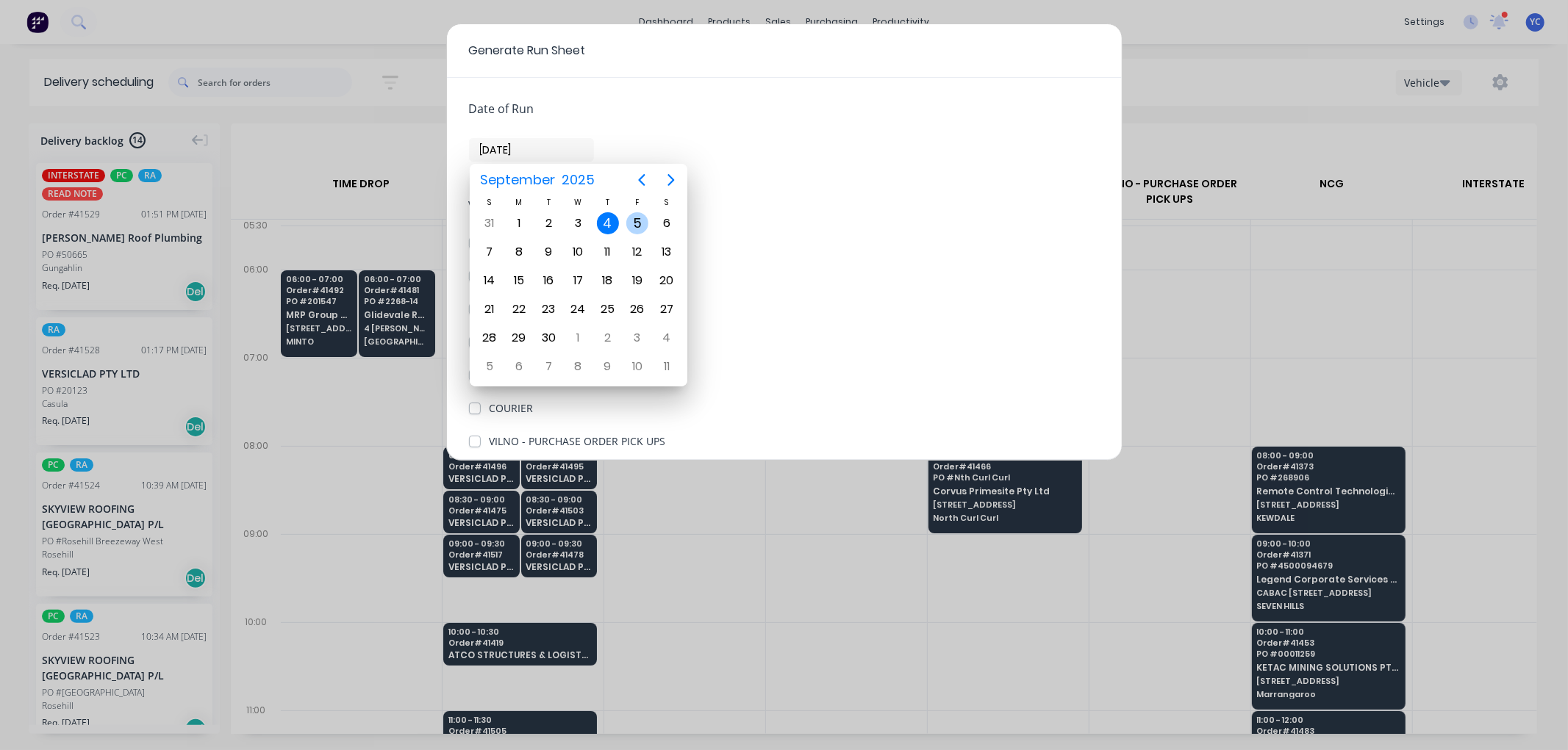
click at [638, 223] on div "5" at bounding box center [637, 223] width 22 height 22
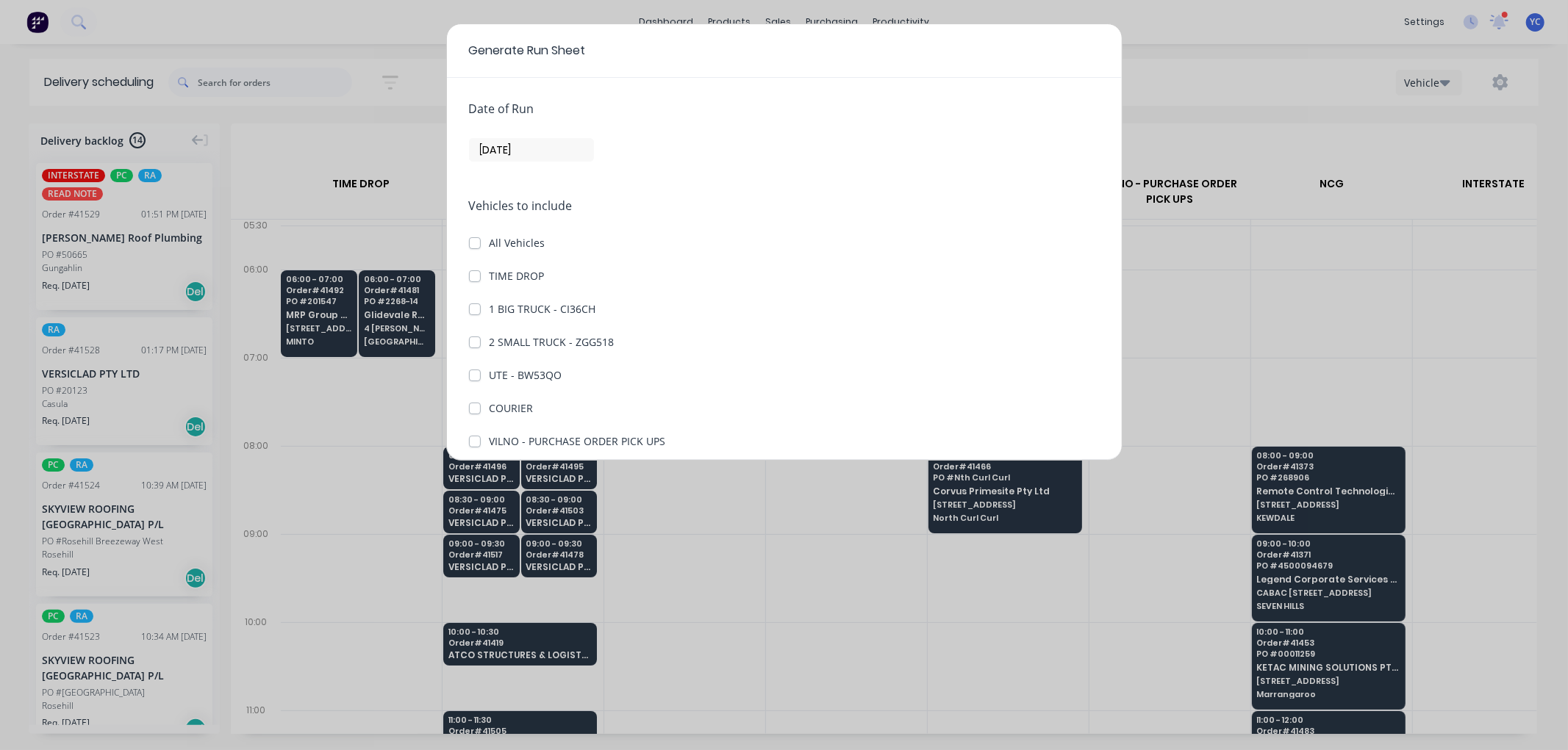
type input "[DATE]"
drag, startPoint x: 476, startPoint y: 271, endPoint x: 471, endPoint y: 282, distance: 12.1
click at [489, 271] on label "TIME DROP" at bounding box center [516, 276] width 56 height 16
click at [475, 271] on DROP "TIME DROP" at bounding box center [475, 275] width 12 height 14
checkbox DROP "true"
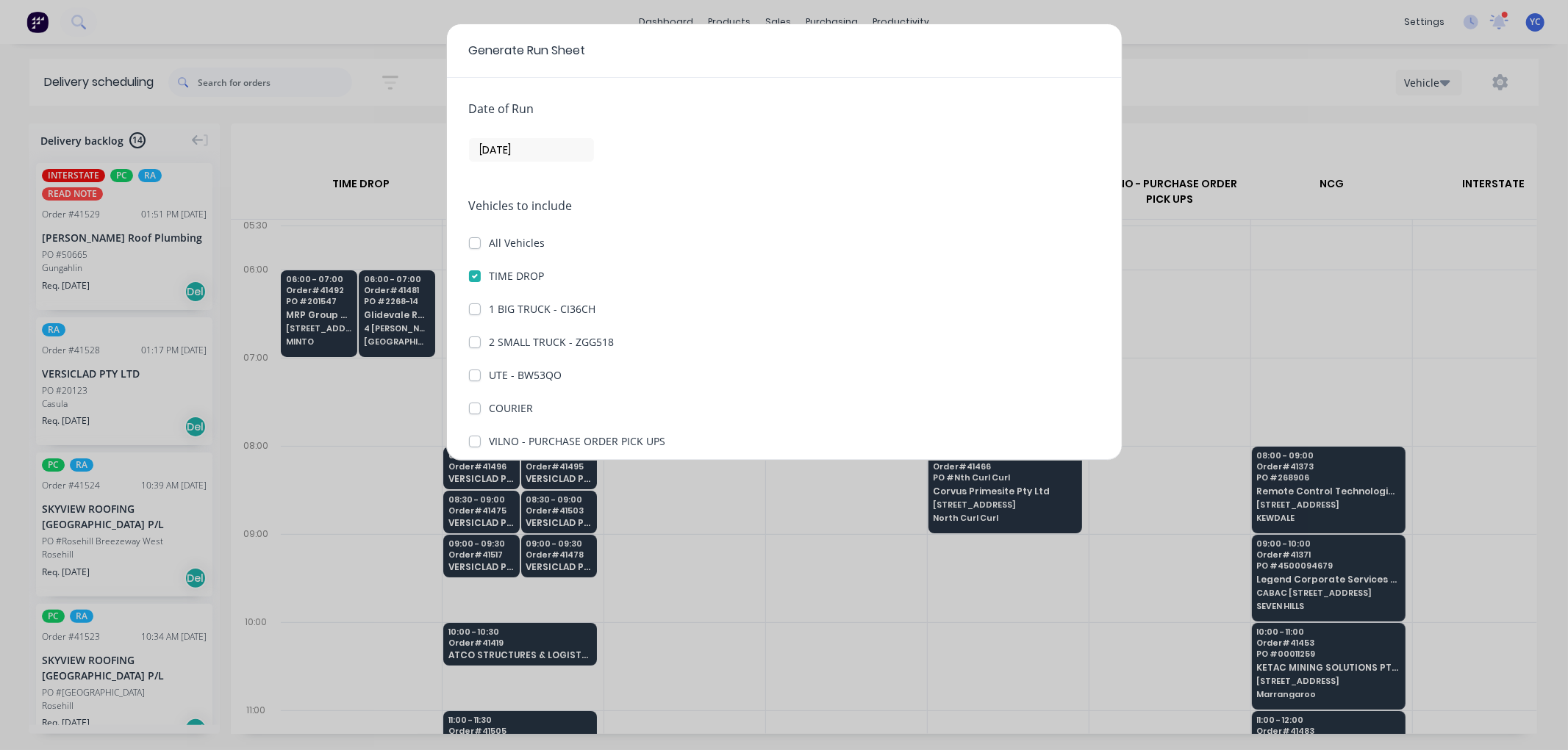
click at [489, 307] on label "1 BIG TRUCK - CI36CH" at bounding box center [542, 309] width 106 height 16
click at [471, 307] on CI36CH "1 BIG TRUCK - CI36CH" at bounding box center [475, 308] width 12 height 14
checkbox CI36CH "true"
click at [467, 408] on div "Date of Run 05/09/25 Vehicles to include All Vehicles TIME DROP 1 BIG TRUCK - C…" at bounding box center [784, 269] width 674 height 382
click at [489, 408] on label "COURIER" at bounding box center [511, 408] width 44 height 16
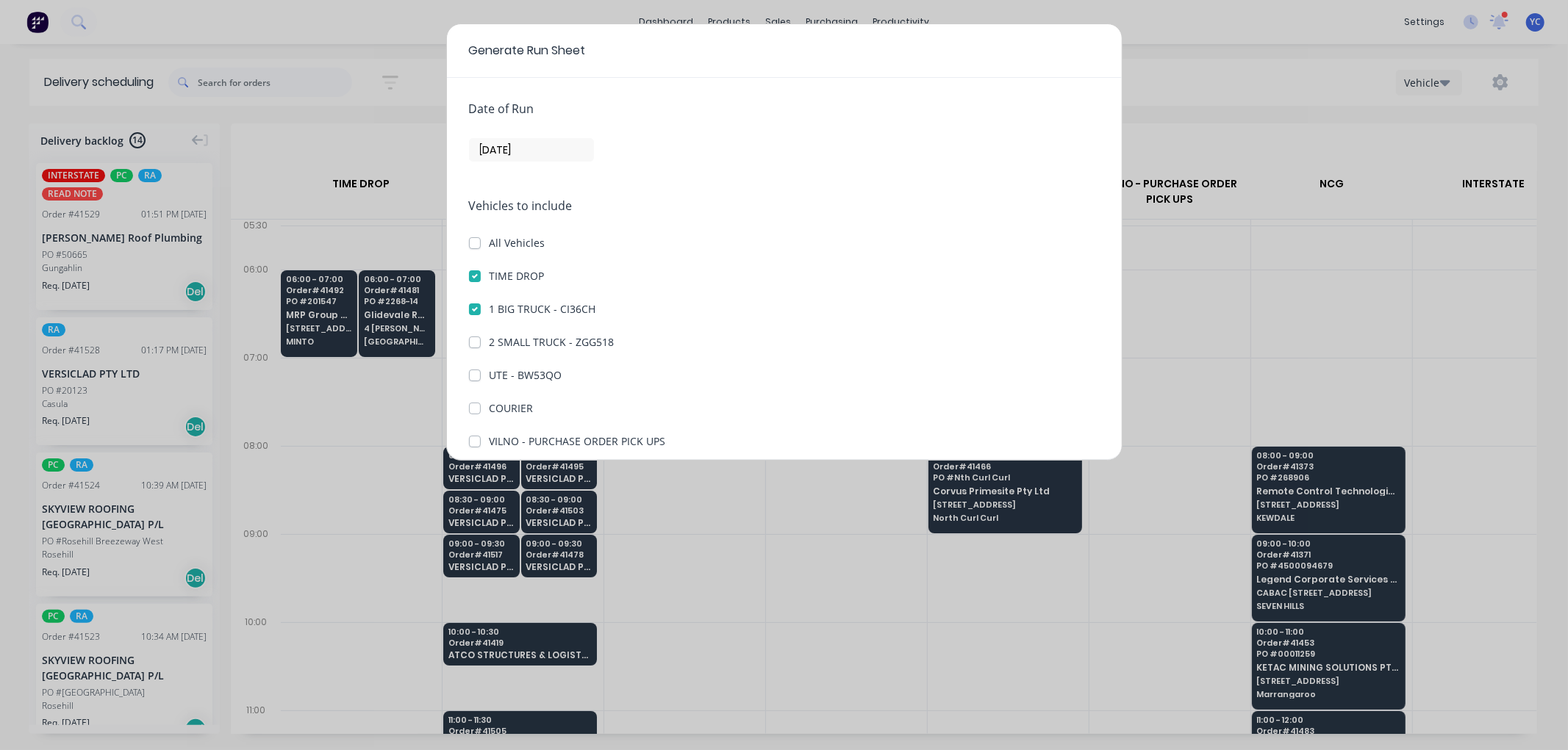
click at [472, 408] on input "COURIER" at bounding box center [475, 407] width 12 height 14
checkbox input "true"
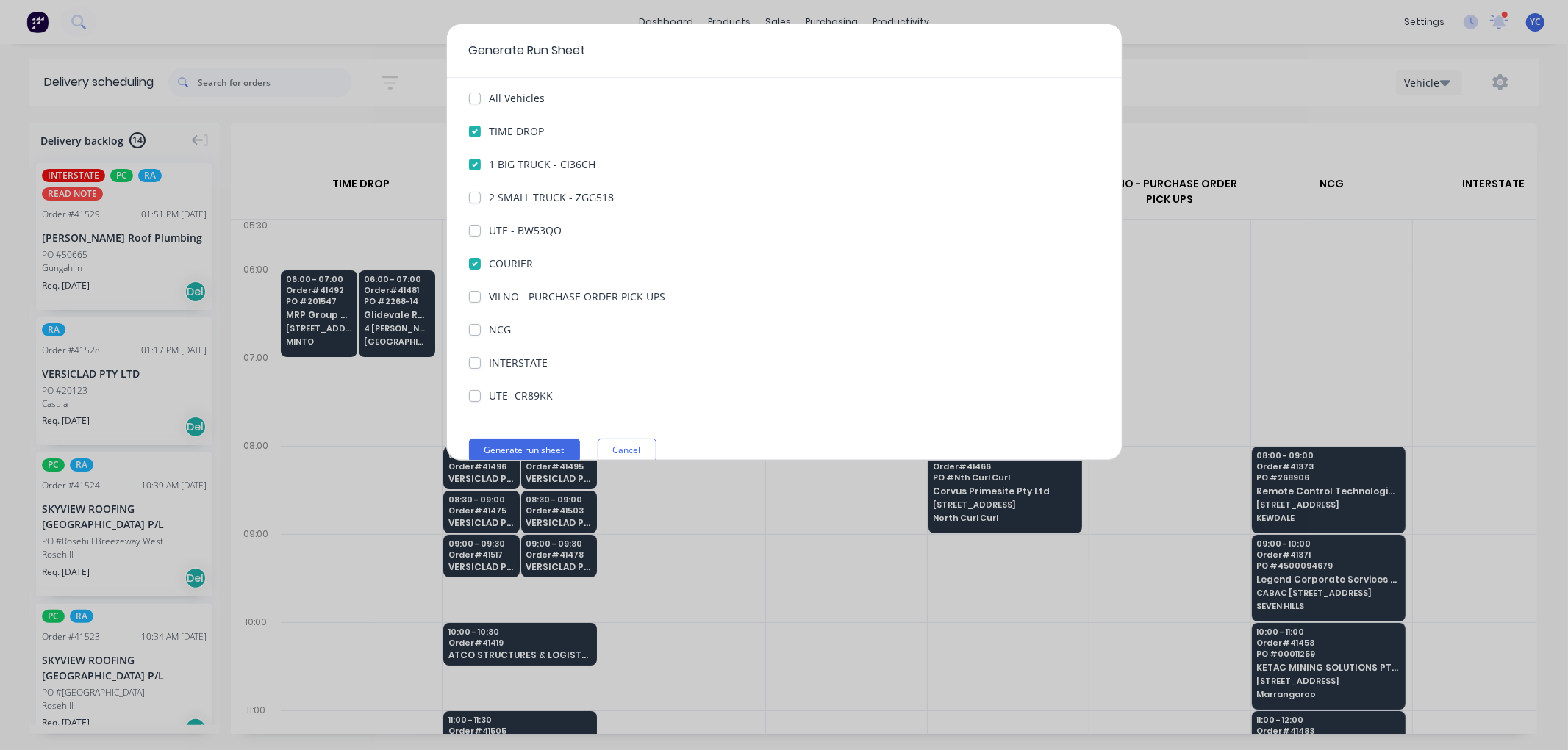
scroll to position [169, 0]
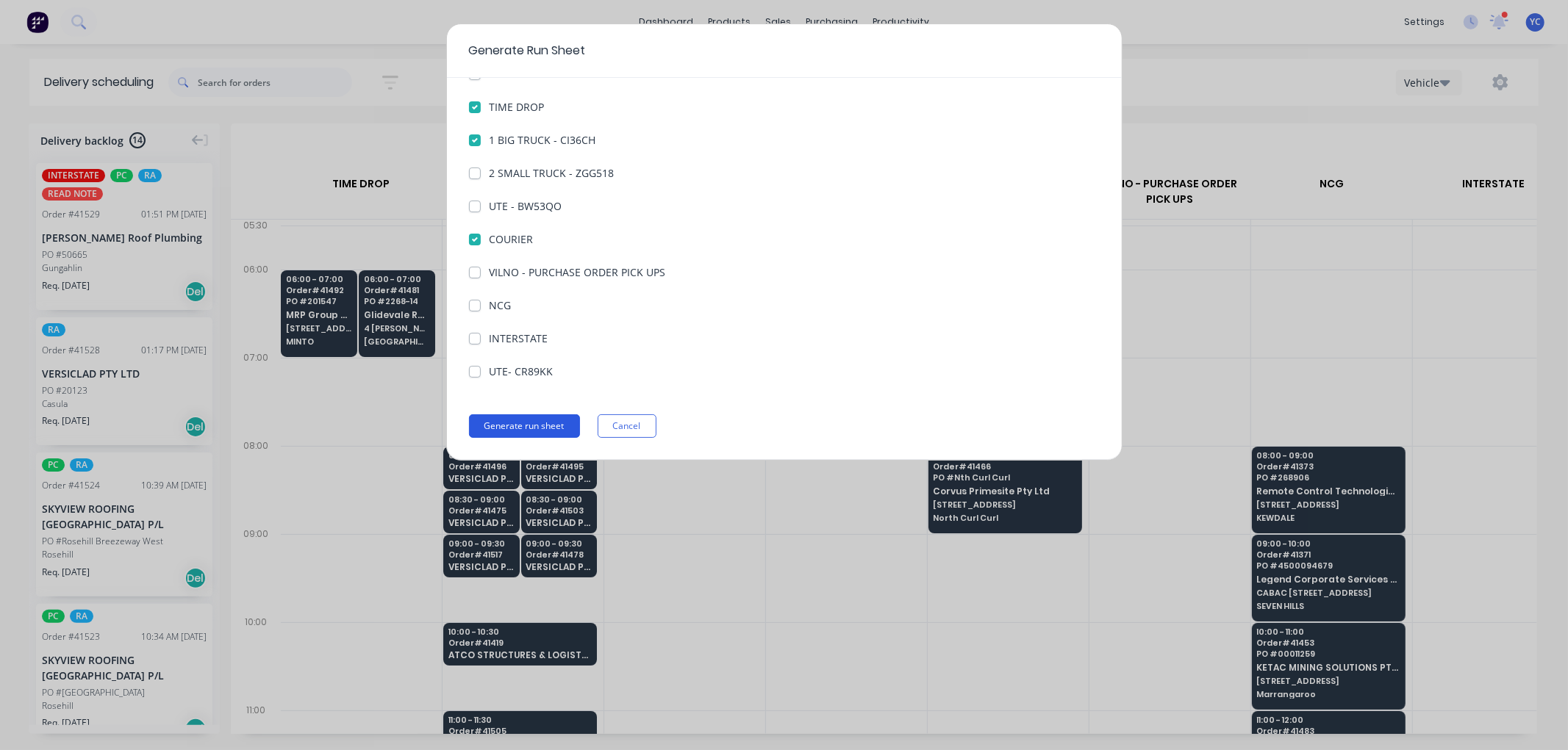
click at [537, 427] on button "Generate run sheet" at bounding box center [524, 426] width 111 height 23
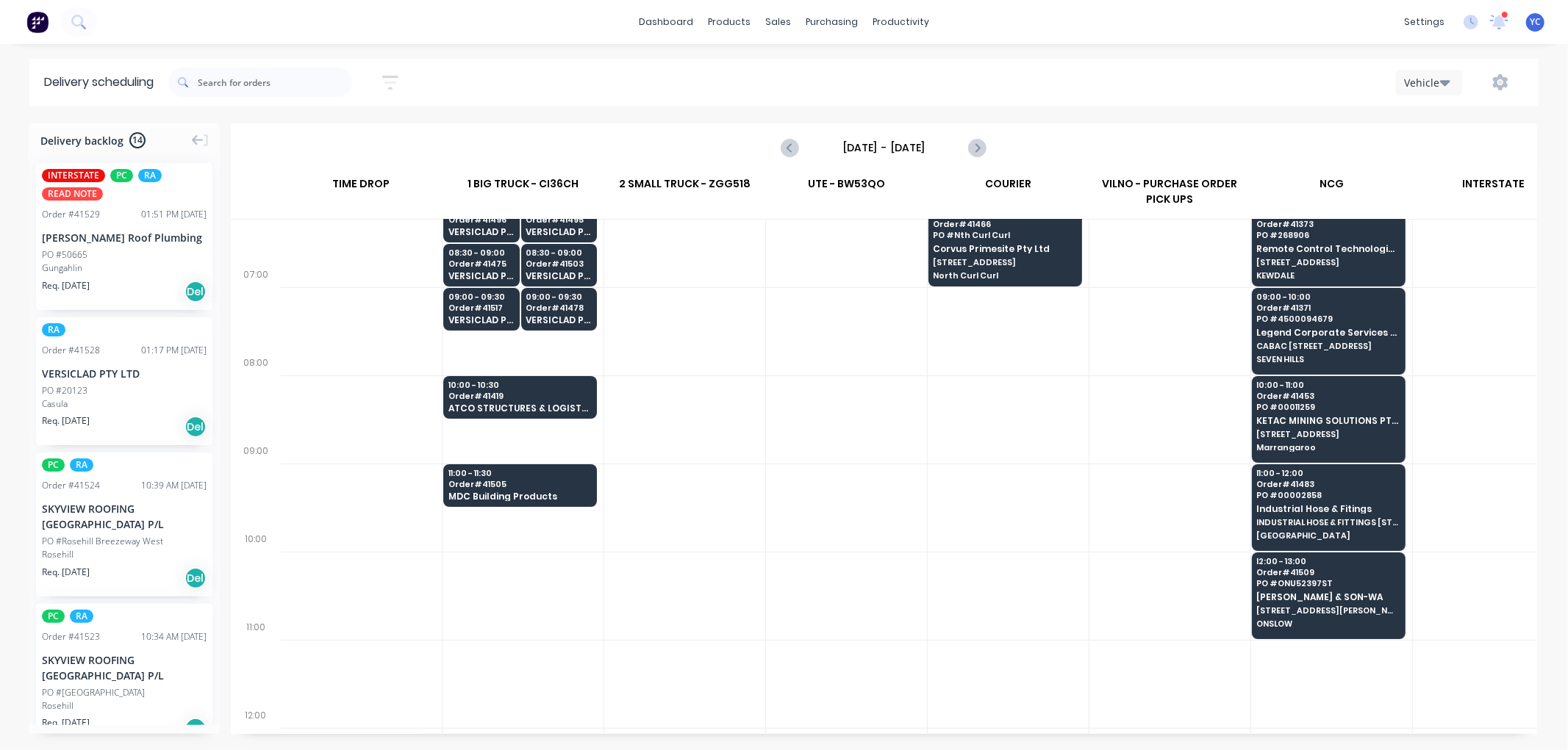
scroll to position [0, 1]
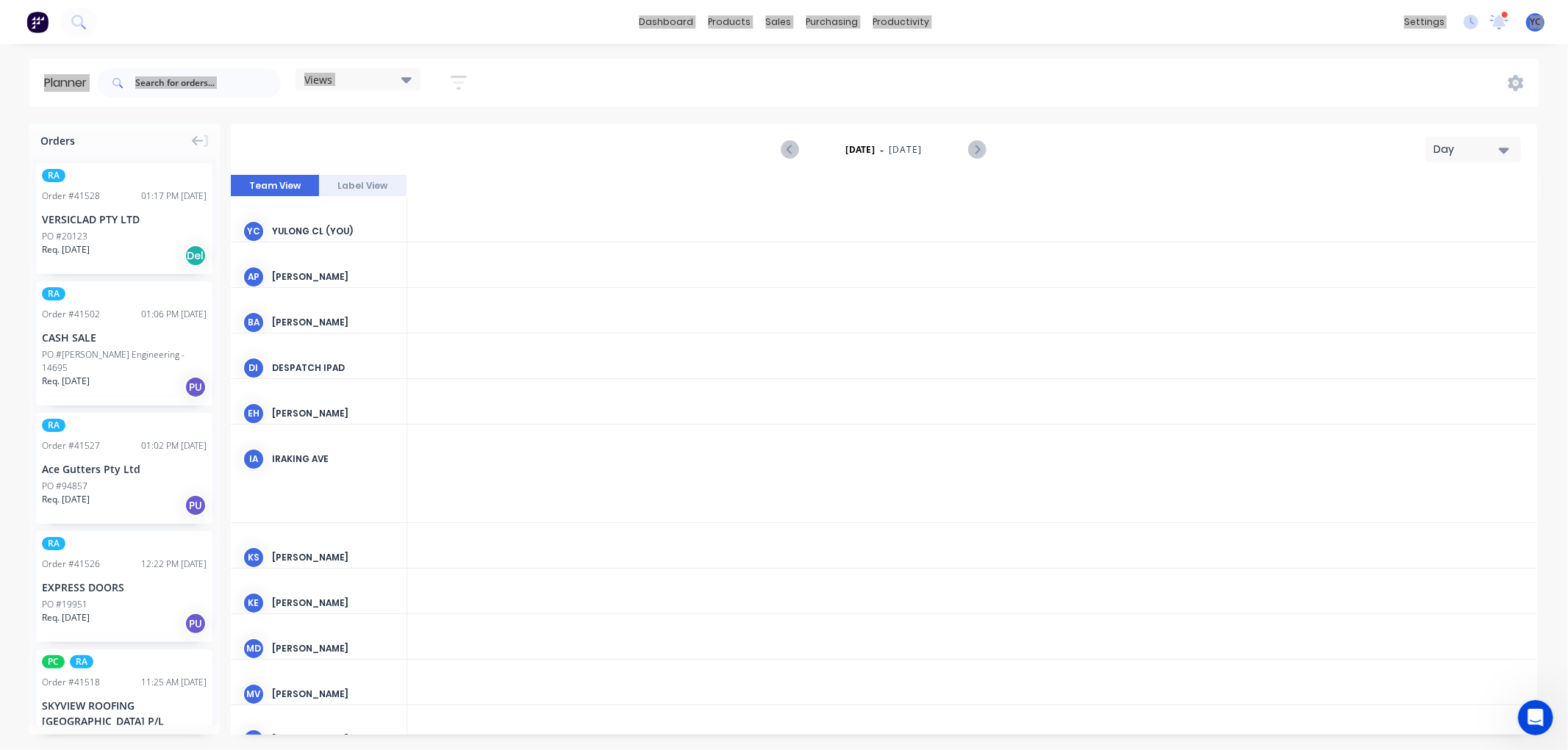
scroll to position [0, 3059]
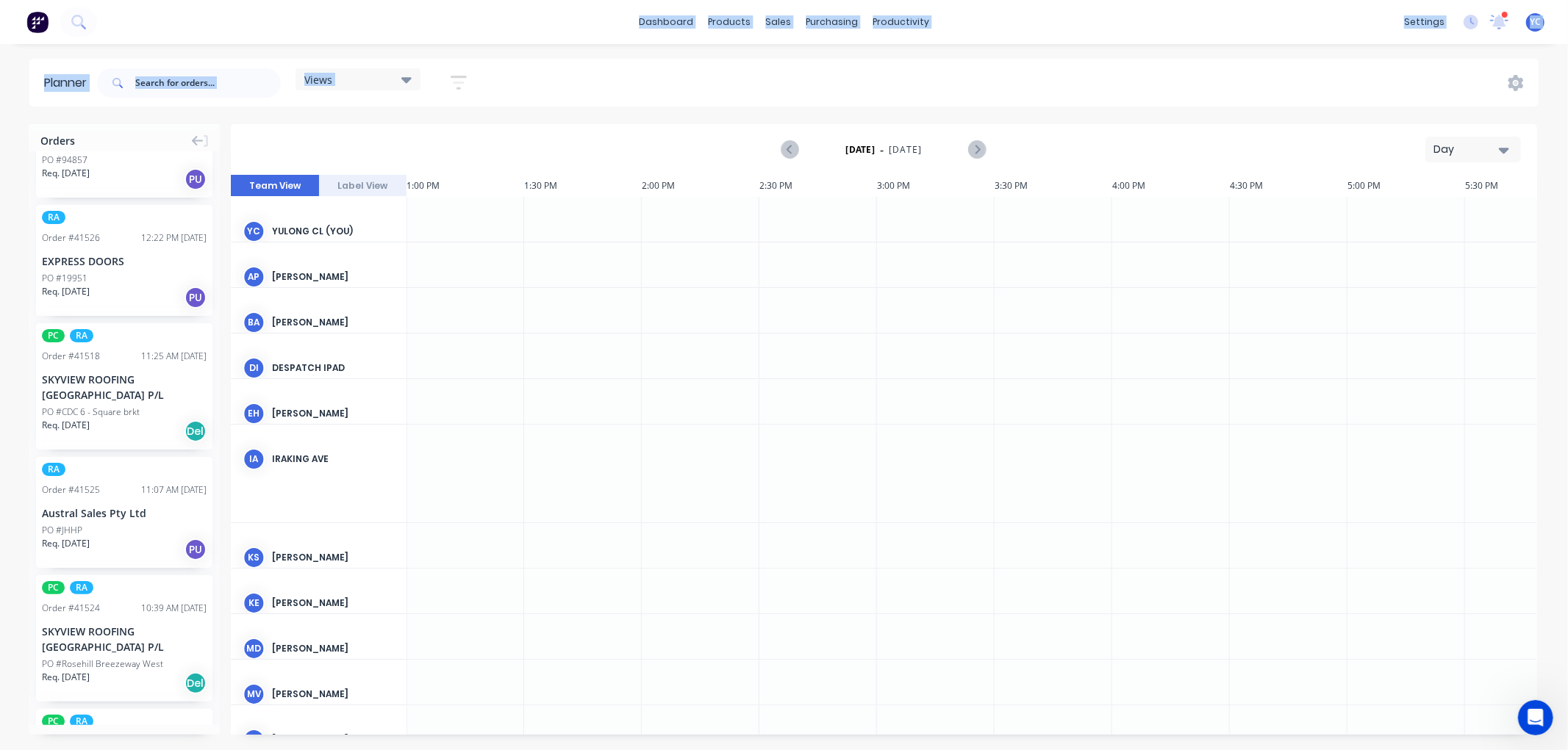
drag, startPoint x: 1496, startPoint y: 150, endPoint x: 1468, endPoint y: 157, distance: 28.9
click at [1496, 149] on div "Day" at bounding box center [1467, 150] width 67 height 16
click at [1452, 213] on div "Week" at bounding box center [1446, 218] width 145 height 29
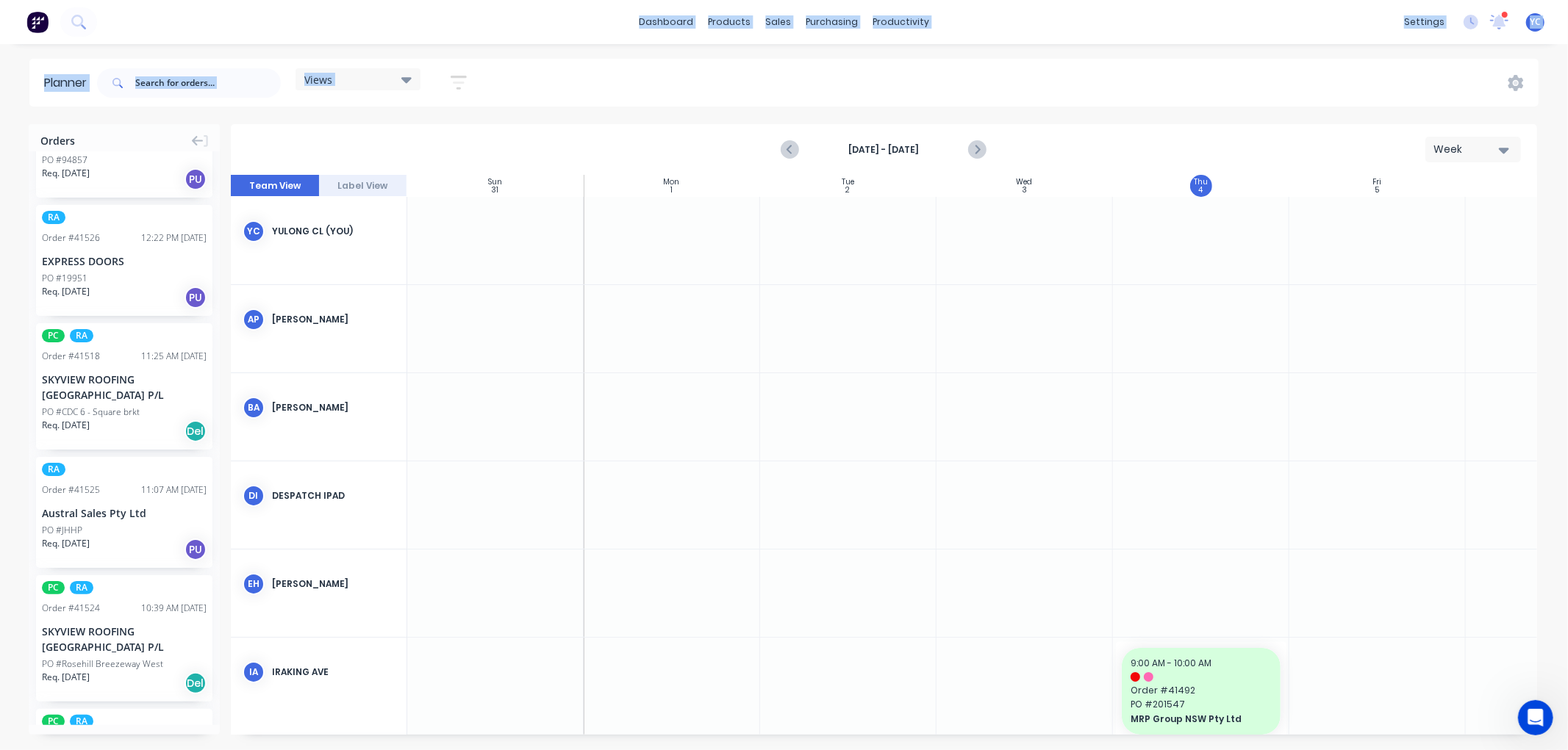
scroll to position [0, 1]
click at [679, 77] on div "Views Save new view None (Default) edit Iraking edit kyle edit Michael's View e…" at bounding box center [817, 83] width 1444 height 44
click at [456, 82] on icon "button" at bounding box center [459, 83] width 12 height 2
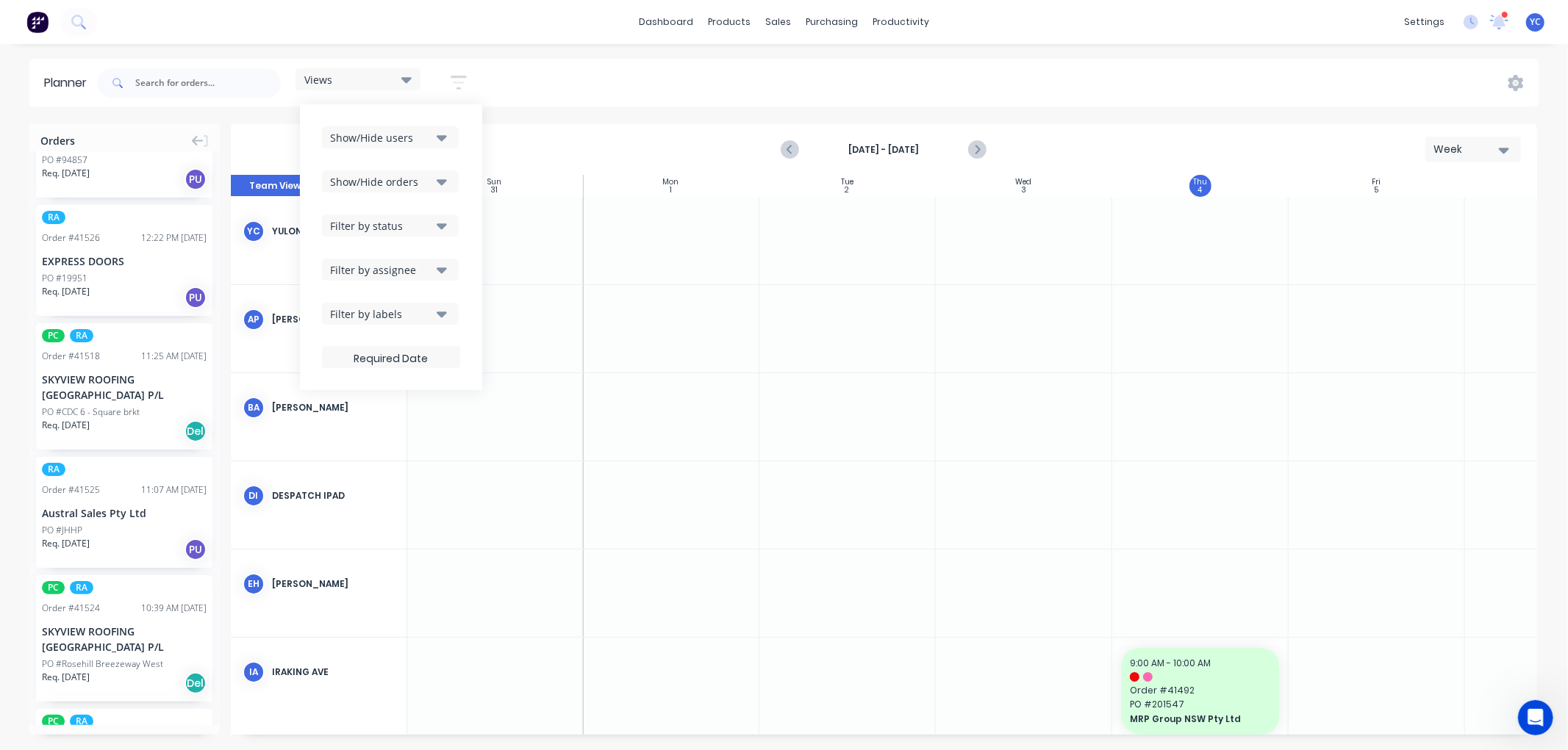
click at [399, 132] on div "Show/Hide users" at bounding box center [381, 138] width 102 height 16
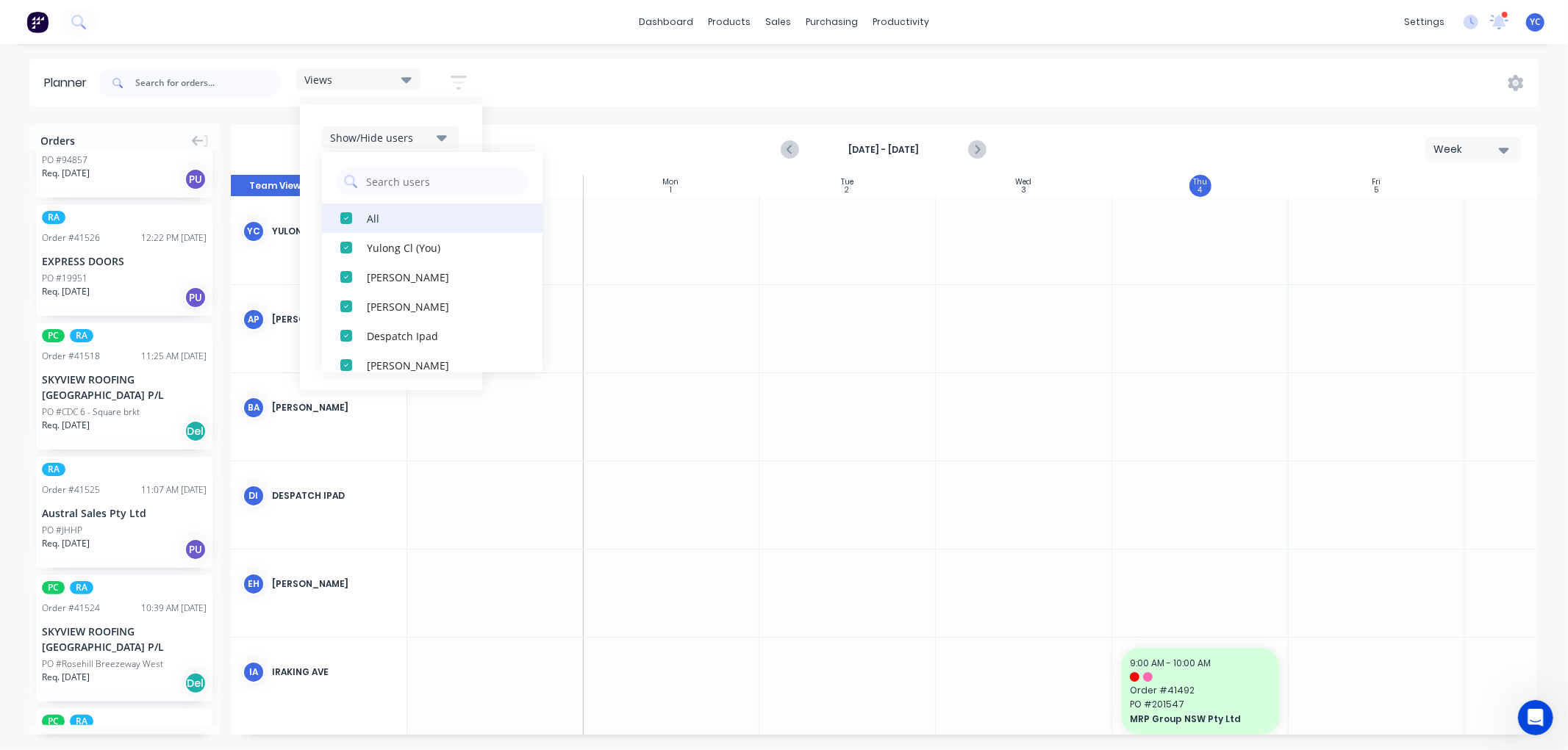
click at [371, 213] on div "All" at bounding box center [440, 218] width 147 height 16
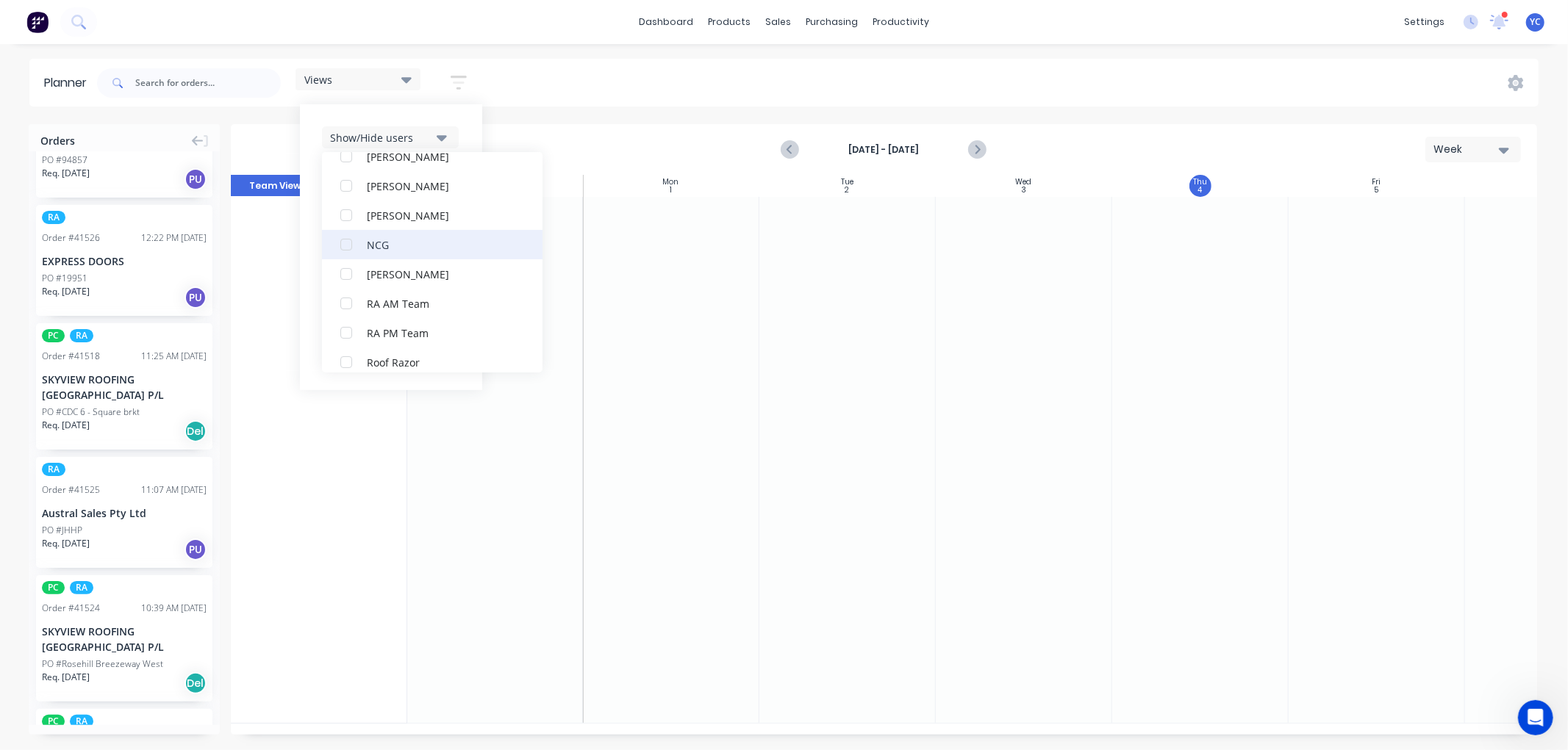
scroll to position [408, 0]
click at [411, 249] on div "RA PM Team" at bounding box center [440, 251] width 147 height 16
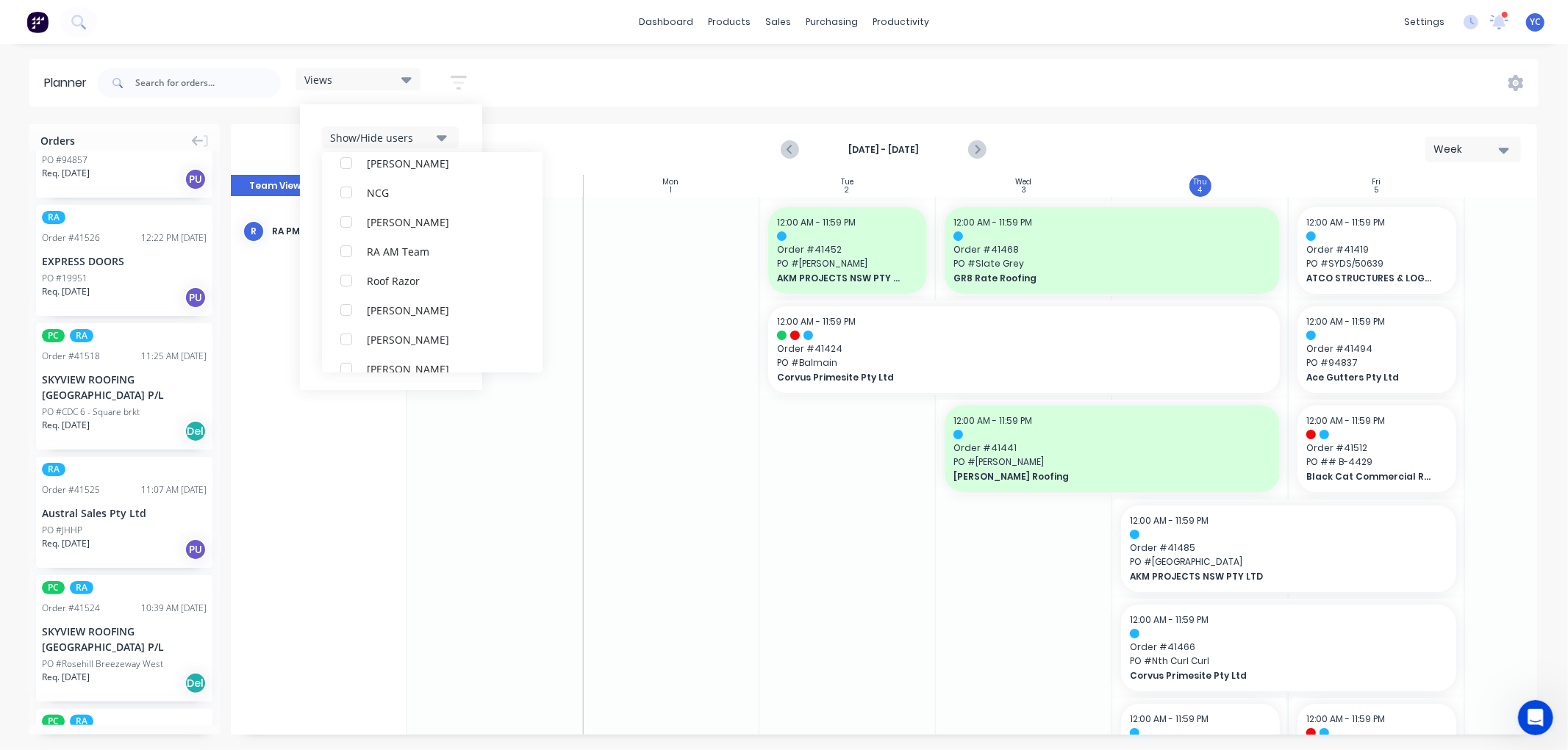
scroll to position [0, 0]
click at [468, 127] on div "Show/Hide users All RA PM Team Yulong Cl (You) Angela Perez Byron Aird Despatch…" at bounding box center [391, 246] width 182 height 285
click at [473, 121] on div "Show/Hide users All RA PM Team Yulong Cl (You) Angela Perez Byron Aird Despatch…" at bounding box center [391, 246] width 182 height 285
click at [475, 128] on div "Show/Hide users All RA PM Team Yulong Cl (You) Angela Perez Byron Aird Despatch…" at bounding box center [391, 246] width 182 height 285
click at [439, 110] on div "Show/Hide users All RA PM Team Yulong Cl (You) Angela Perez Byron Aird Despatch…" at bounding box center [391, 246] width 182 height 285
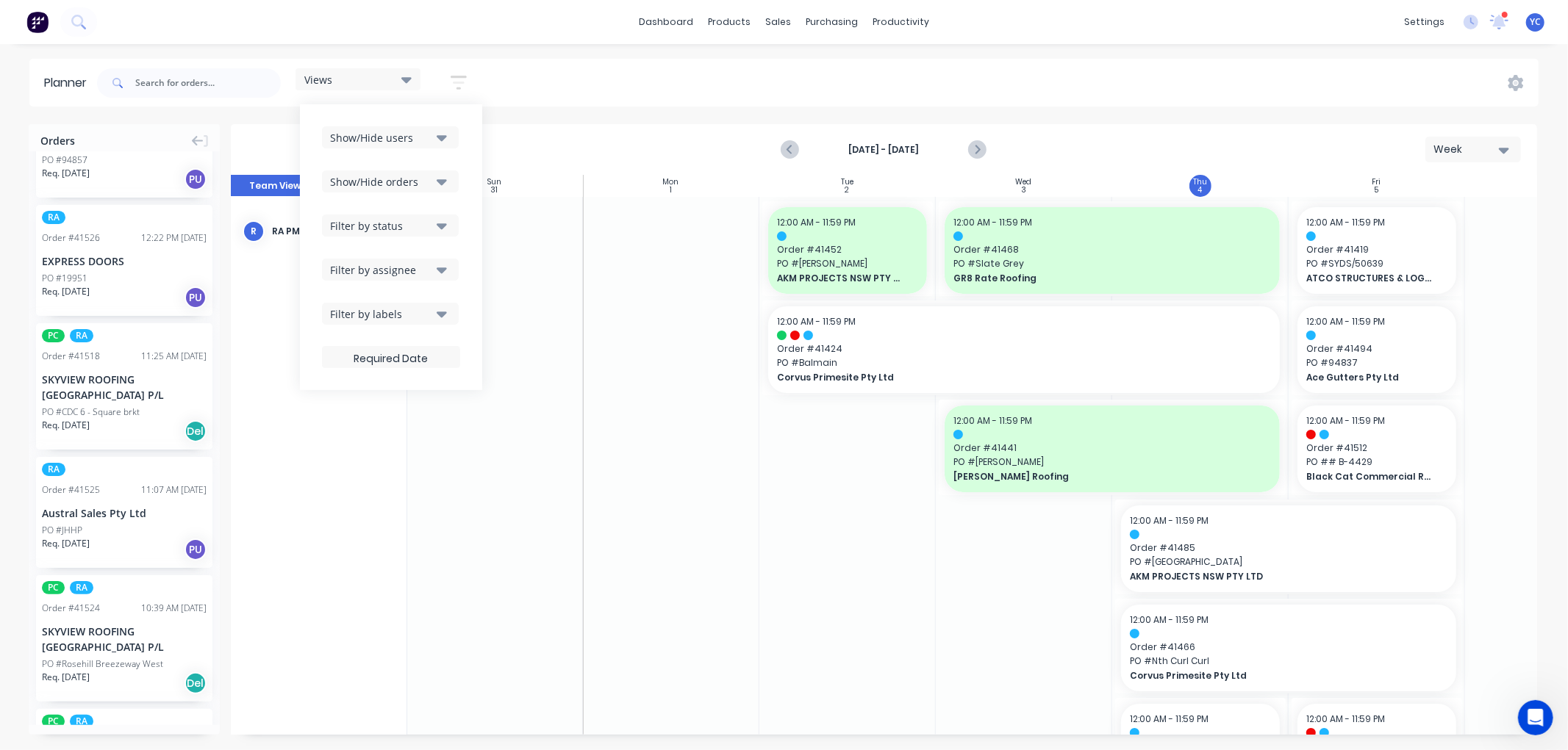
click at [443, 171] on button "Show/Hide orders" at bounding box center [390, 181] width 136 height 22
drag, startPoint x: 400, startPoint y: 204, endPoint x: 399, endPoint y: 217, distance: 13.0
click at [400, 205] on button "All" at bounding box center [432, 218] width 220 height 29
click at [385, 277] on div "Unscheduled" at bounding box center [440, 277] width 147 height 16
click at [457, 150] on div "Show/Hide users Show/Hide orders All Scheduled Unscheduled Filter by status Fil…" at bounding box center [391, 247] width 138 height 242
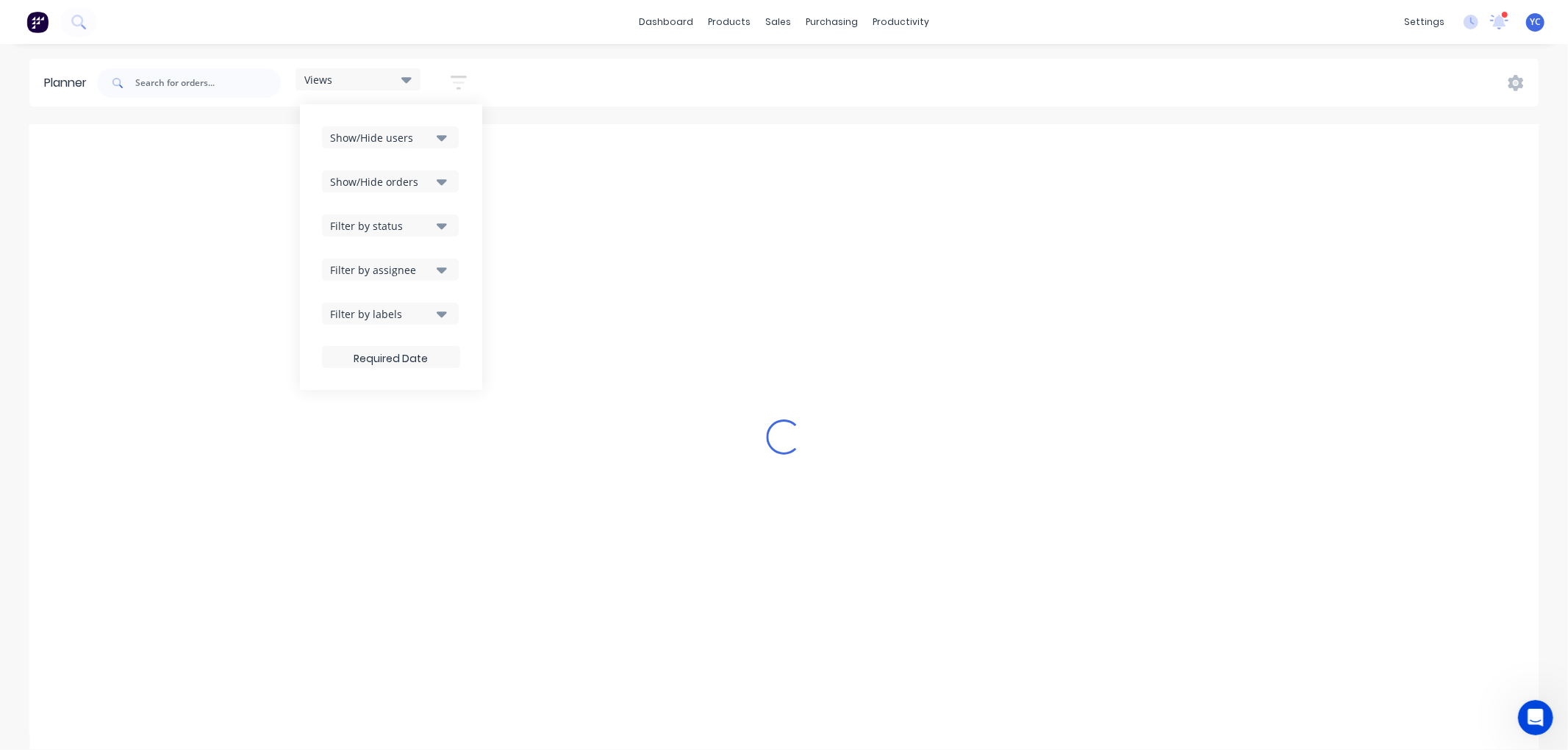
click at [430, 224] on div "Filter by status" at bounding box center [381, 226] width 102 height 16
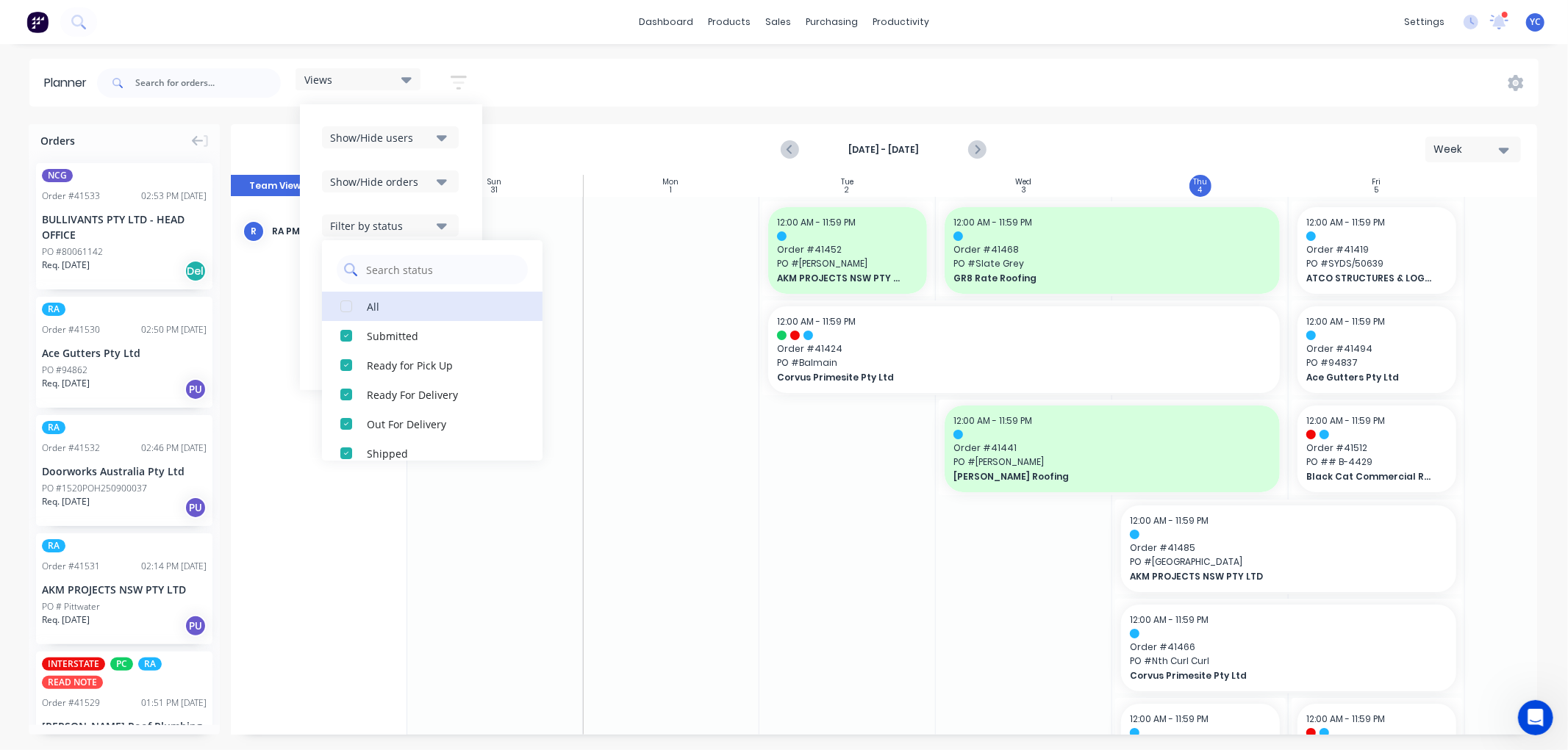
drag, startPoint x: 379, startPoint y: 304, endPoint x: 425, endPoint y: 268, distance: 58.4
click at [380, 303] on div "All" at bounding box center [440, 306] width 147 height 16
click at [463, 180] on div "Show/Hide users Show/Hide orders Filter by status All Draft Quote Archived Deli…" at bounding box center [391, 246] width 182 height 285
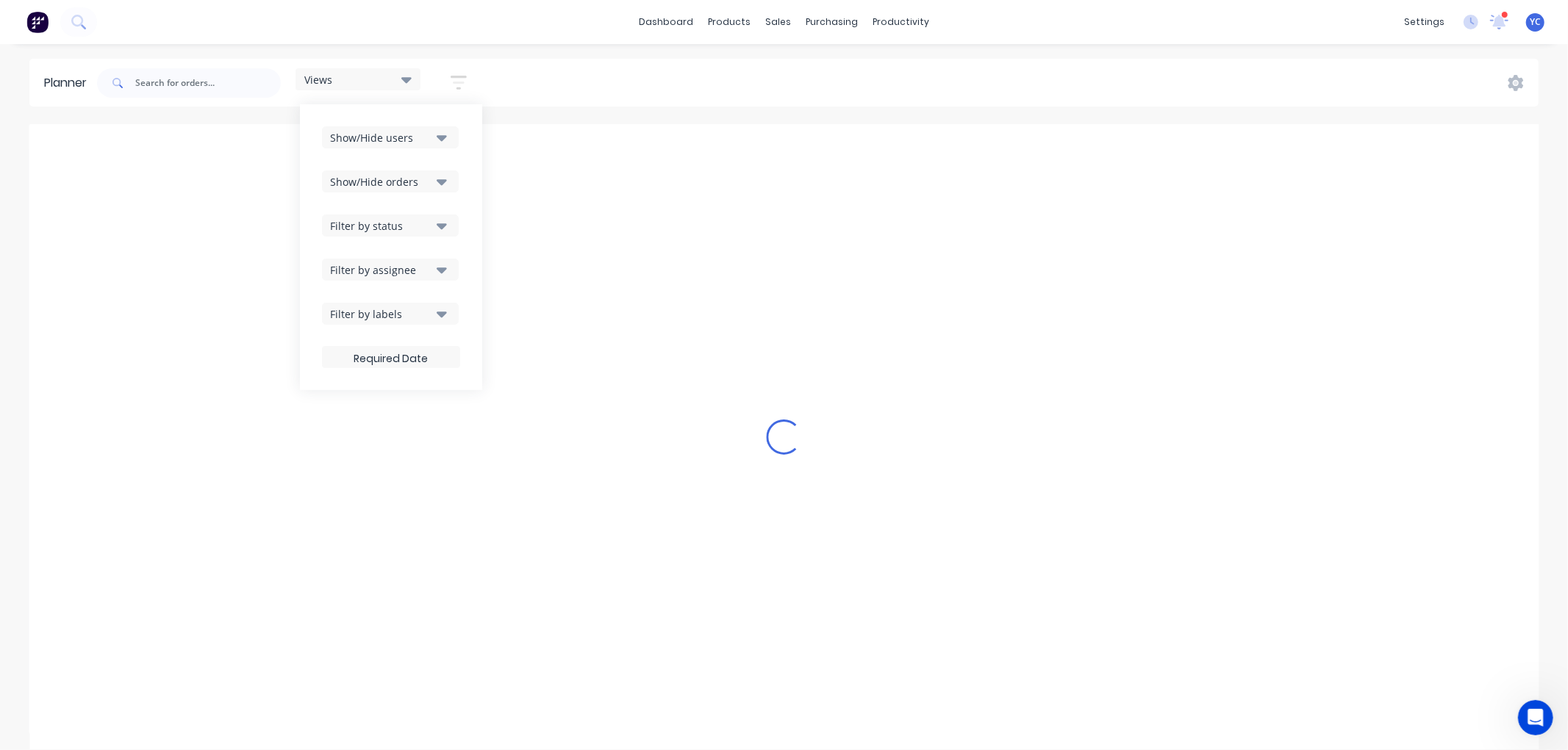
click at [423, 260] on button "Filter by assignee" at bounding box center [390, 270] width 136 height 22
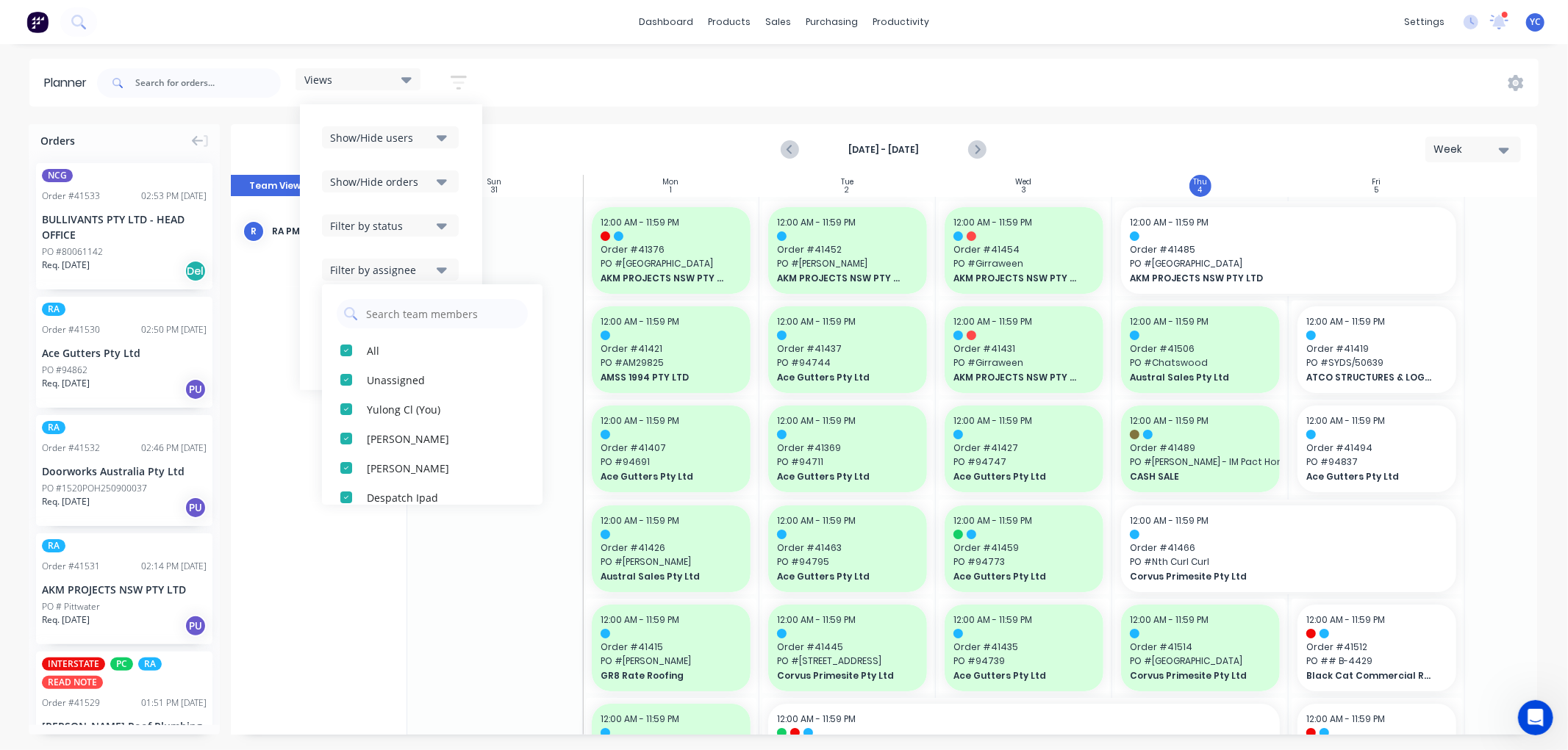
click at [1267, 62] on div "Views Save new view None (Default) edit Iraking edit kyle edit Michael's View e…" at bounding box center [817, 83] width 1444 height 44
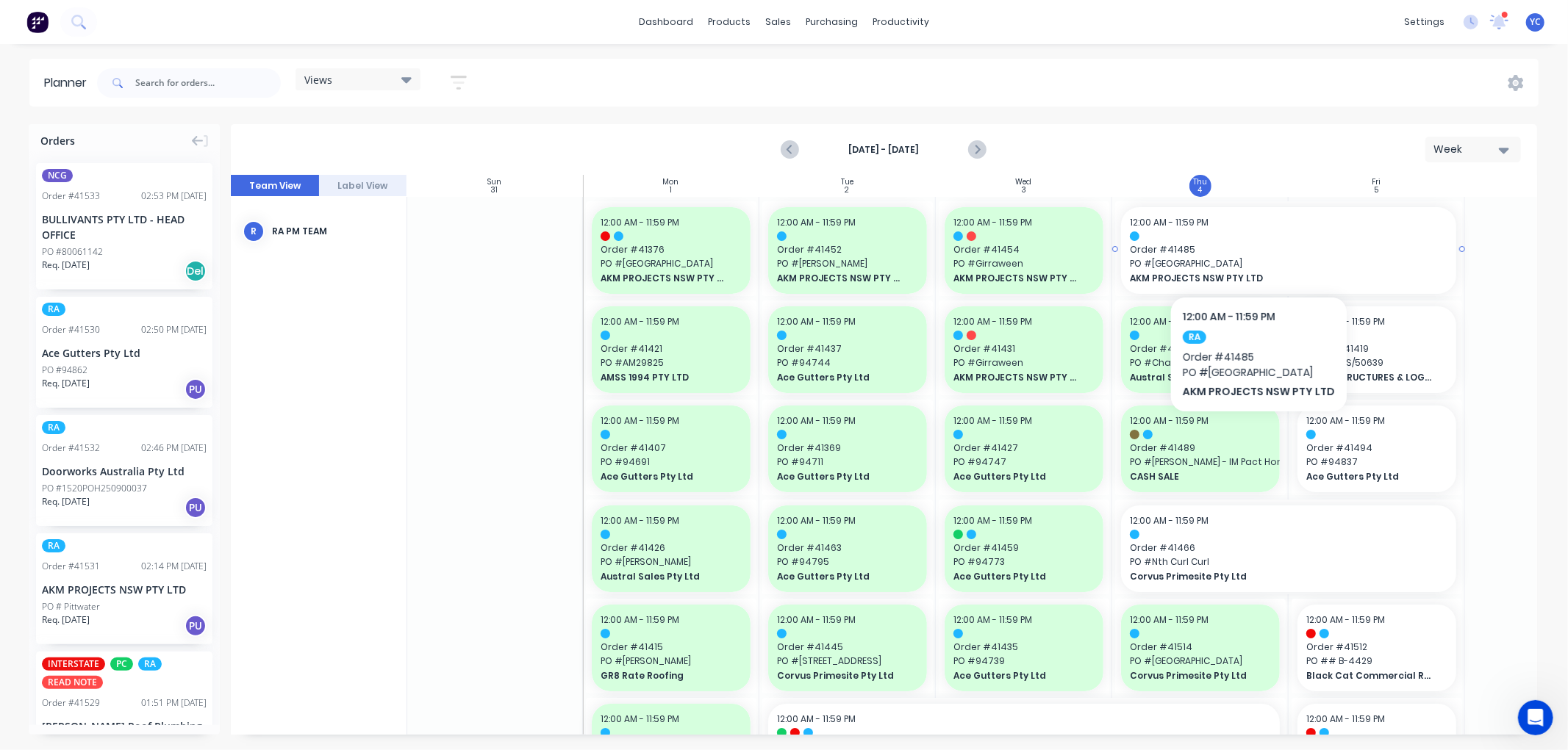
click at [1255, 252] on span "Order # 41485" at bounding box center [1288, 250] width 318 height 14
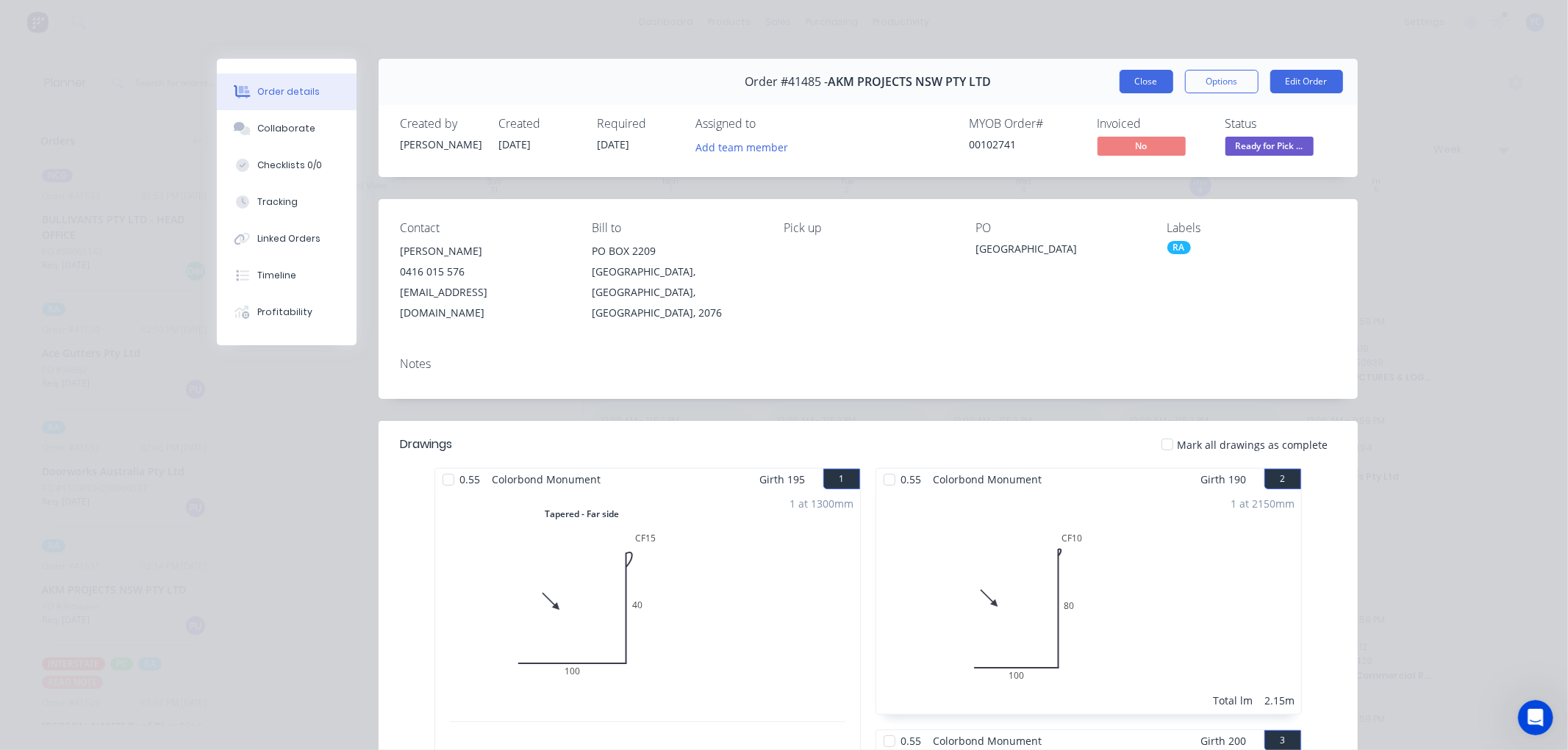
click at [1135, 83] on button "Close" at bounding box center [1146, 82] width 54 height 23
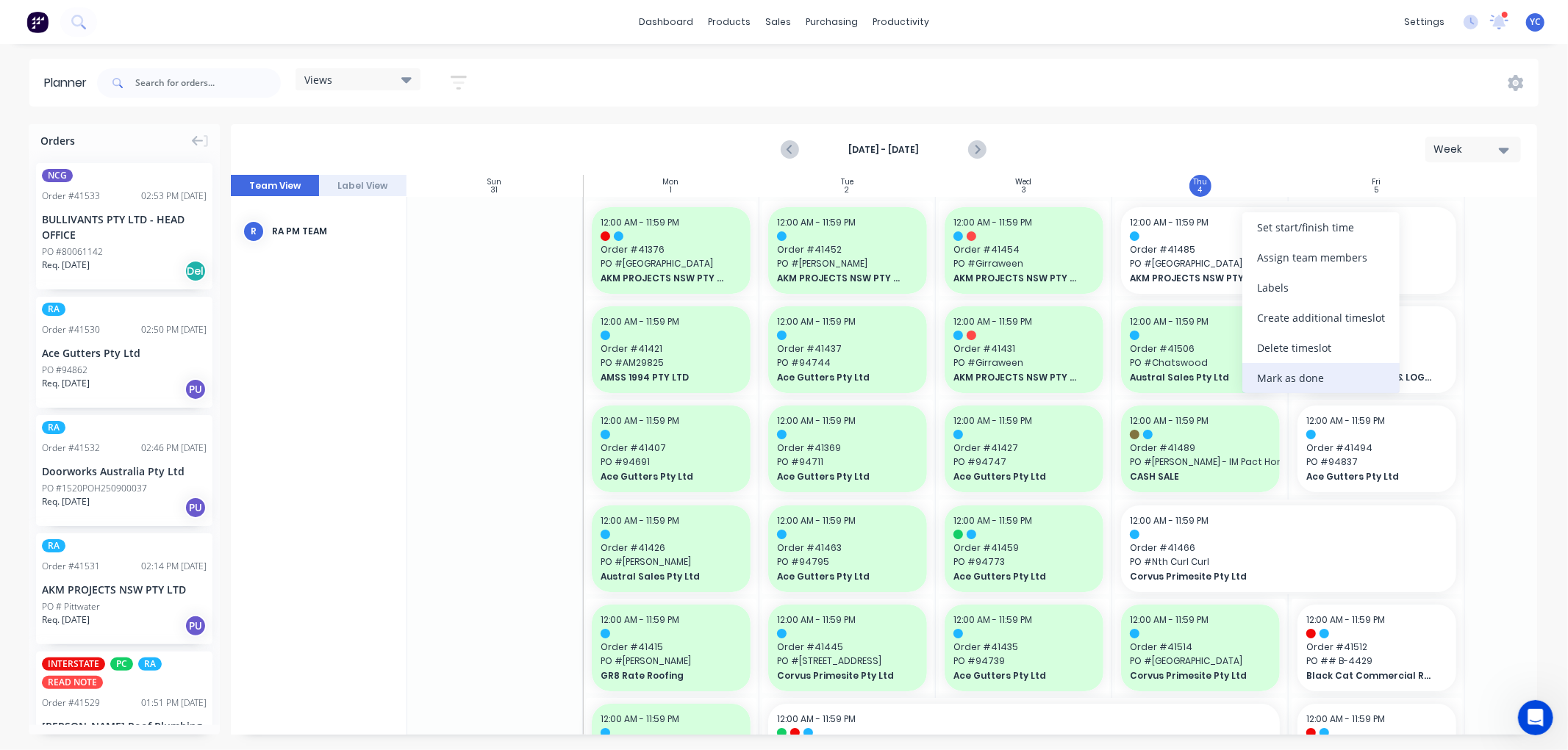
click at [1320, 378] on div "Mark as done" at bounding box center [1320, 378] width 157 height 30
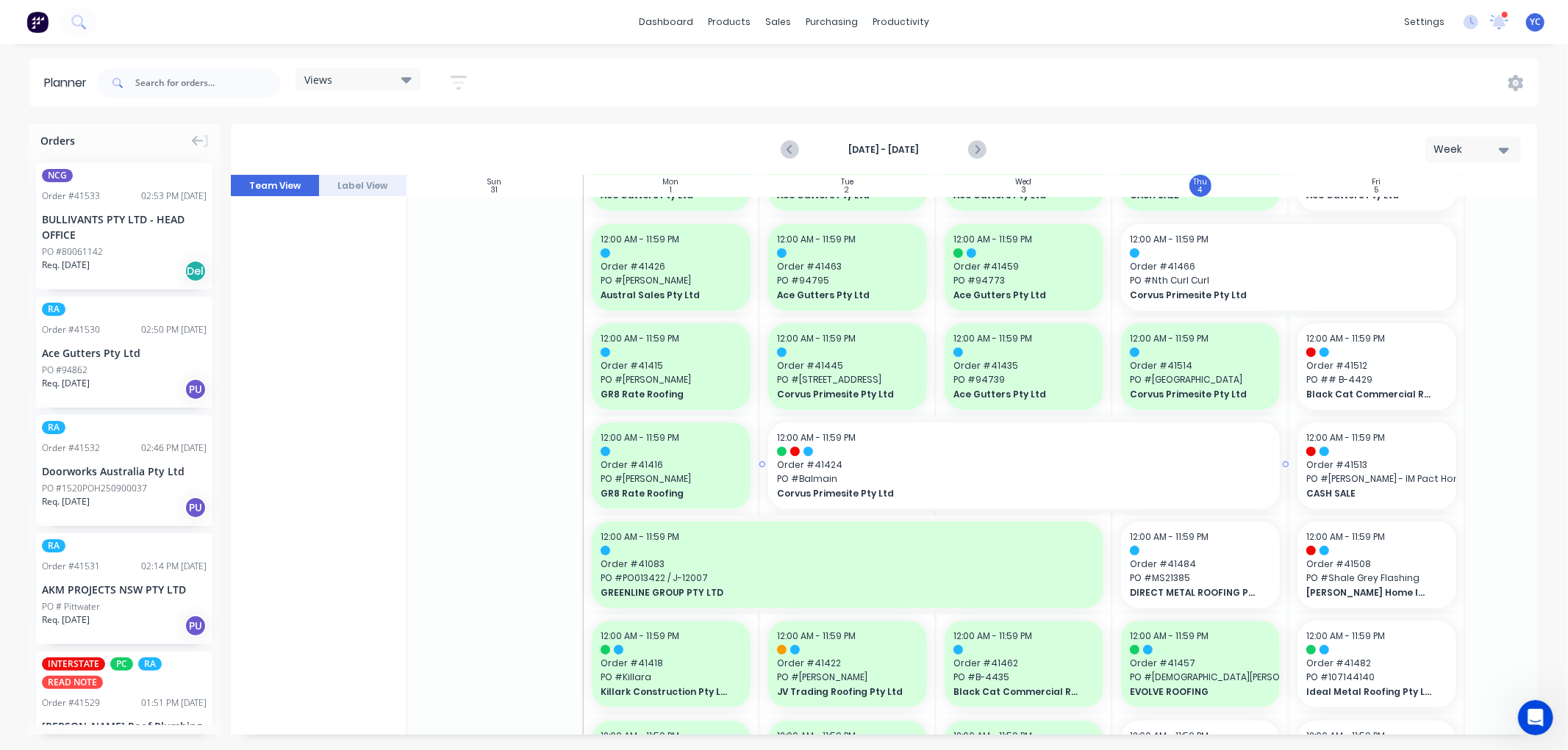
scroll to position [326, 1]
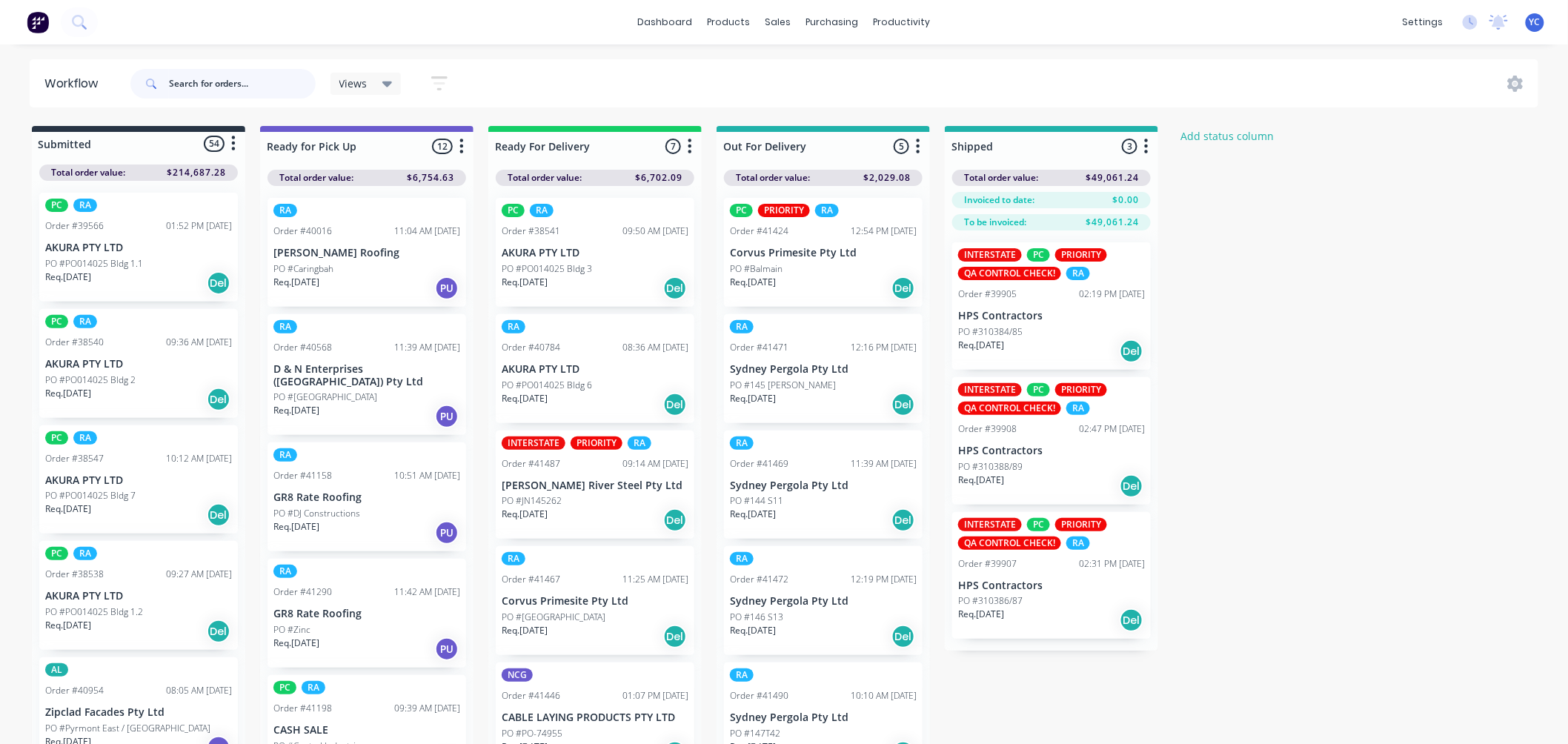
click at [247, 86] on input "text" at bounding box center [242, 84] width 146 height 29
type input "41469"
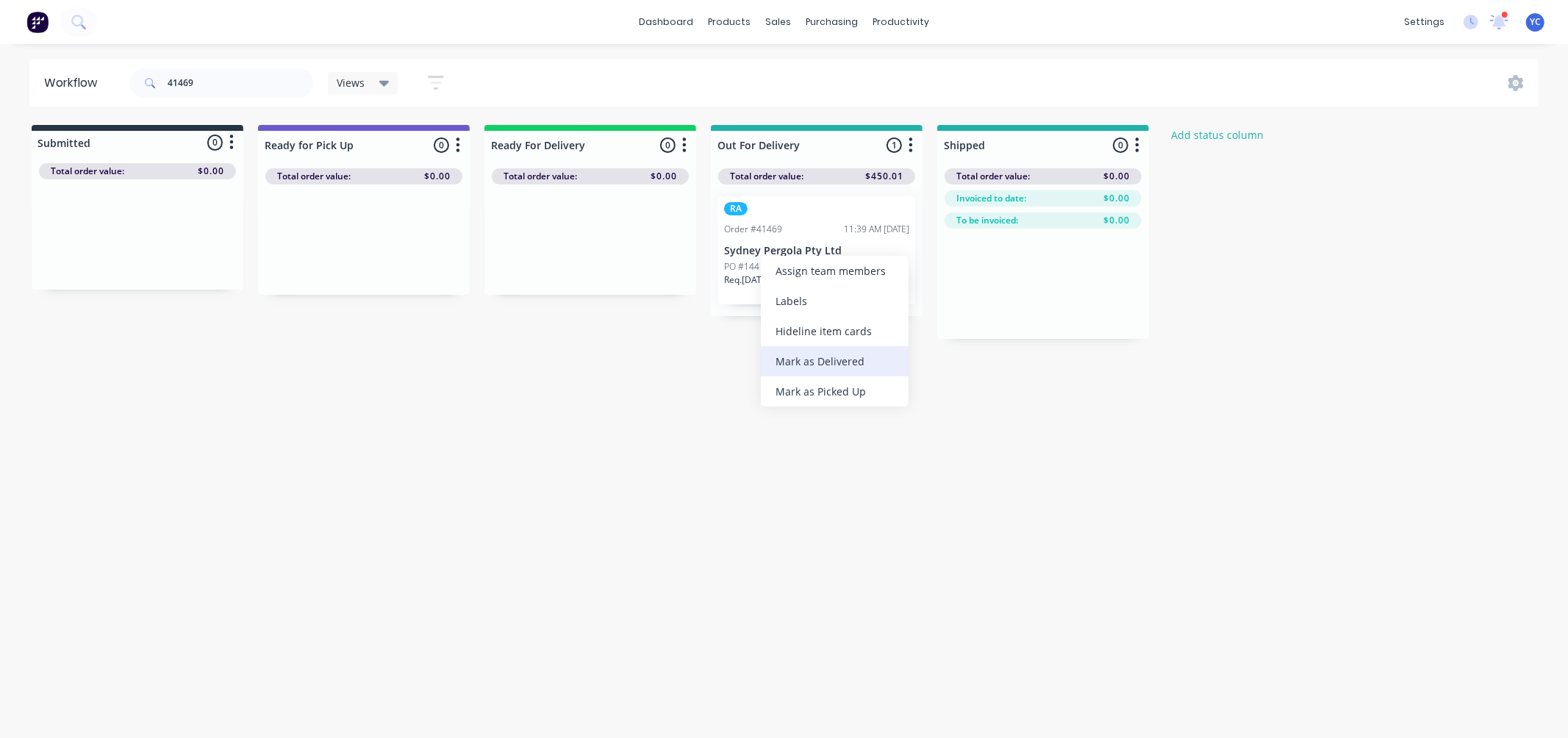
click at [859, 361] on div "Mark as Delivered" at bounding box center [835, 361] width 148 height 30
click at [281, 85] on input "41469" at bounding box center [240, 83] width 145 height 29
type input "41471"
click at [896, 378] on div "Mark as Delivered" at bounding box center [898, 377] width 148 height 30
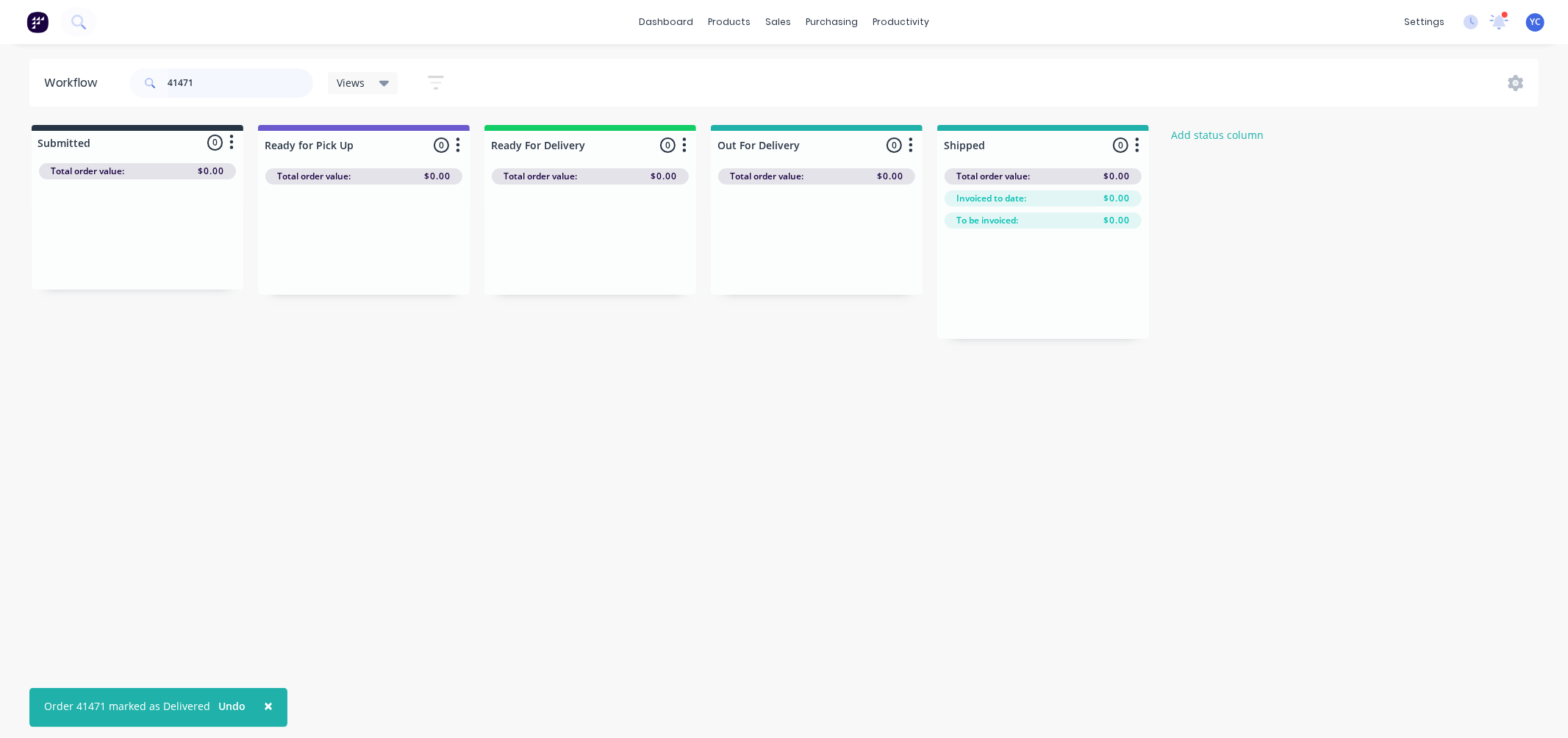
click at [266, 90] on input "41471" at bounding box center [240, 83] width 145 height 29
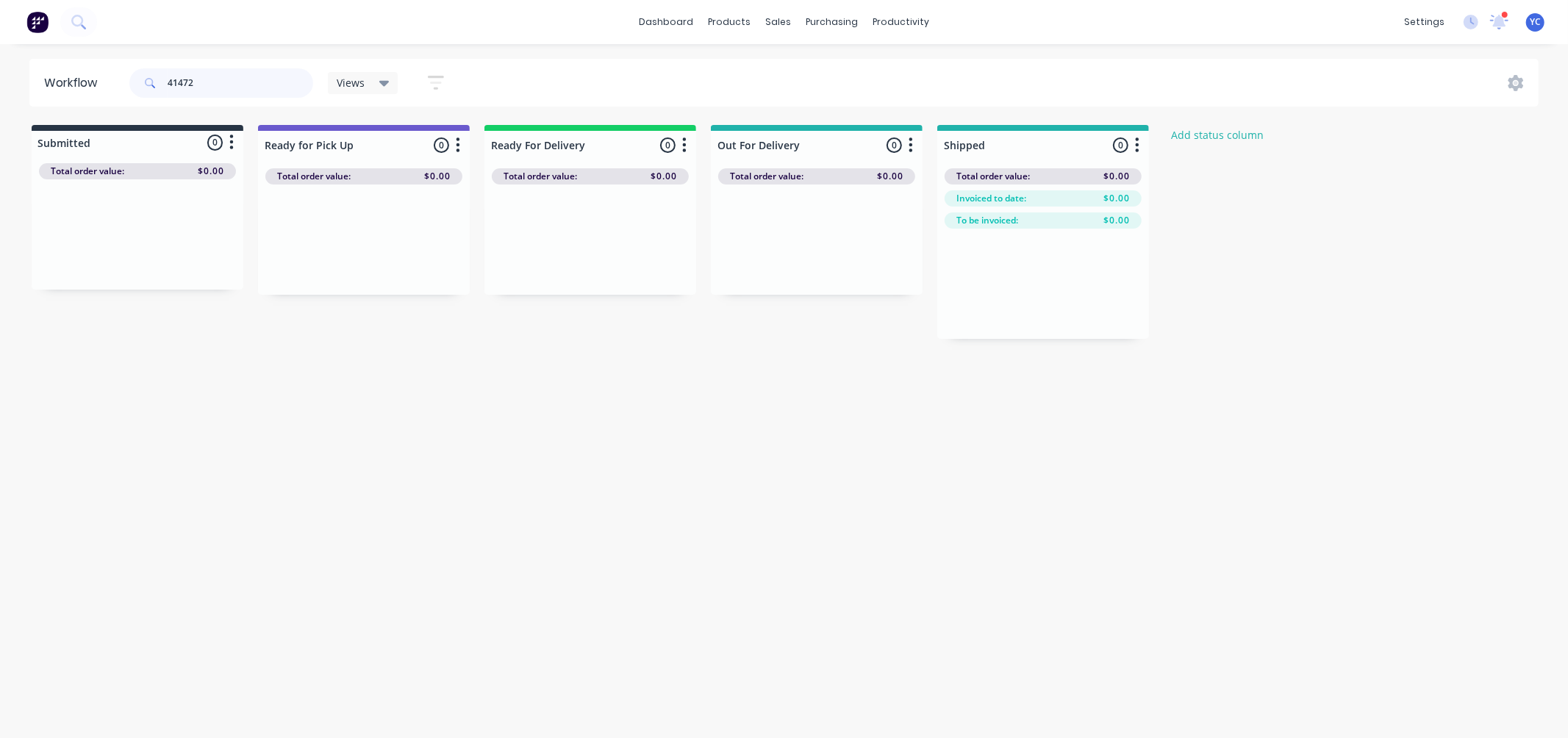
type input "41472"
click at [791, 369] on div "Mark as Delivered" at bounding box center [813, 369] width 148 height 30
click at [196, 79] on input "41472" at bounding box center [240, 83] width 145 height 29
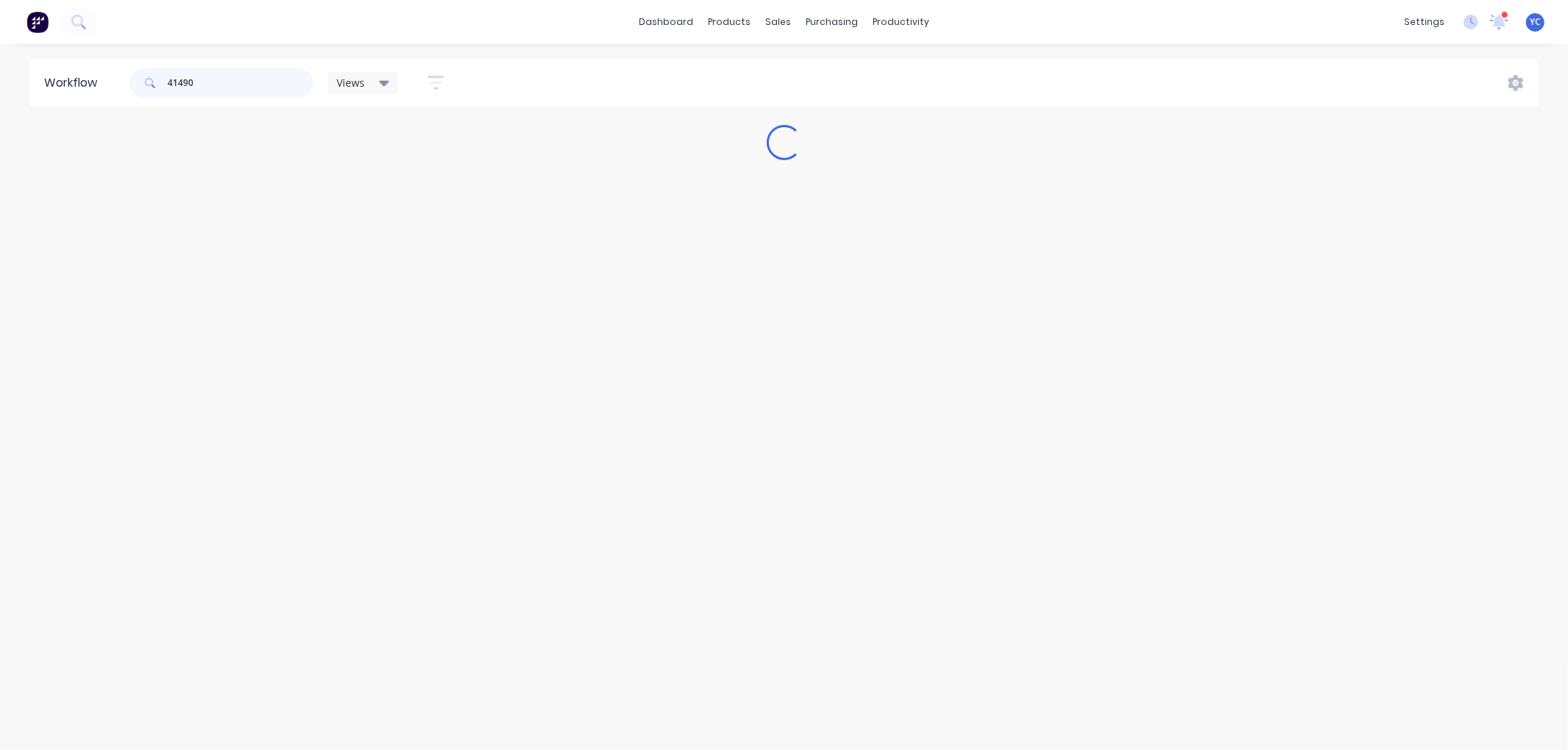
type input "41490"
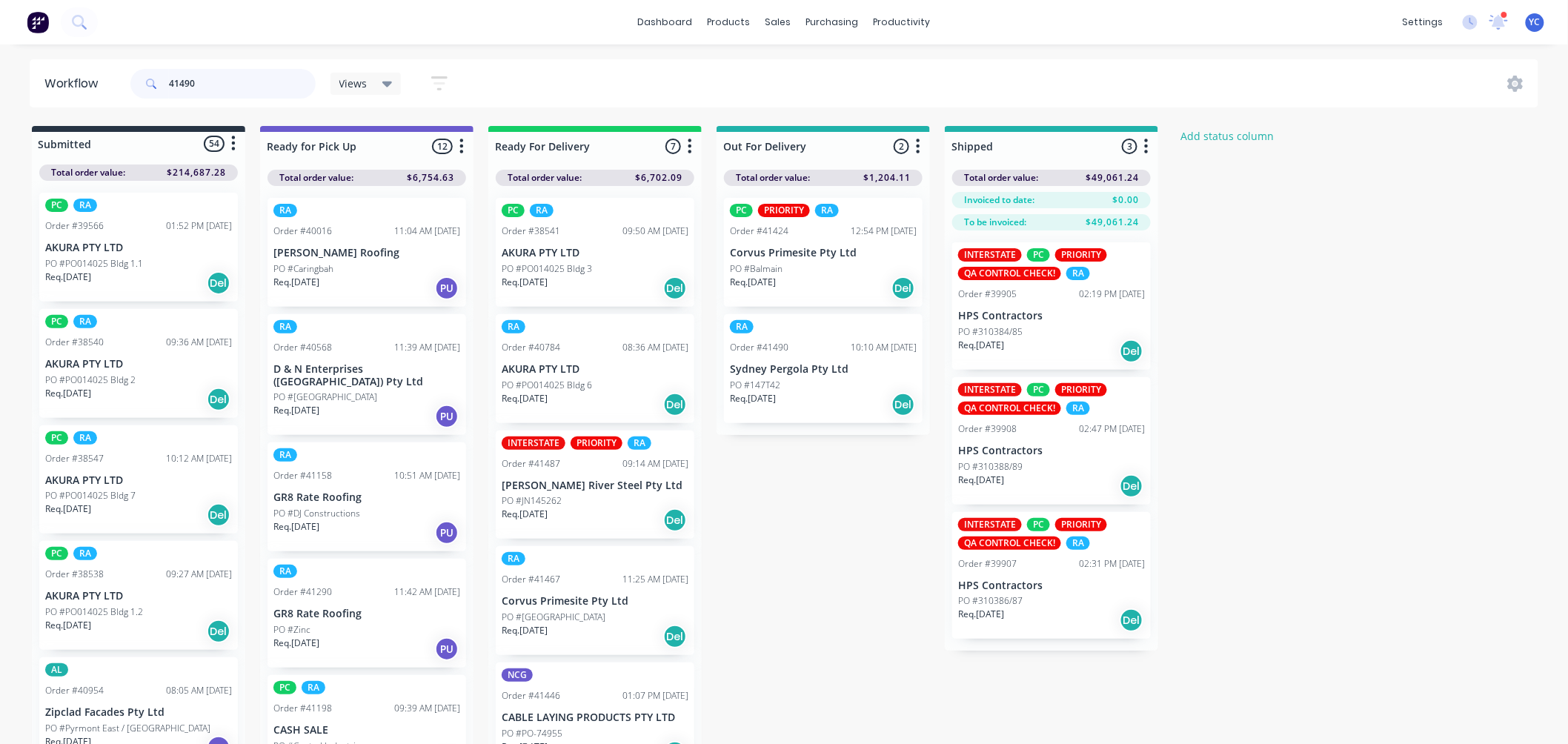
drag, startPoint x: 222, startPoint y: 89, endPoint x: 141, endPoint y: 84, distance: 81.2
click at [141, 84] on div "41490" at bounding box center [223, 84] width 186 height 29
type input "41490"
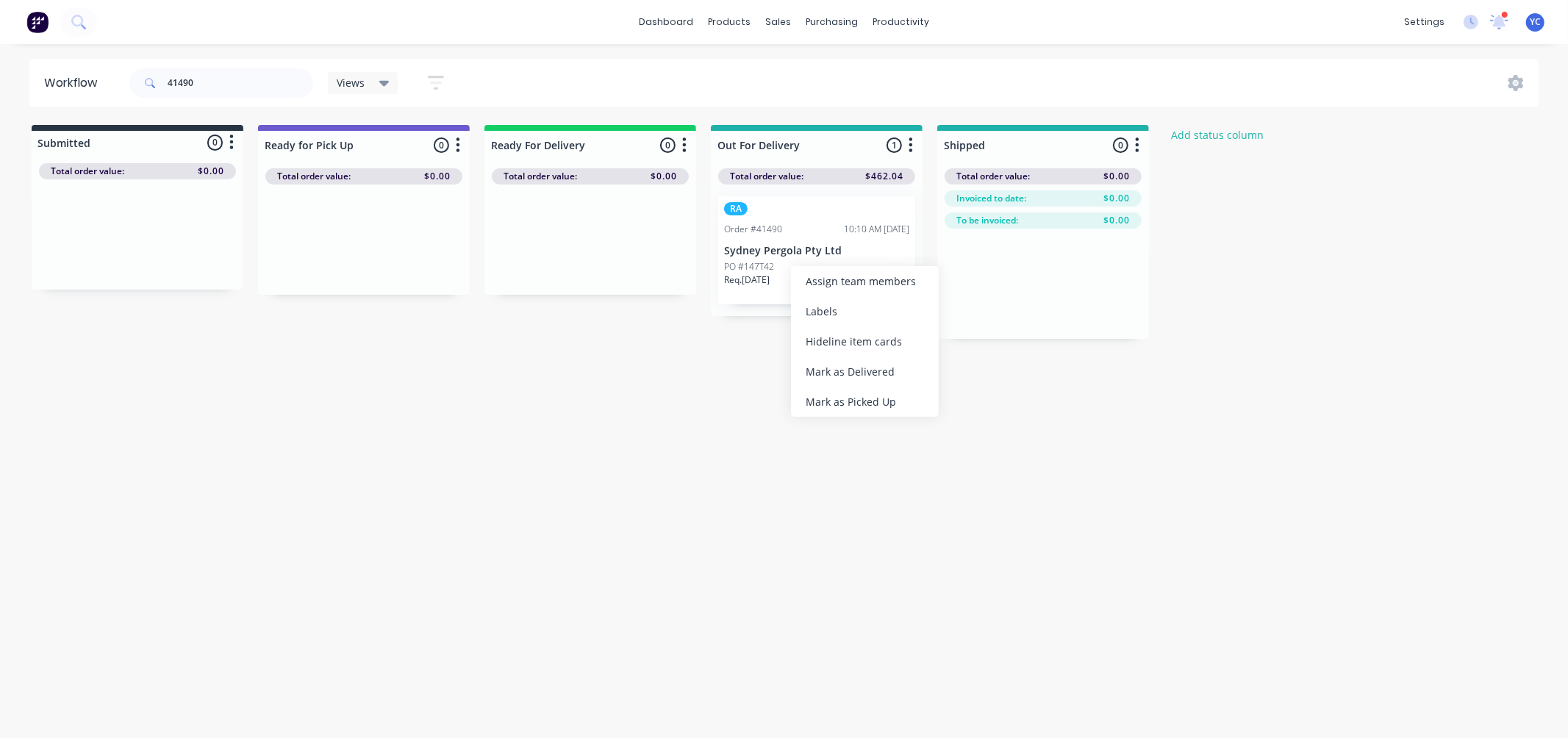
click at [848, 369] on div "Mark as Delivered" at bounding box center [865, 371] width 148 height 30
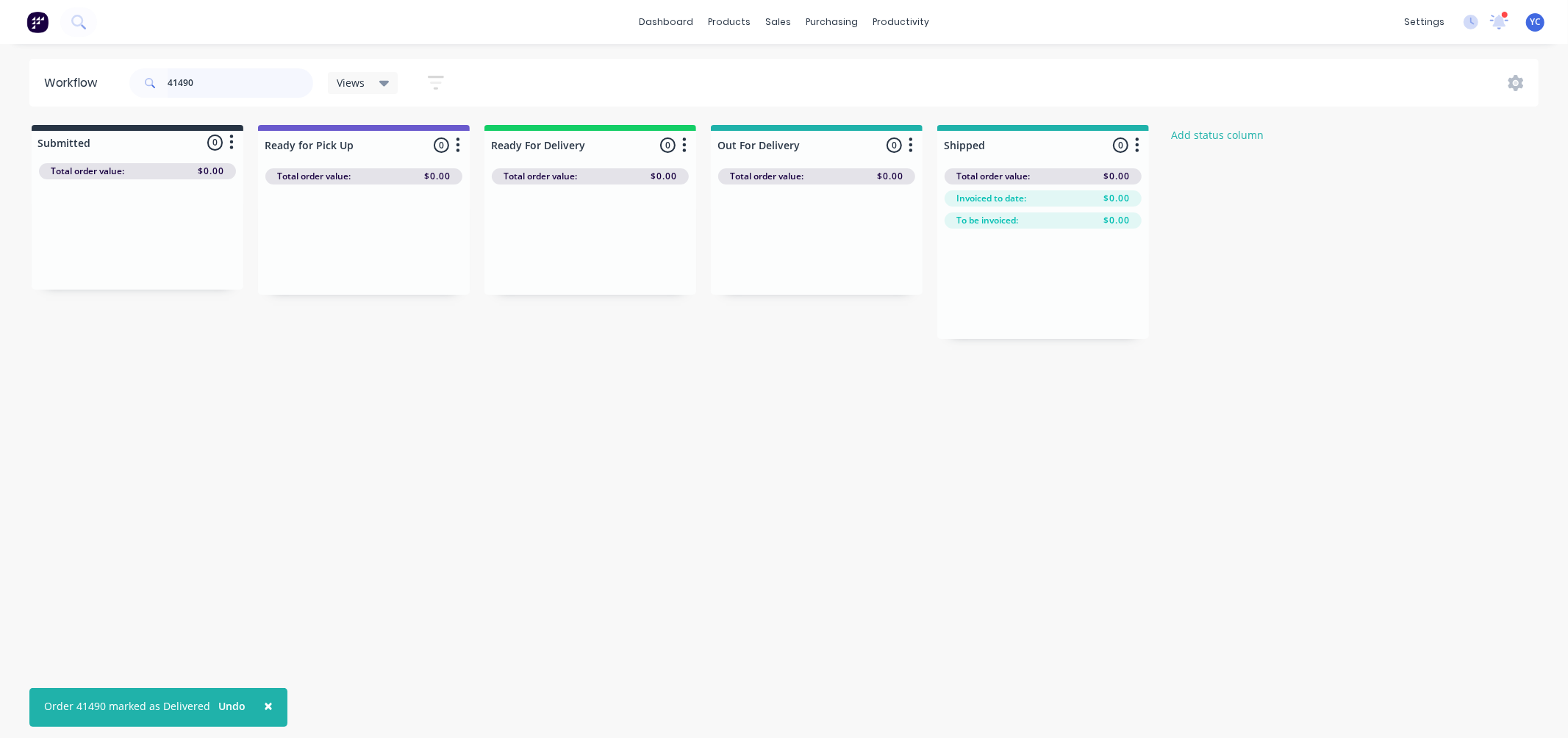
click at [284, 82] on input "41490" at bounding box center [240, 83] width 145 height 29
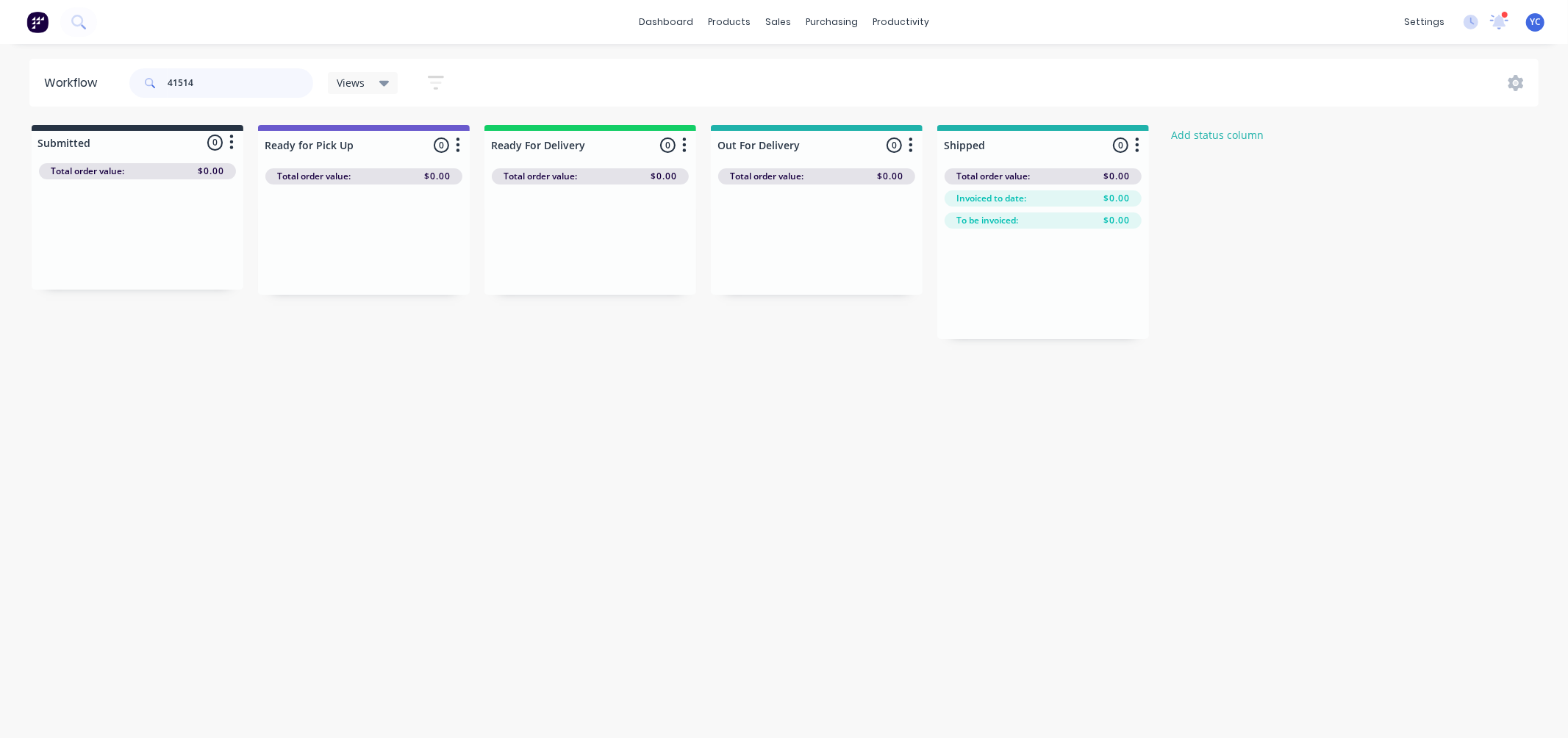
type input "41514"
click at [213, 79] on input "41514" at bounding box center [240, 83] width 145 height 29
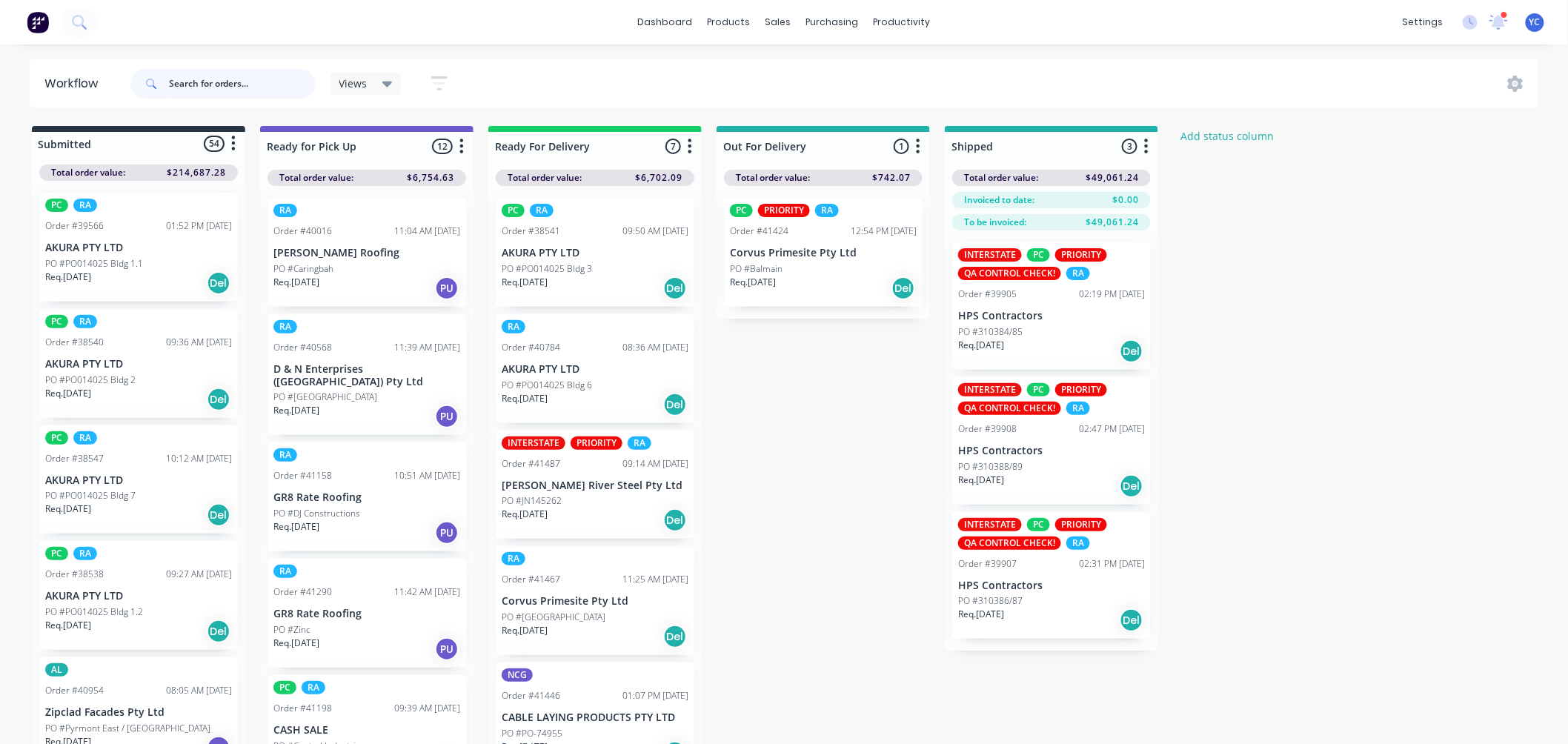
click at [245, 77] on input "text" at bounding box center [242, 84] width 146 height 29
type input "37854"
click at [238, 80] on input "text" at bounding box center [242, 84] width 146 height 29
type input "41485"
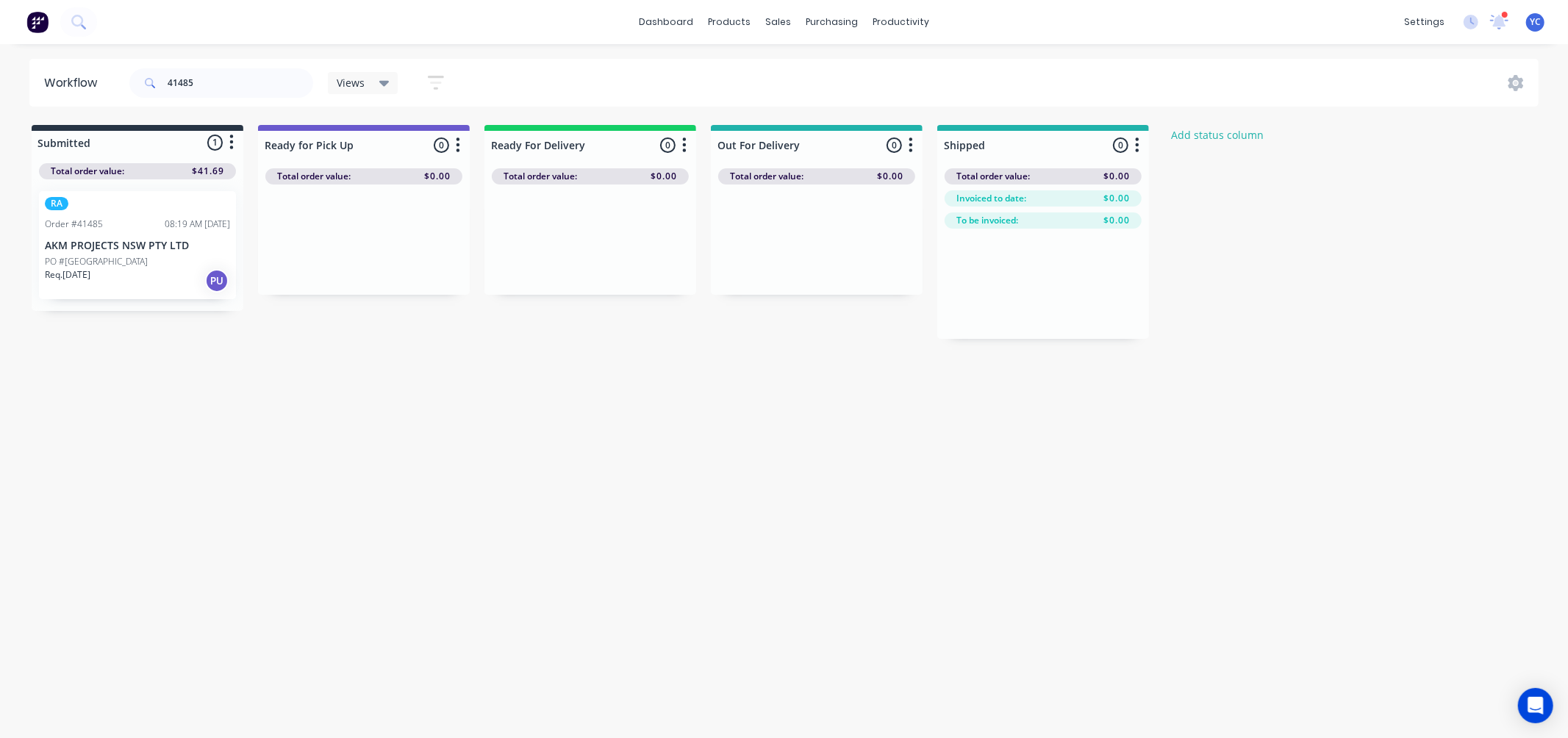
drag, startPoint x: 116, startPoint y: 304, endPoint x: 339, endPoint y: 255, distance: 228.3
click at [339, 255] on div "Submitted 1 Status colour #273444 hex #273444 Save Cancel Summaries Total order…" at bounding box center [788, 231] width 1599 height 214
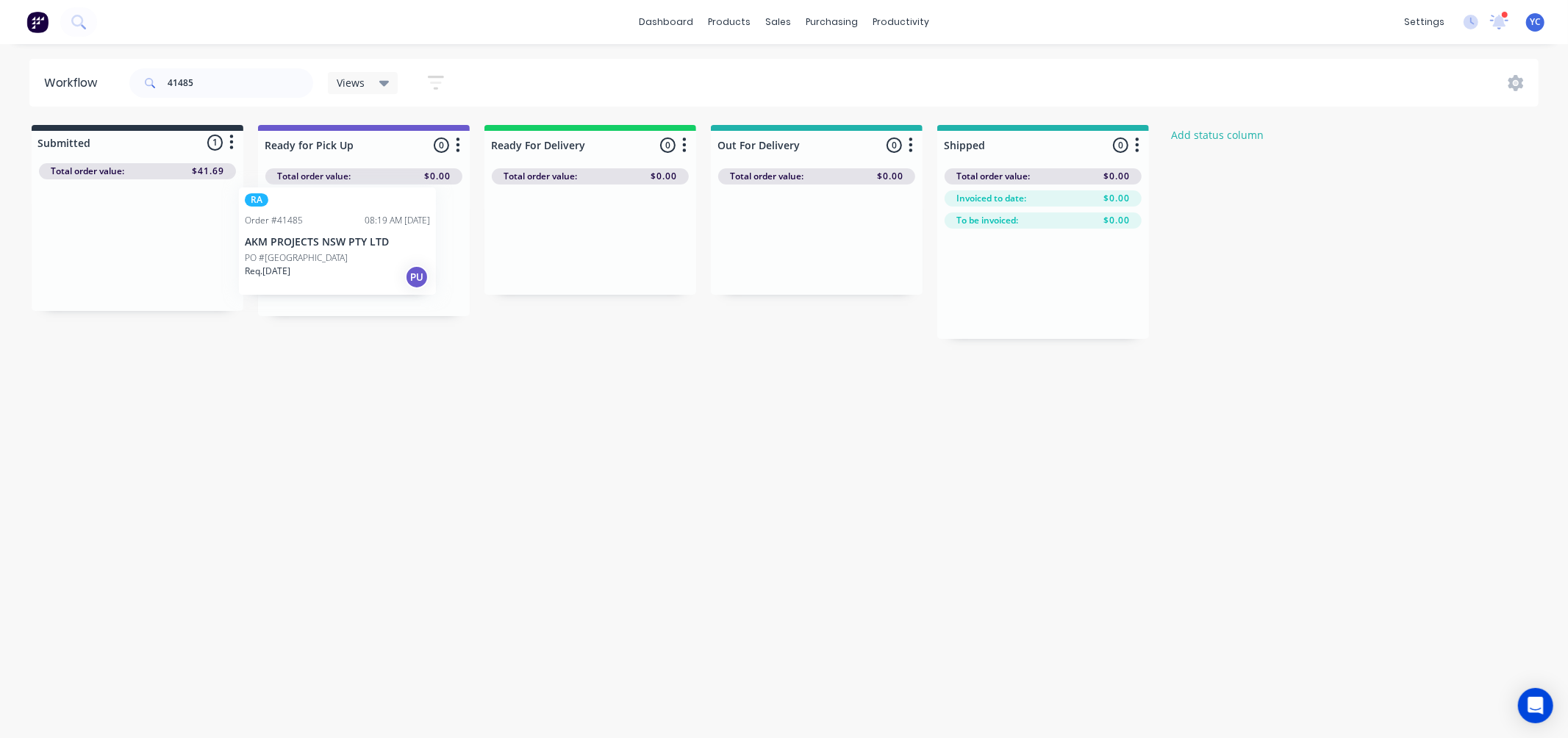
drag, startPoint x: 97, startPoint y: 241, endPoint x: 325, endPoint y: 232, distance: 228.2
click at [325, 232] on div "Submitted 1 Status colour #273444 hex #273444 Save Cancel Summaries Total order…" at bounding box center [788, 231] width 1599 height 214
click at [428, 398] on div "Workflow 41485 Views Save new view None (Default) edit AL edit ALL edit BB & TH…" at bounding box center [784, 383] width 1568 height 650
click at [259, 82] on input "41485" at bounding box center [240, 83] width 145 height 29
click at [261, 79] on input "41485" at bounding box center [240, 83] width 145 height 29
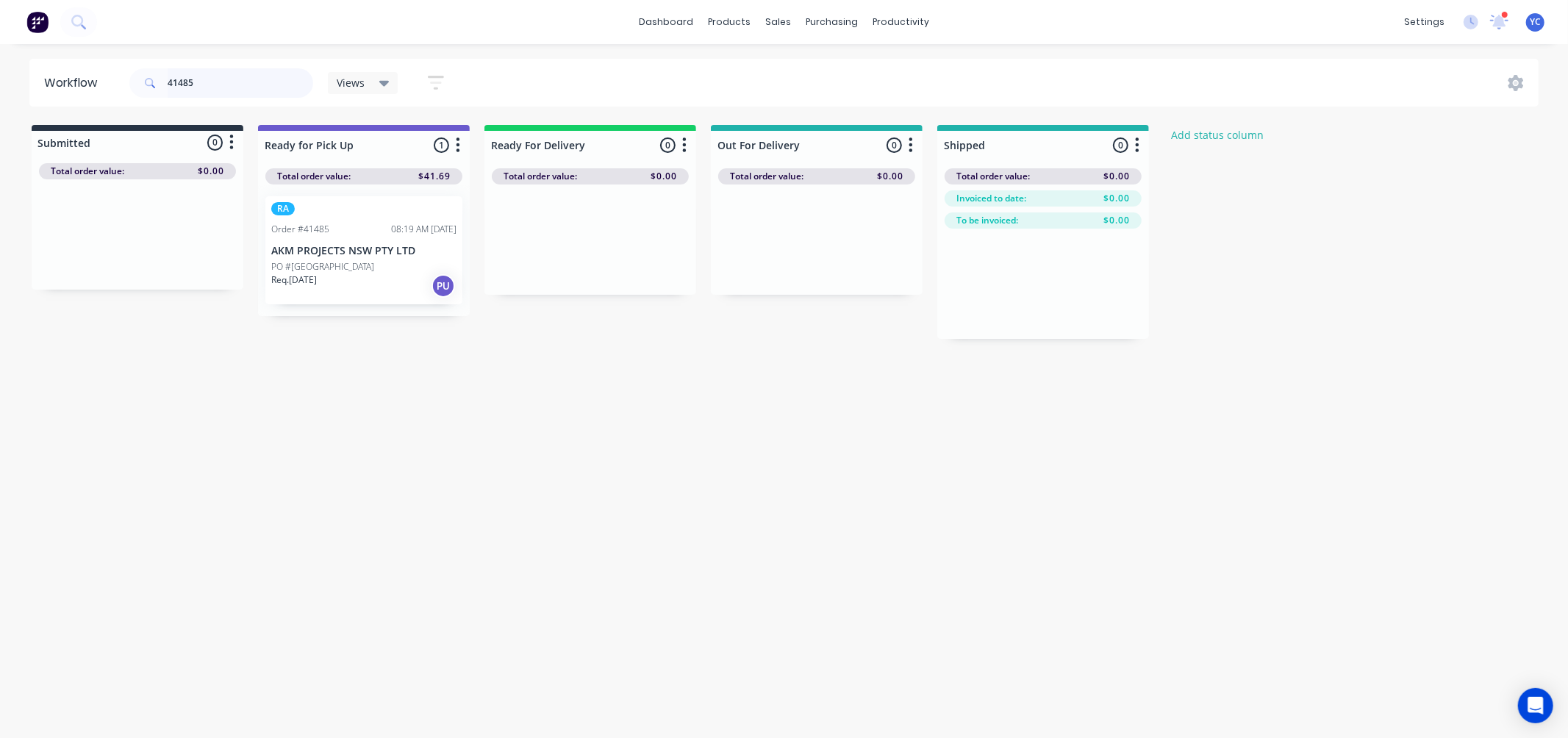
click at [262, 76] on input "41485" at bounding box center [240, 83] width 145 height 29
click at [262, 75] on input "41485" at bounding box center [240, 83] width 145 height 29
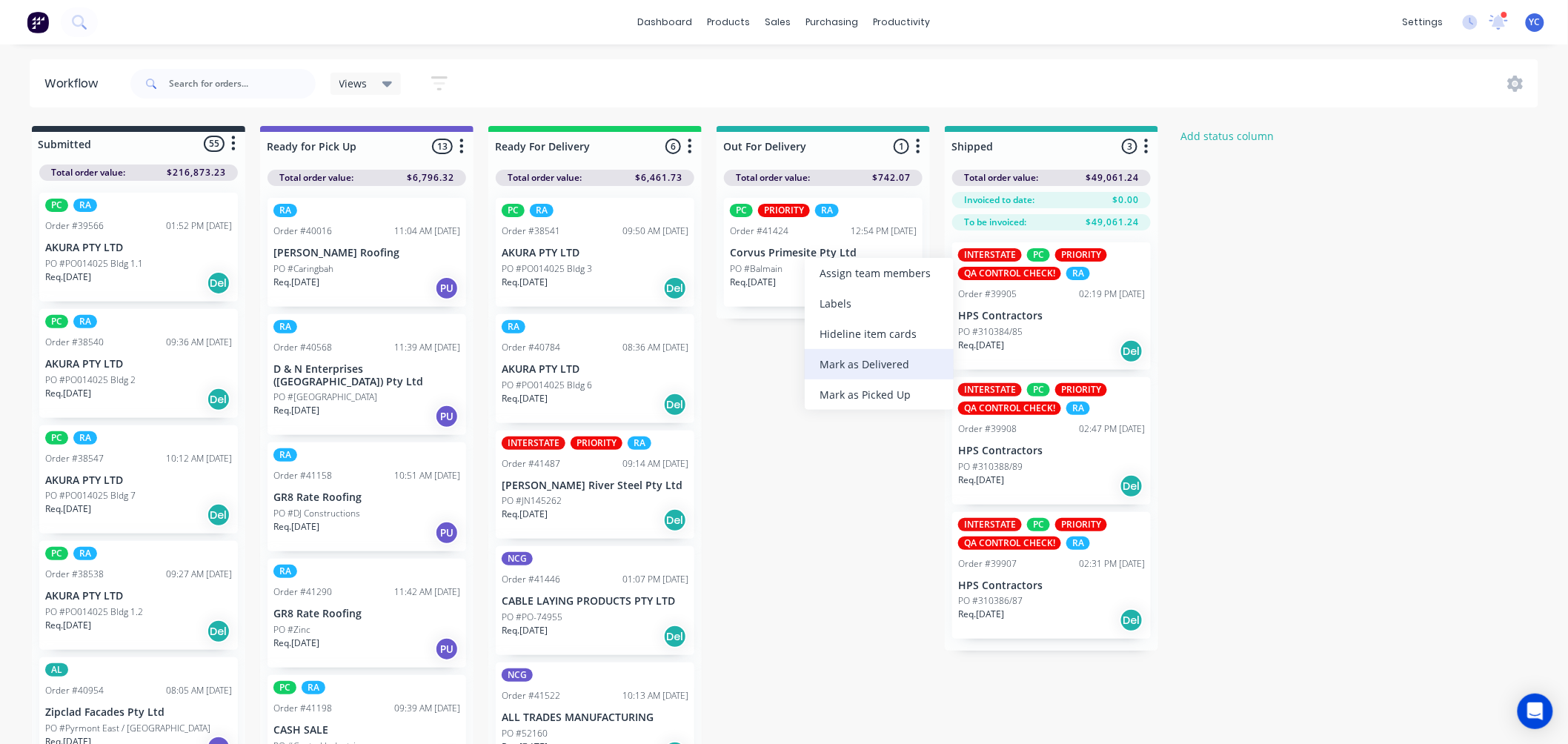
click at [891, 359] on div "Mark as Delivered" at bounding box center [879, 364] width 149 height 30
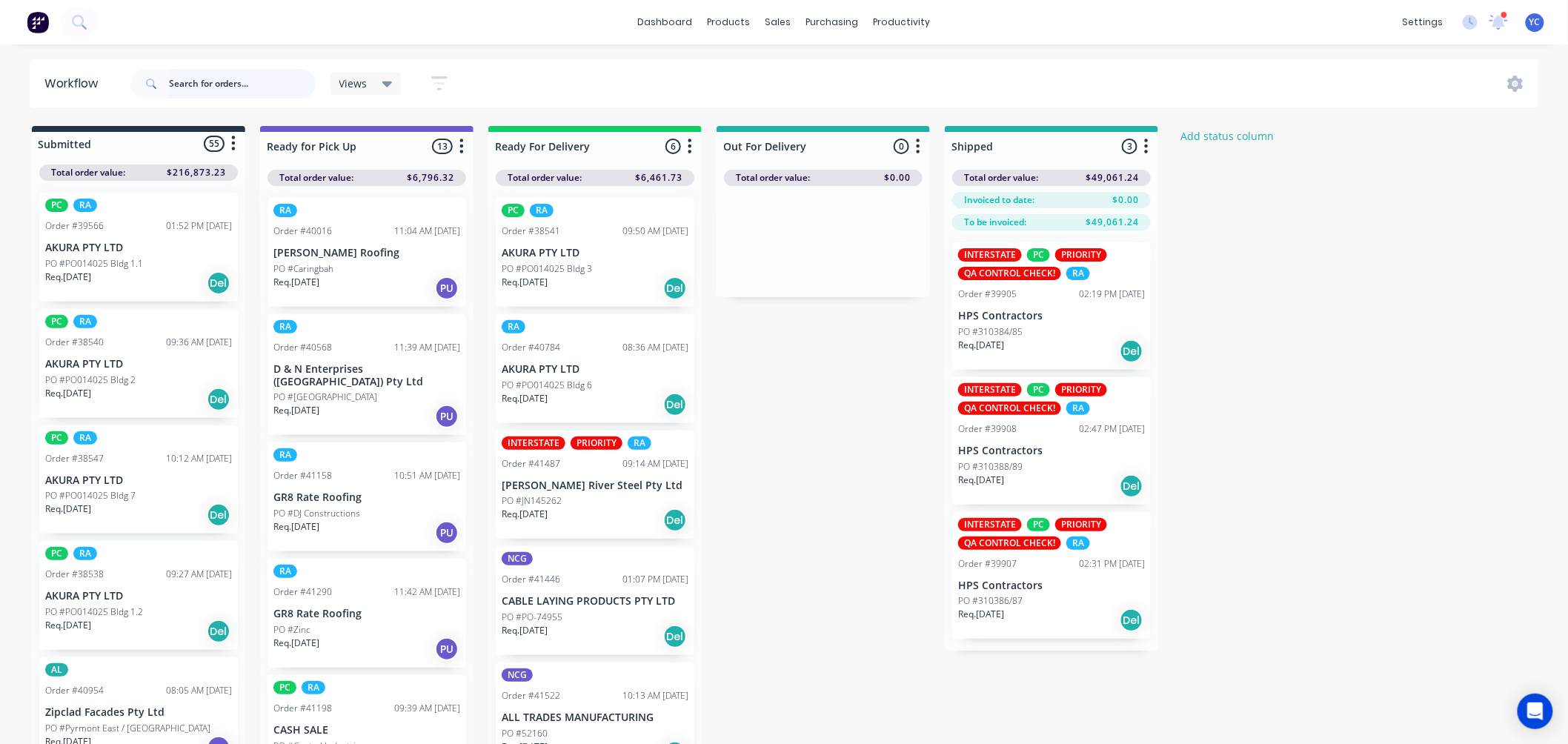
click at [212, 86] on input "text" at bounding box center [242, 84] width 146 height 29
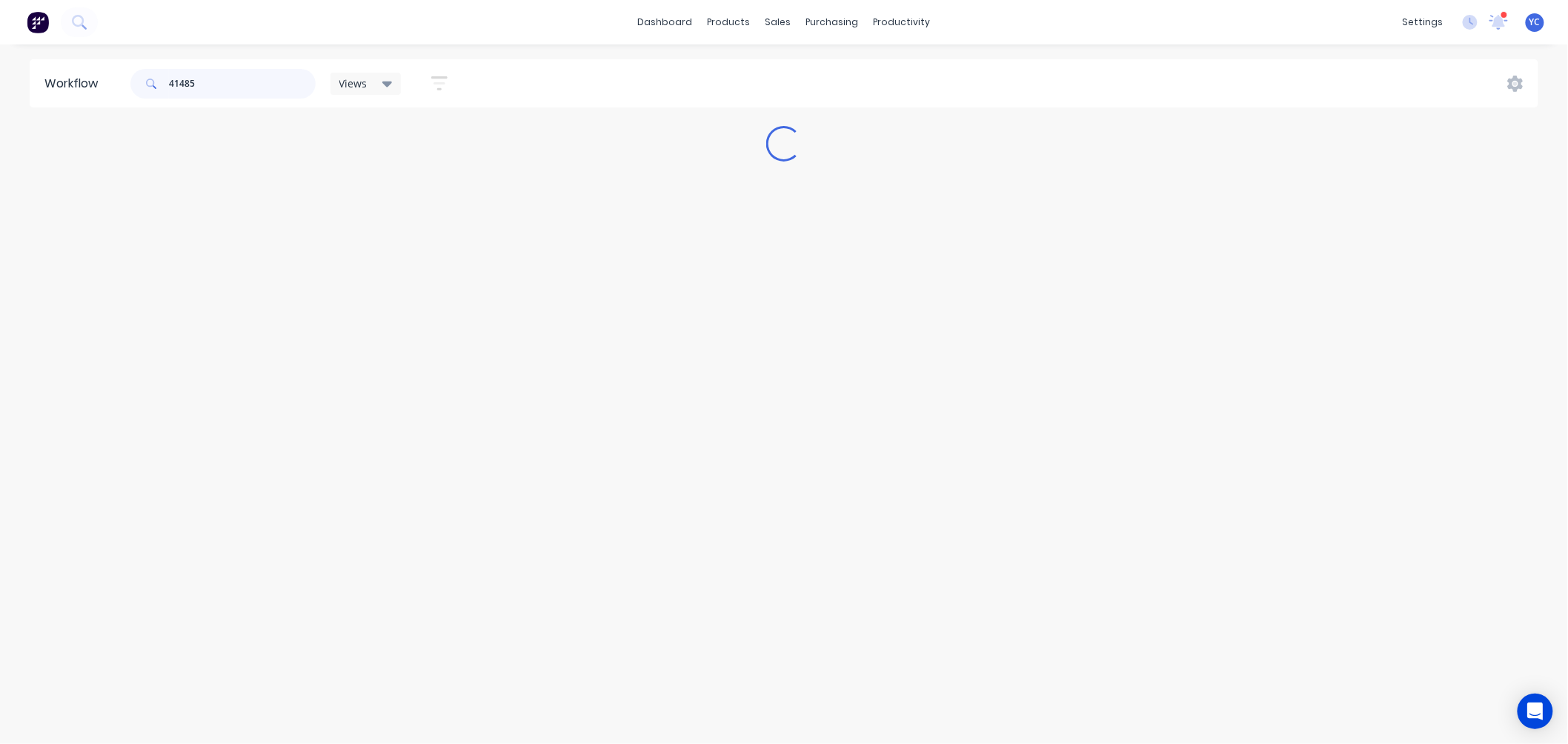
type input "41485"
click at [396, 33] on div "dashboard products sales purchasing productivity dashboard products Product Cat…" at bounding box center [784, 22] width 1568 height 44
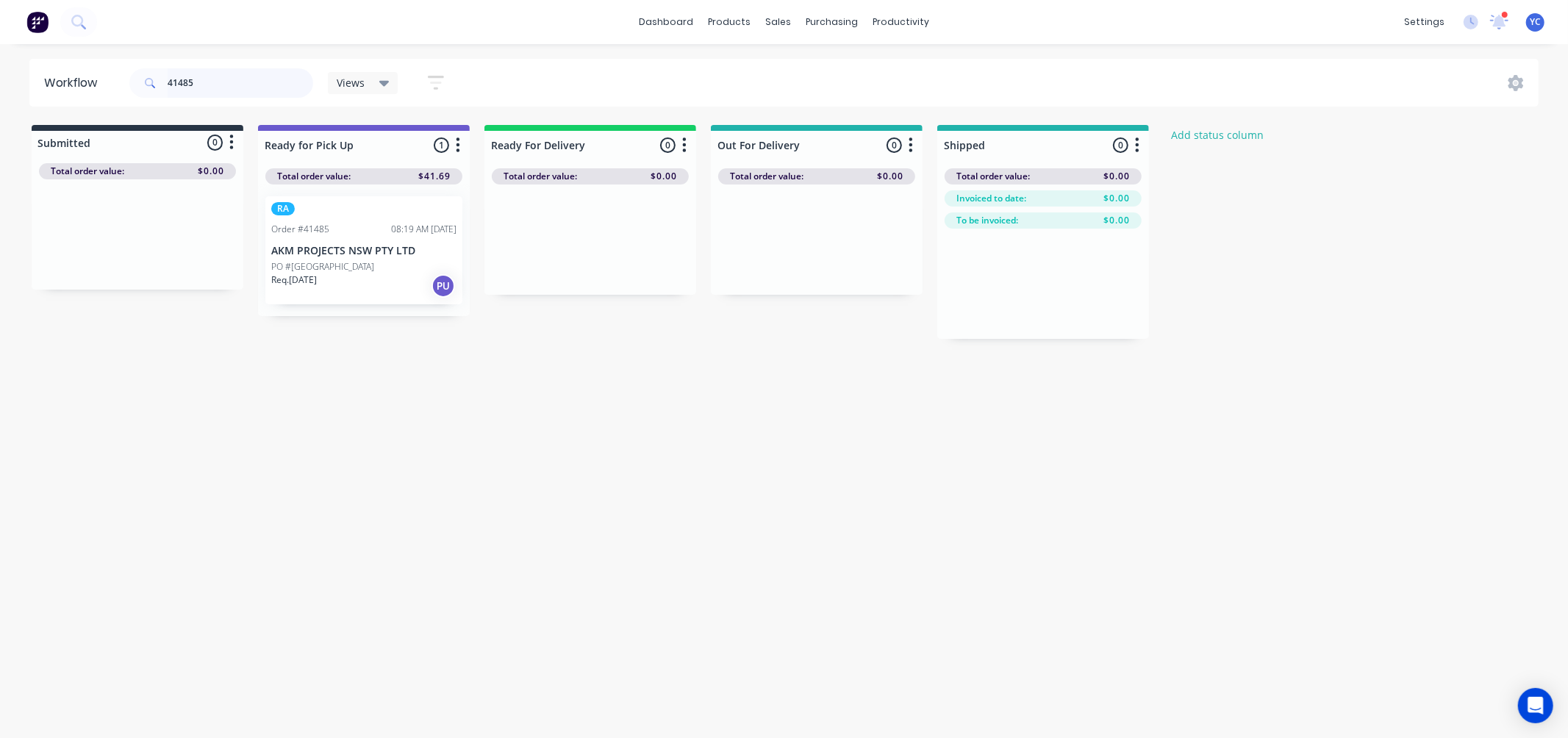
click at [247, 73] on input "41485" at bounding box center [240, 83] width 145 height 29
click at [186, 85] on input "41485" at bounding box center [240, 83] width 145 height 29
click at [199, 83] on input "41485" at bounding box center [240, 83] width 145 height 29
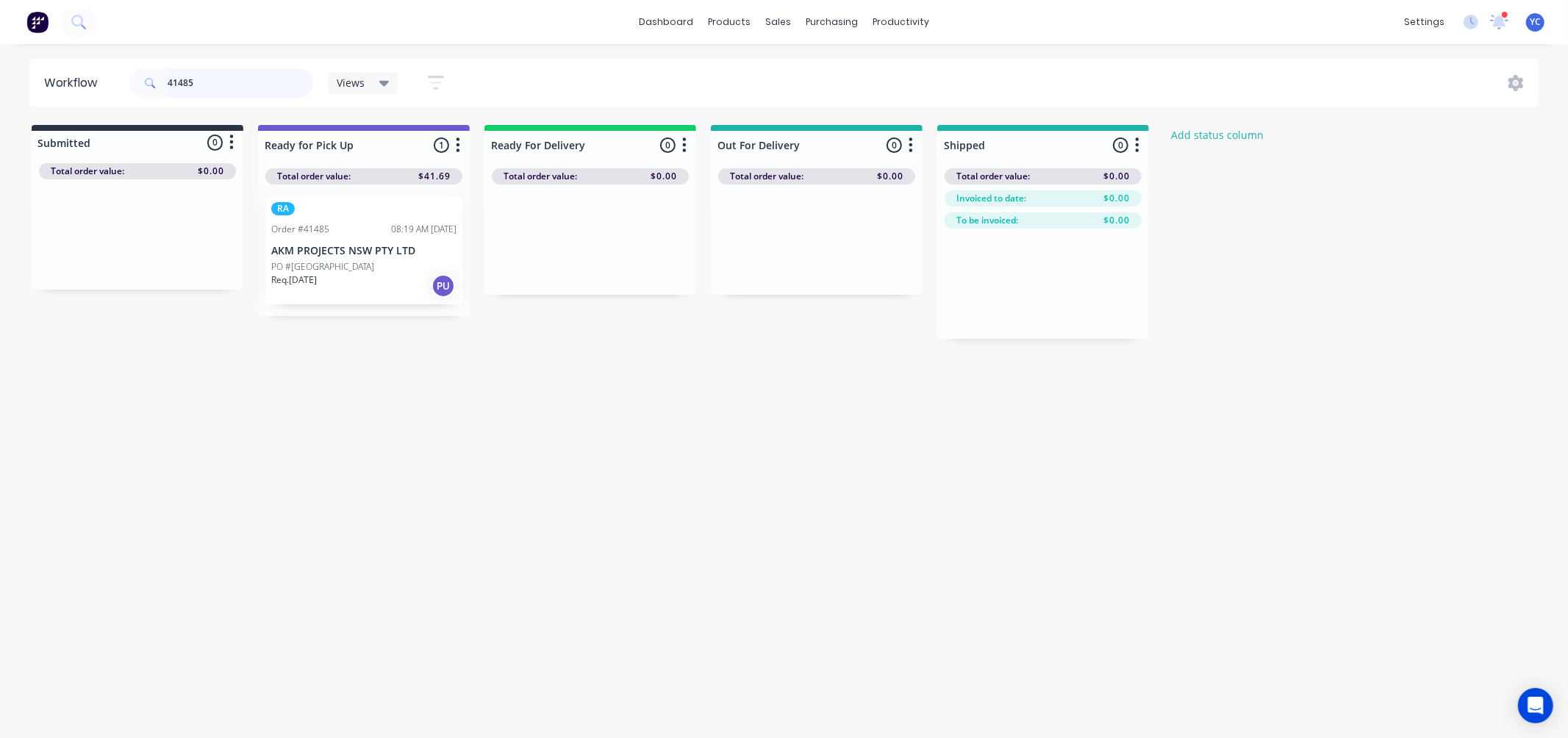
click at [199, 83] on input "41485" at bounding box center [240, 83] width 145 height 29
click at [244, 79] on input "41525" at bounding box center [240, 83] width 145 height 29
click at [466, 395] on div "Mark as Picked Up" at bounding box center [456, 395] width 148 height 30
click at [247, 86] on input "37854" at bounding box center [240, 83] width 145 height 29
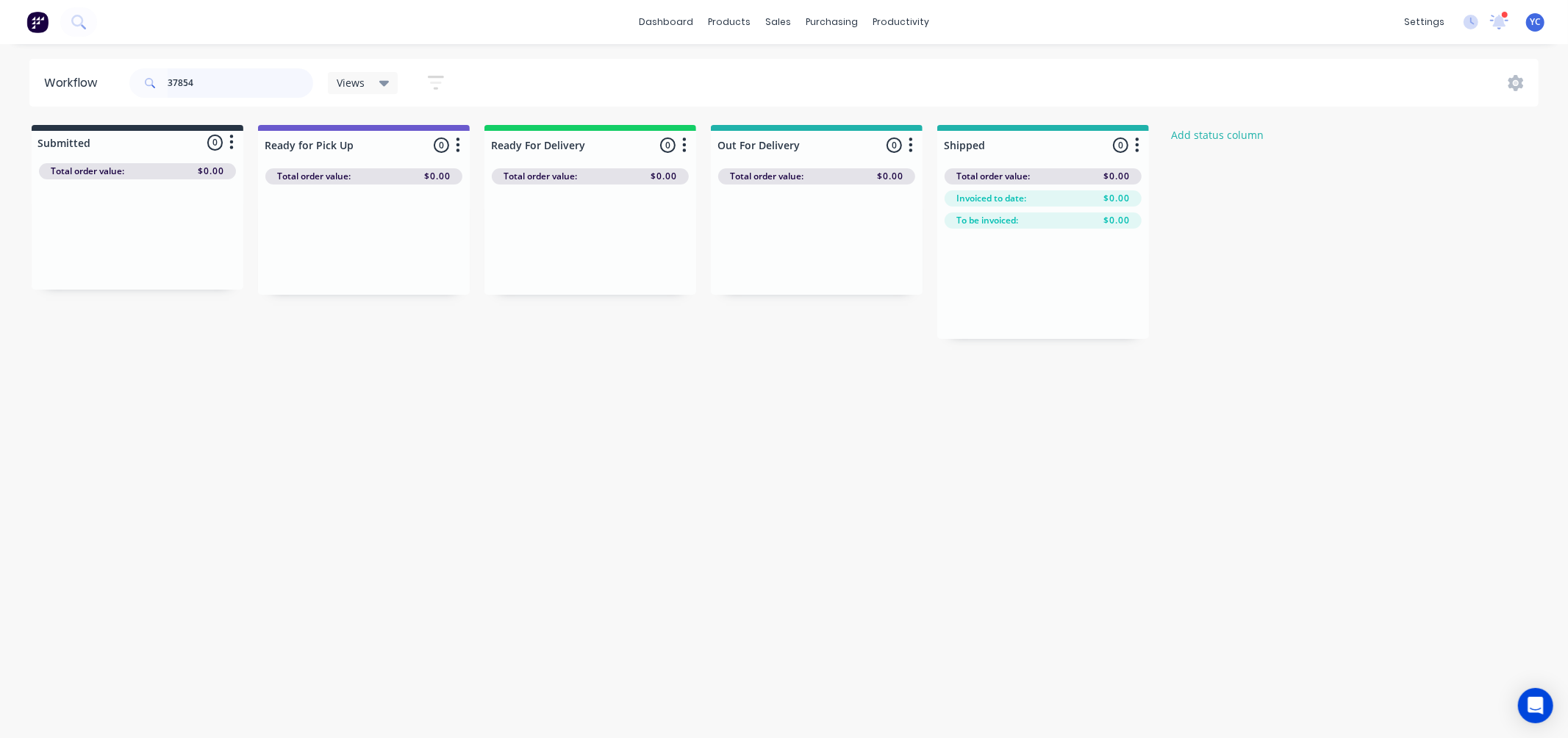
click at [248, 86] on input "37854" at bounding box center [240, 83] width 145 height 29
drag, startPoint x: 248, startPoint y: 86, endPoint x: 172, endPoint y: 82, distance: 76.1
click at [249, 86] on input "37854" at bounding box center [240, 83] width 145 height 29
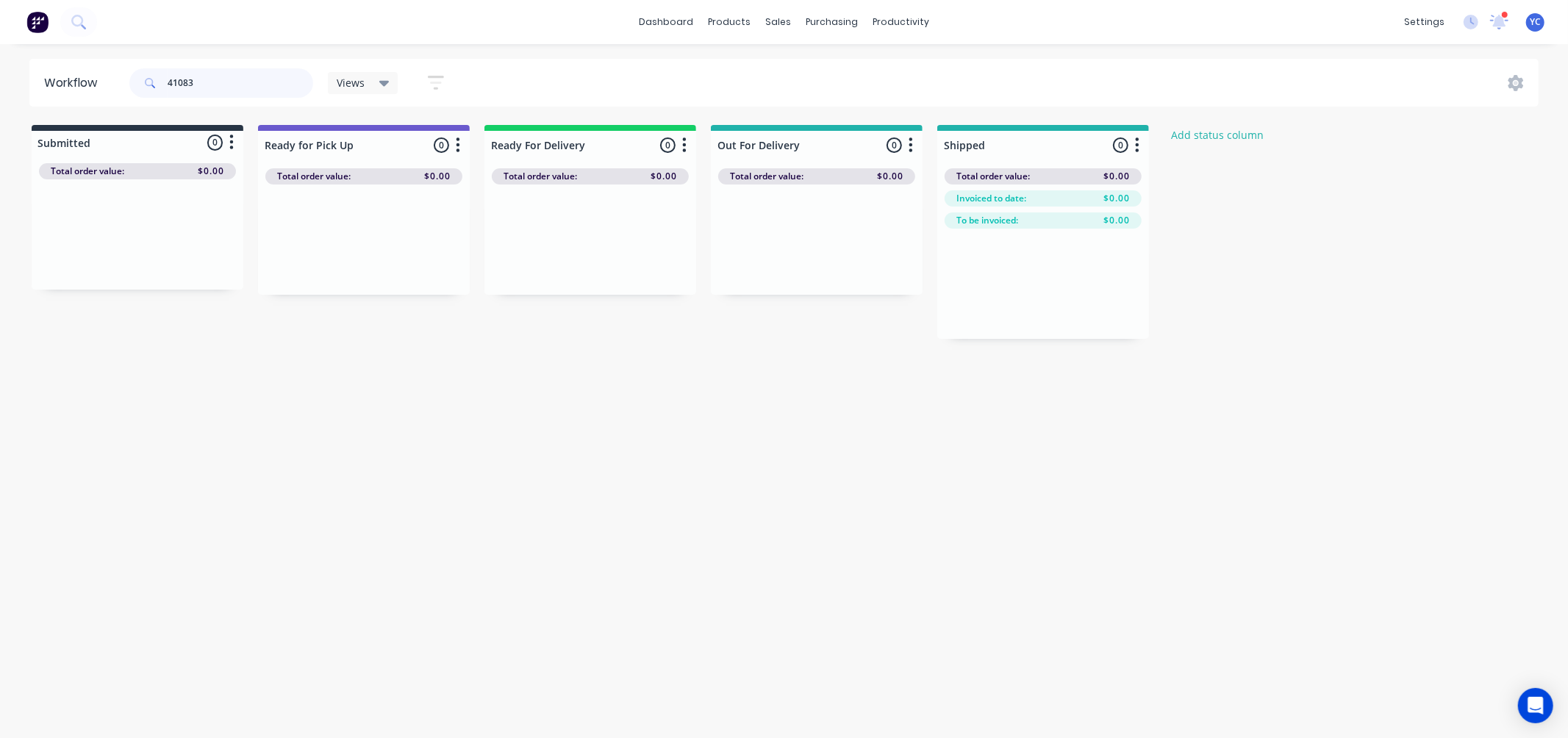
type input "41083"
